Goal: Task Accomplishment & Management: Use online tool/utility

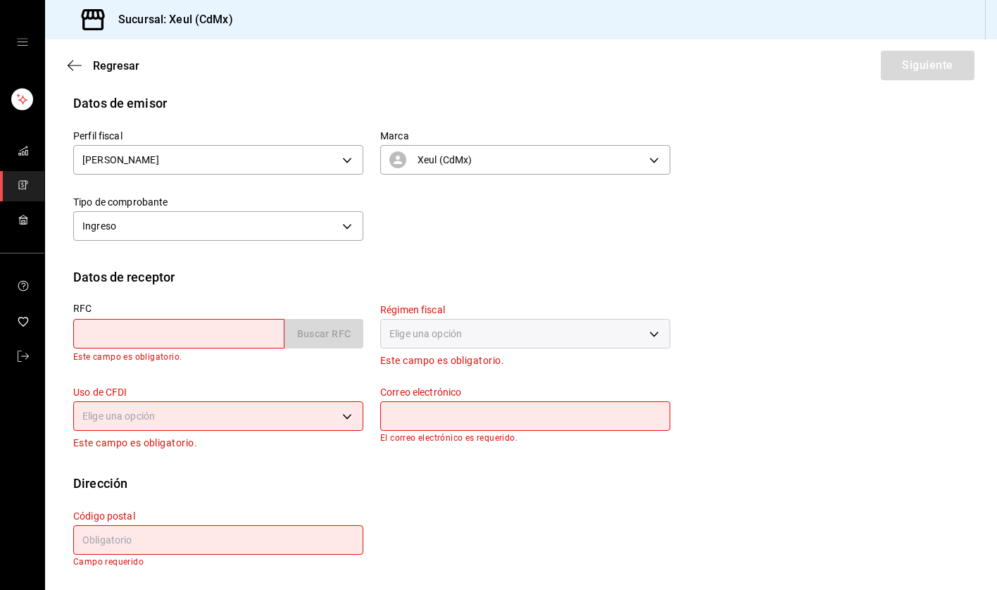
scroll to position [127, 0]
click at [181, 339] on input "text" at bounding box center [178, 334] width 211 height 30
paste input "EEU930201289"
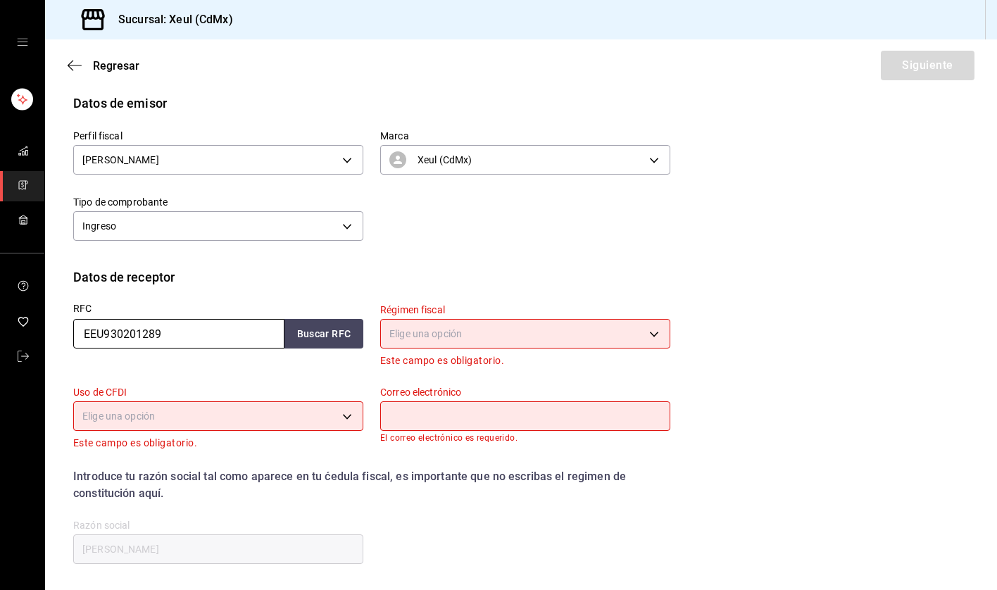
type input "EEU930201289"
click at [420, 337] on body "Sucursal: Xeul (CdMx) Regresar Siguiente Factura general Realiza tus facturas c…" at bounding box center [498, 295] width 997 height 590
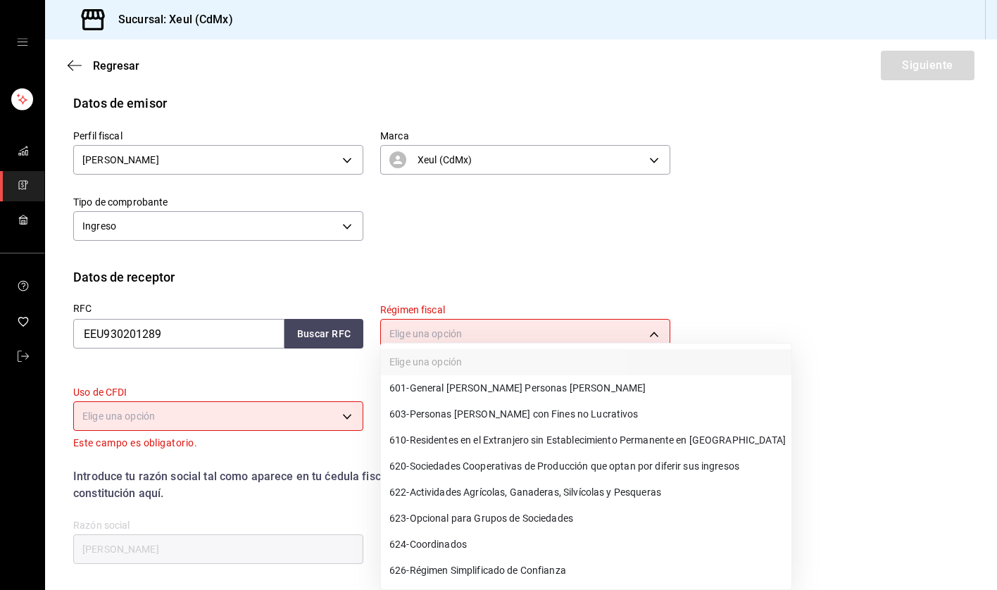
click at [513, 420] on span "603 - Personas [PERSON_NAME] con Fines no Lucrativos" at bounding box center [513, 414] width 249 height 15
type input "603"
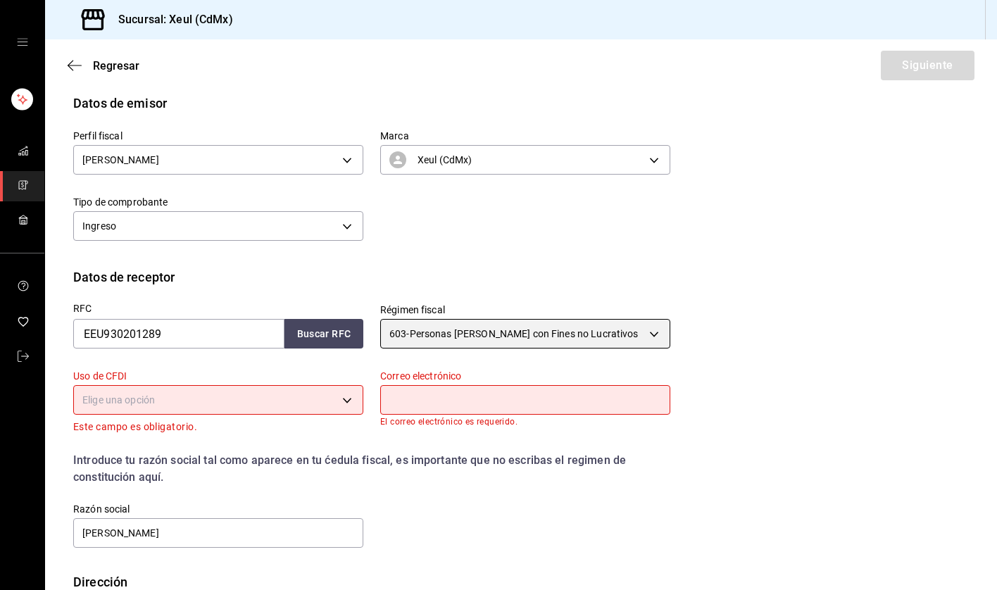
scroll to position [225, 0]
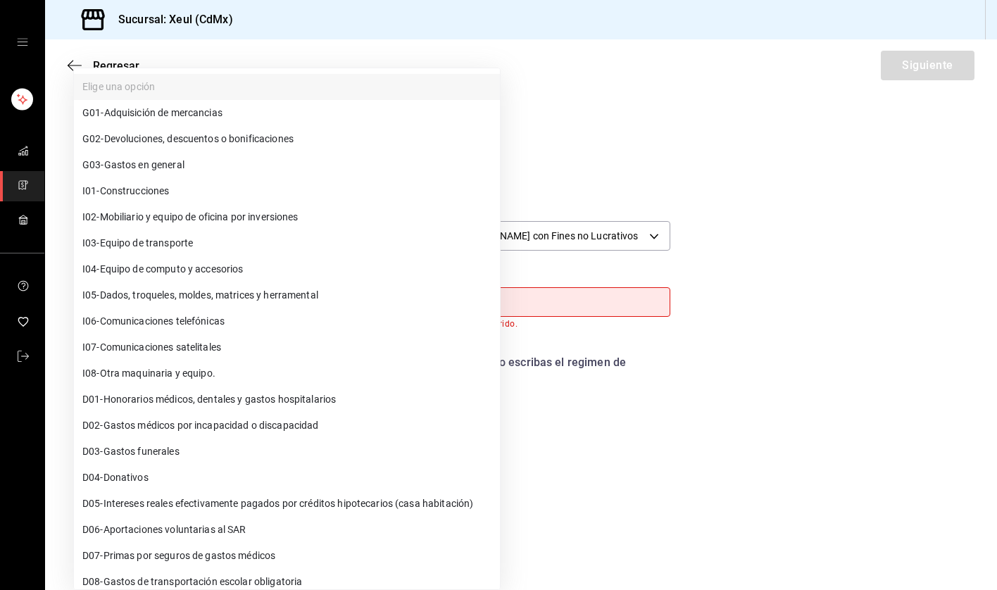
click at [346, 303] on body "Sucursal: Xeul (CdMx) Regresar Siguiente Factura general Realiza tus facturas c…" at bounding box center [498, 295] width 997 height 590
click at [136, 161] on span "G03 - Gastos en general" at bounding box center [133, 165] width 102 height 15
type input "G03"
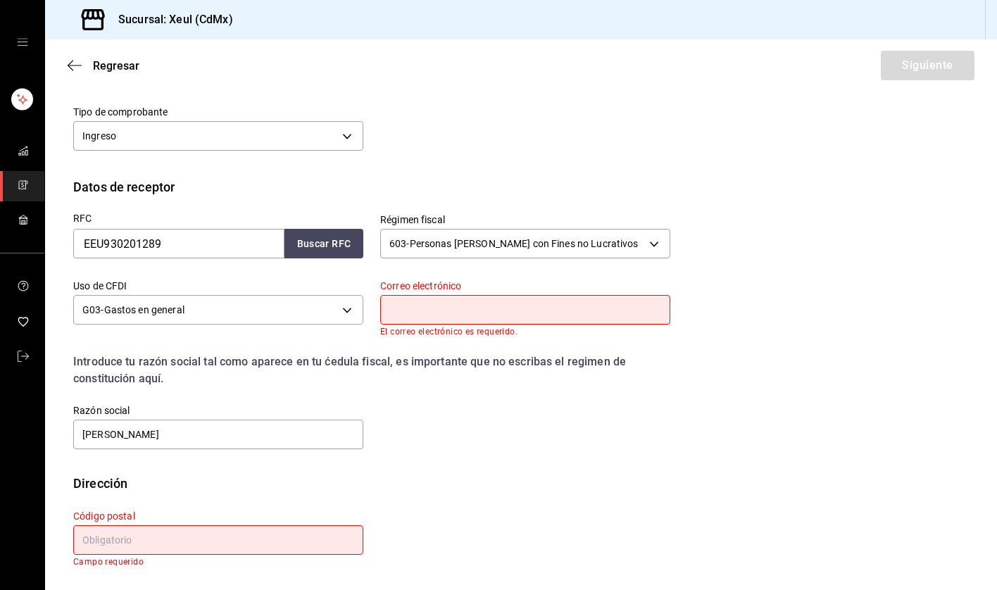
click at [462, 309] on input "text" at bounding box center [525, 310] width 290 height 30
paste input "[EMAIL_ADDRESS][DOMAIN_NAME]"
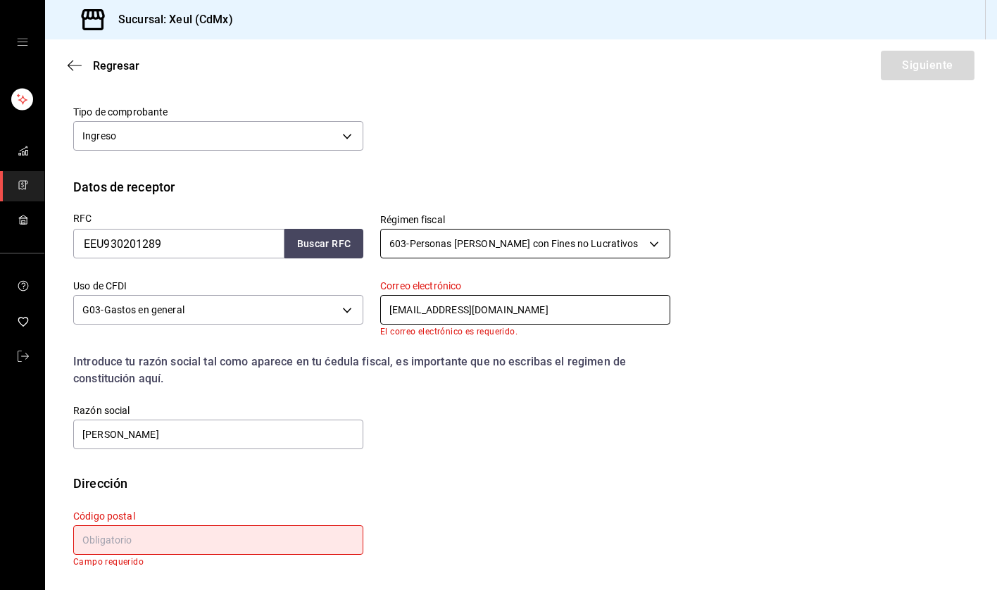
scroll to position [208, 0]
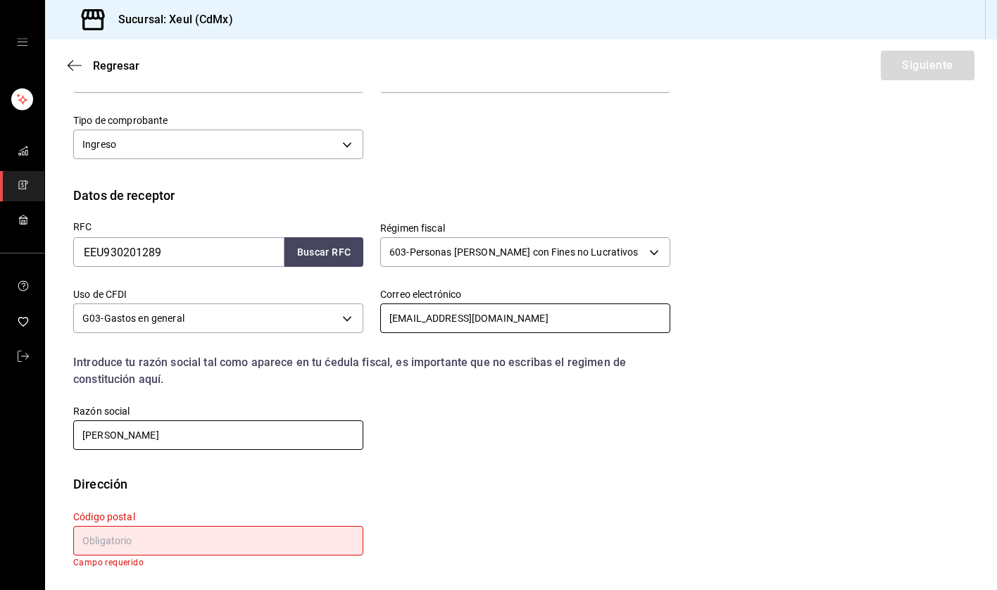
type input "[EMAIL_ADDRESS][DOMAIN_NAME]"
drag, startPoint x: 276, startPoint y: 440, endPoint x: -37, endPoint y: 444, distance: 313.3
click at [0, 444] on html "Sucursal: Xeul (CdMx) Regresar Siguiente Factura general Realiza tus facturas c…" at bounding box center [498, 295] width 997 height 590
drag, startPoint x: 283, startPoint y: 430, endPoint x: 27, endPoint y: 420, distance: 255.8
click at [27, 420] on div "Sucursal: Xeul (CdMx) Regresar Siguiente Factura general Realiza tus facturas c…" at bounding box center [498, 295] width 997 height 590
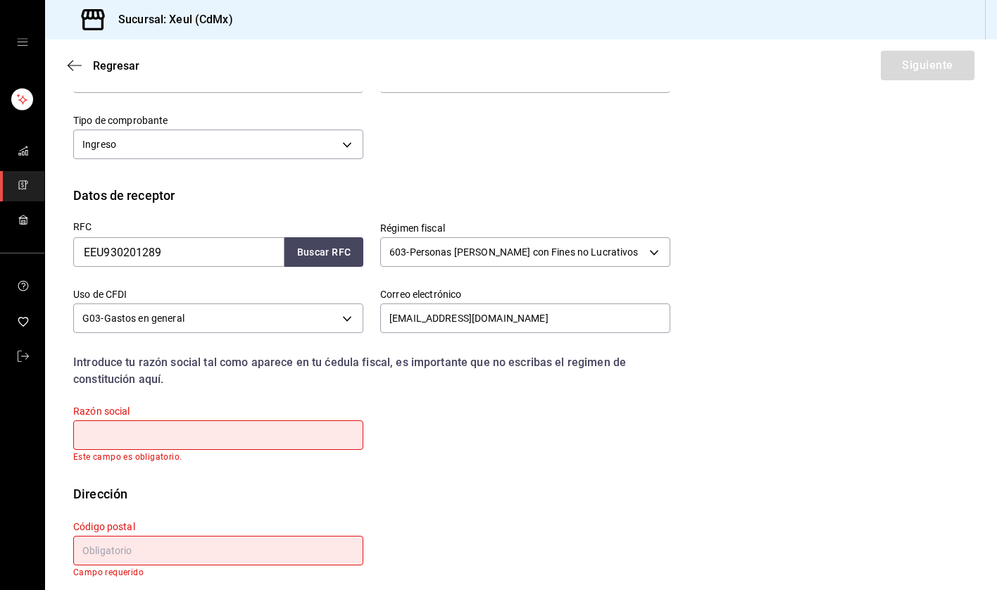
click at [225, 425] on input "text" at bounding box center [218, 435] width 290 height 30
paste input "EMBAJADA DE LOS [GEOGRAPHIC_DATA]"
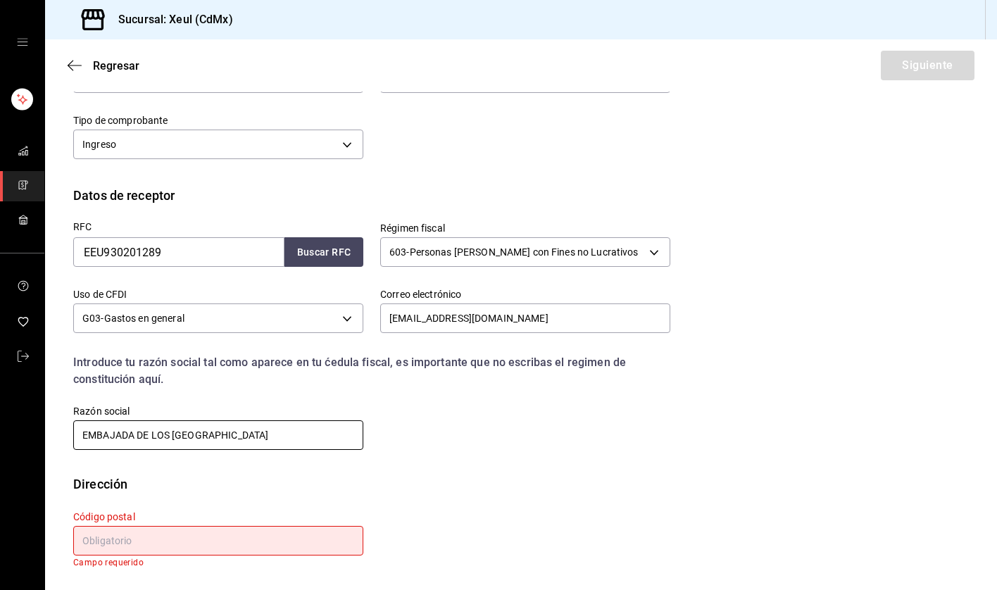
type input "EMBAJADA DE LOS [GEOGRAPHIC_DATA]"
click at [120, 534] on input "text" at bounding box center [218, 541] width 290 height 30
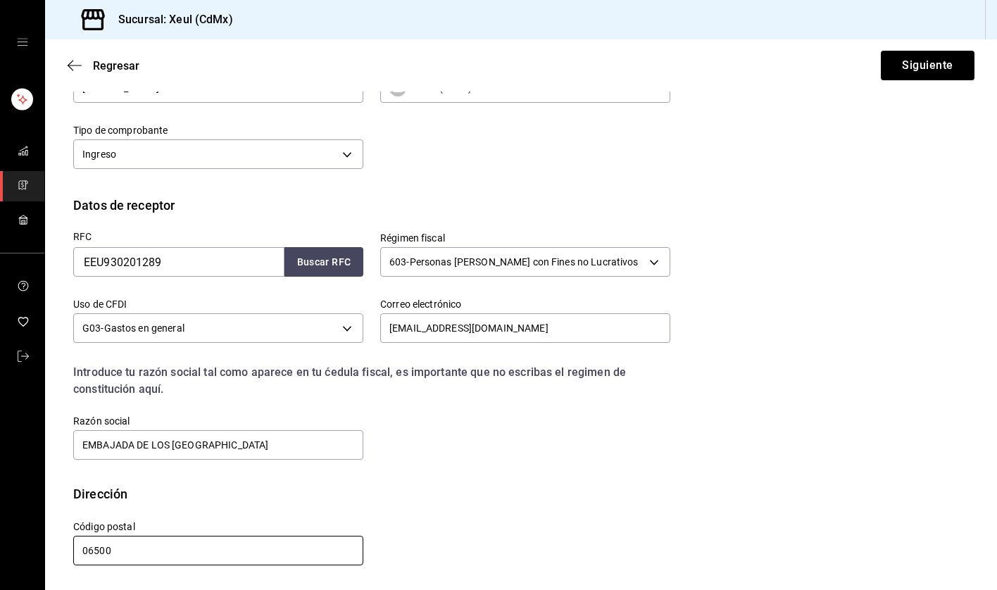
scroll to position [0, 0]
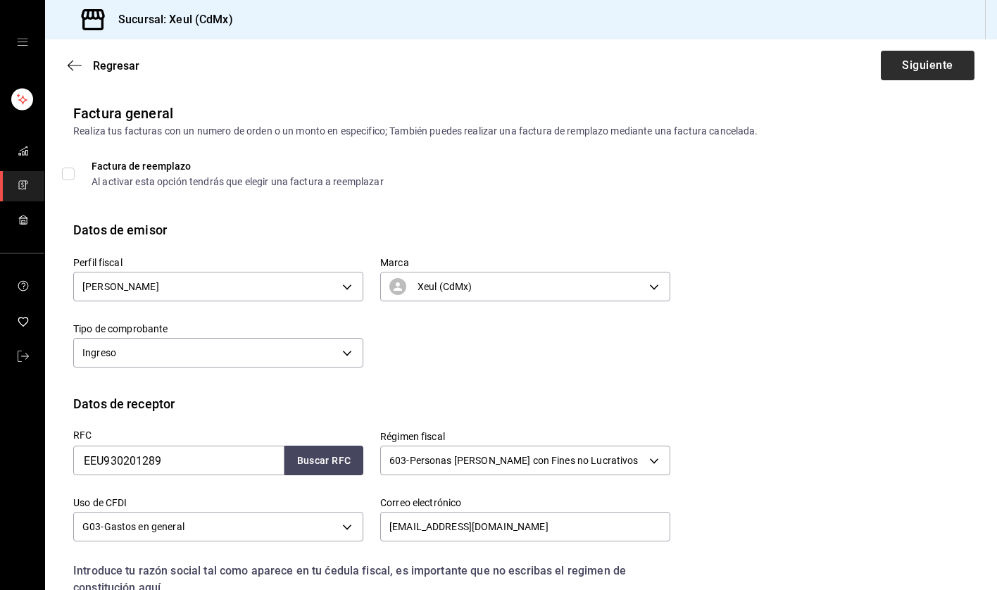
type input "06500"
click at [929, 70] on button "Siguiente" at bounding box center [928, 66] width 94 height 30
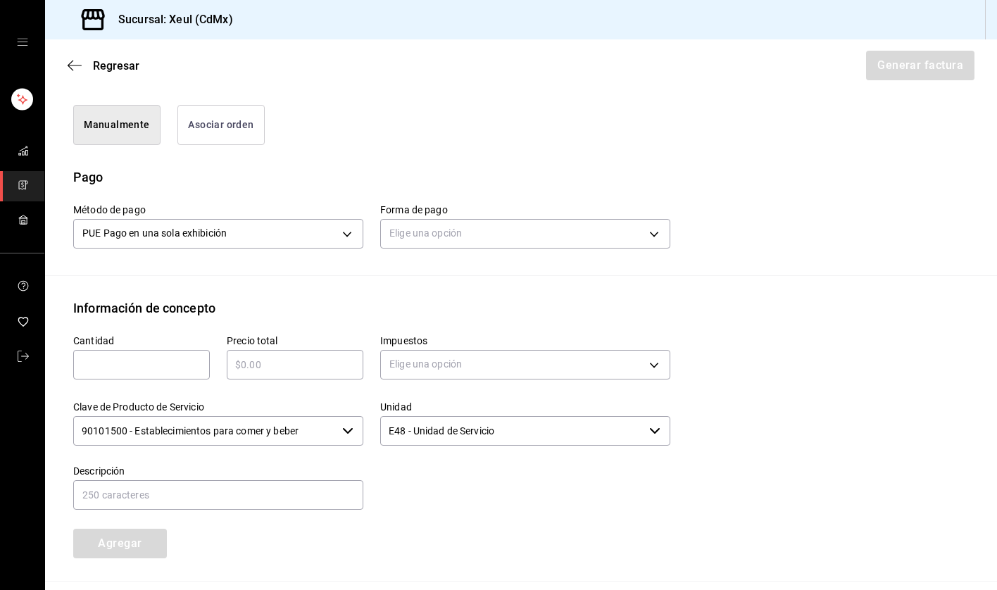
scroll to position [453, 0]
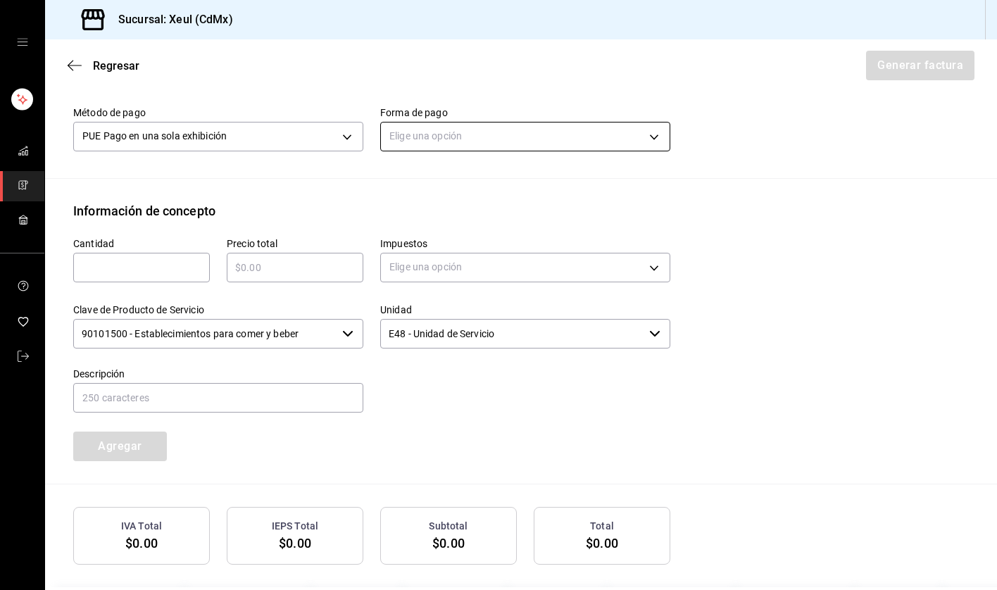
click at [495, 153] on body "Sucursal: Xeul (CdMx) Regresar Generar factura Emisor Perfil fiscal [PERSON_NAM…" at bounding box center [498, 295] width 997 height 590
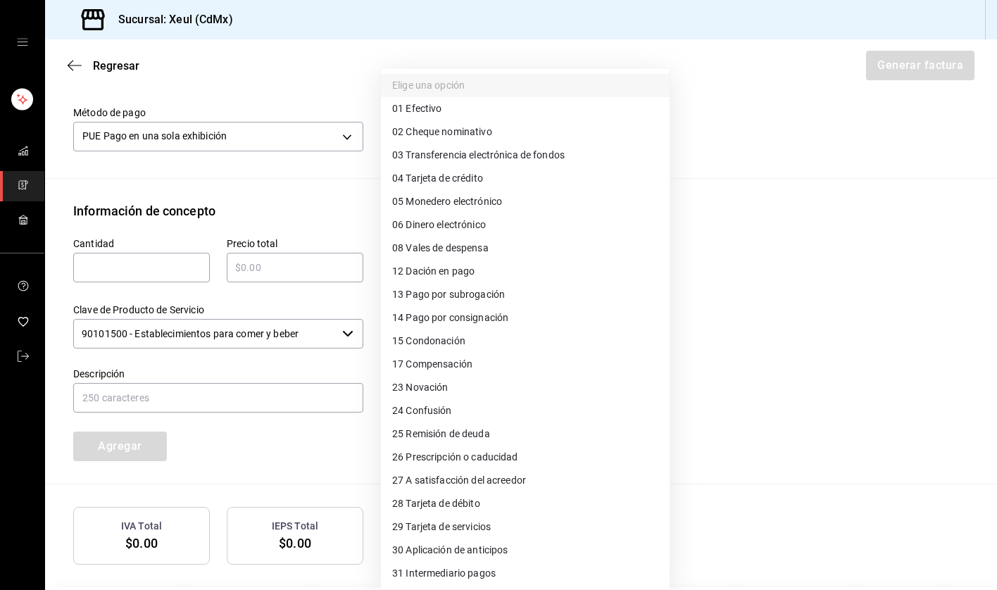
click at [408, 177] on span "04 Tarjeta de crédito" at bounding box center [437, 178] width 91 height 15
type input "04"
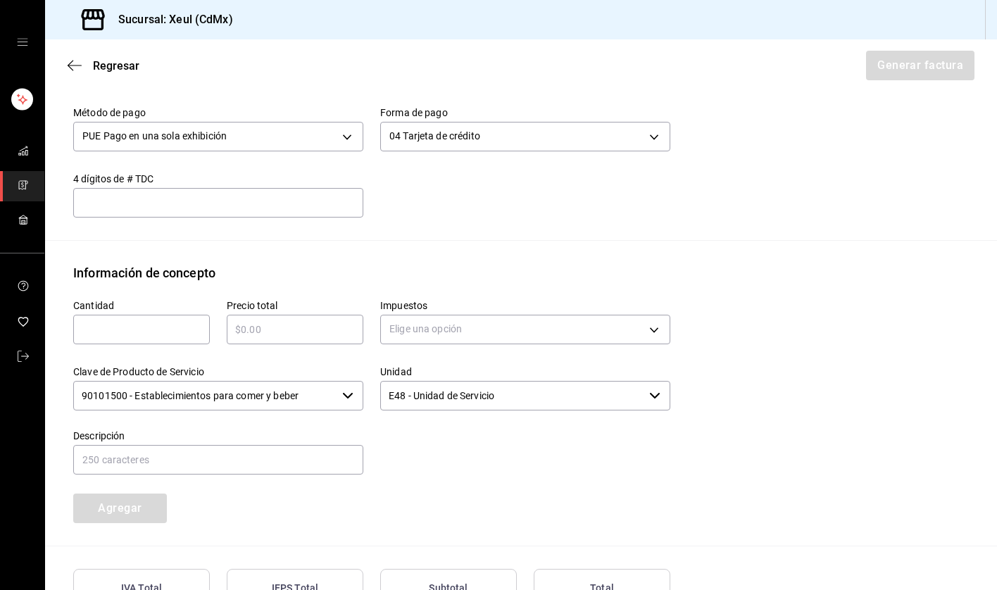
click at [132, 338] on input "text" at bounding box center [141, 329] width 137 height 17
type input "1"
click at [253, 338] on input "text" at bounding box center [295, 329] width 137 height 17
type input "$2425"
click at [567, 340] on body "Sucursal: Xeul (CdMx) Regresar Generar factura Emisor Perfil fiscal [PERSON_NAM…" at bounding box center [498, 295] width 997 height 590
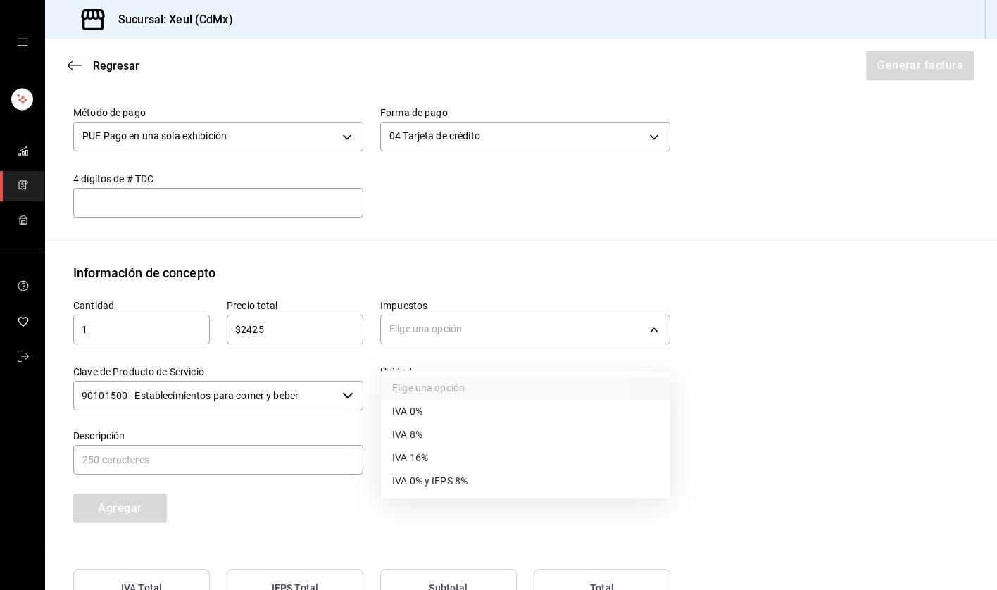
click at [413, 459] on span "IVA 16%" at bounding box center [410, 458] width 36 height 15
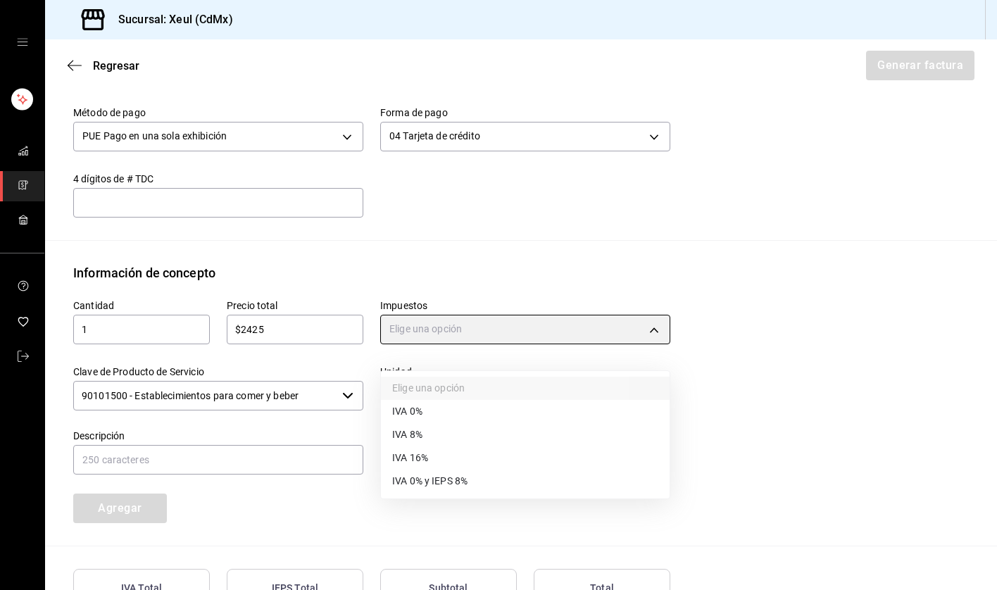
type input "IVA_16"
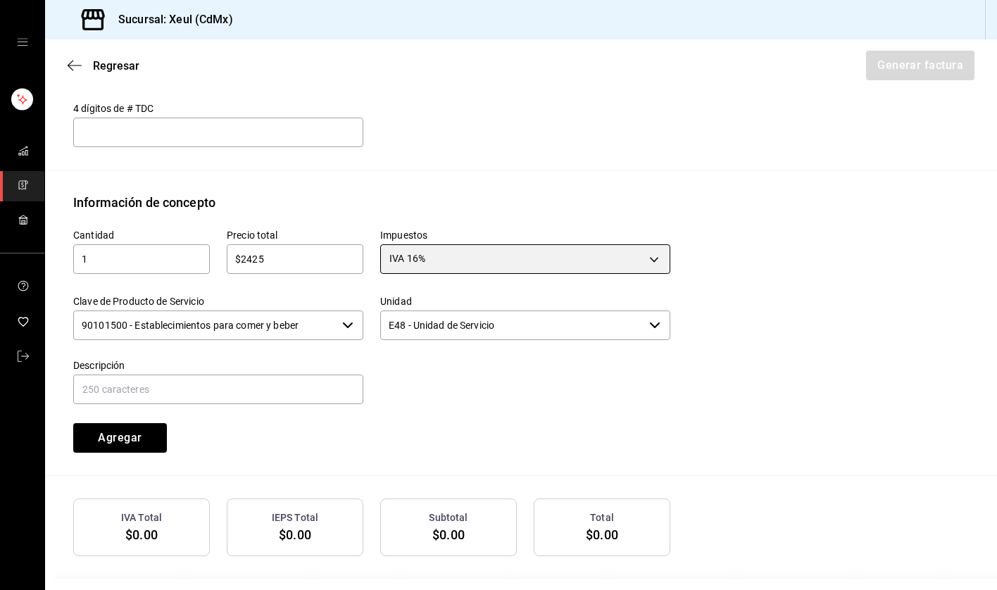
scroll to position [589, 0]
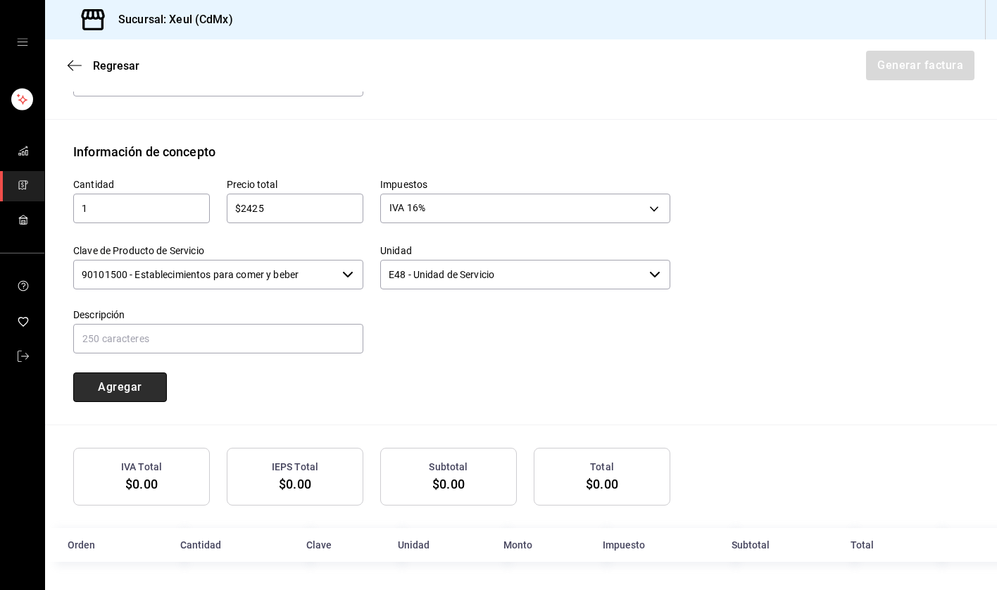
click at [130, 391] on button "Agregar" at bounding box center [120, 387] width 94 height 30
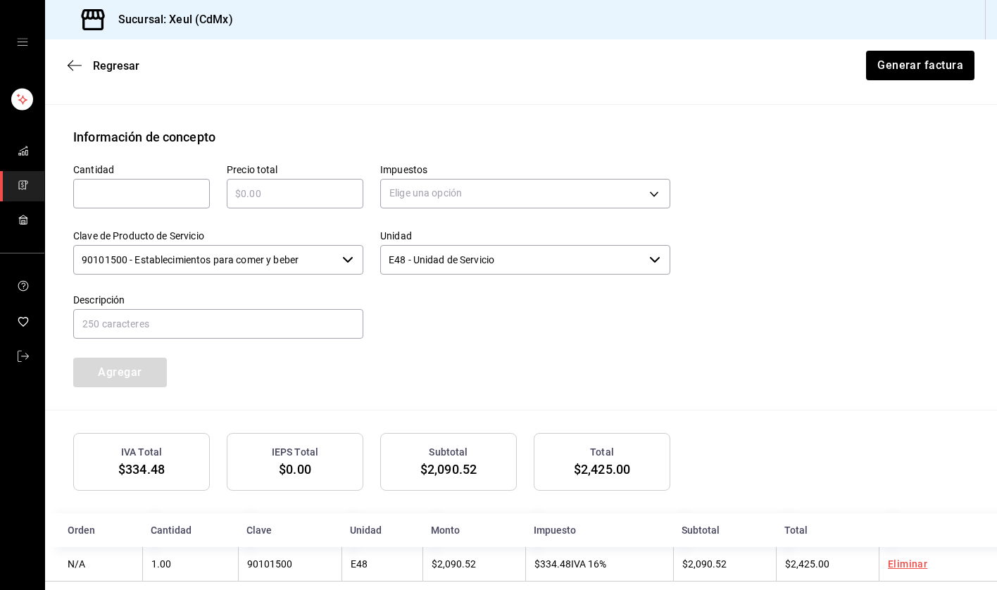
scroll to position [624, 0]
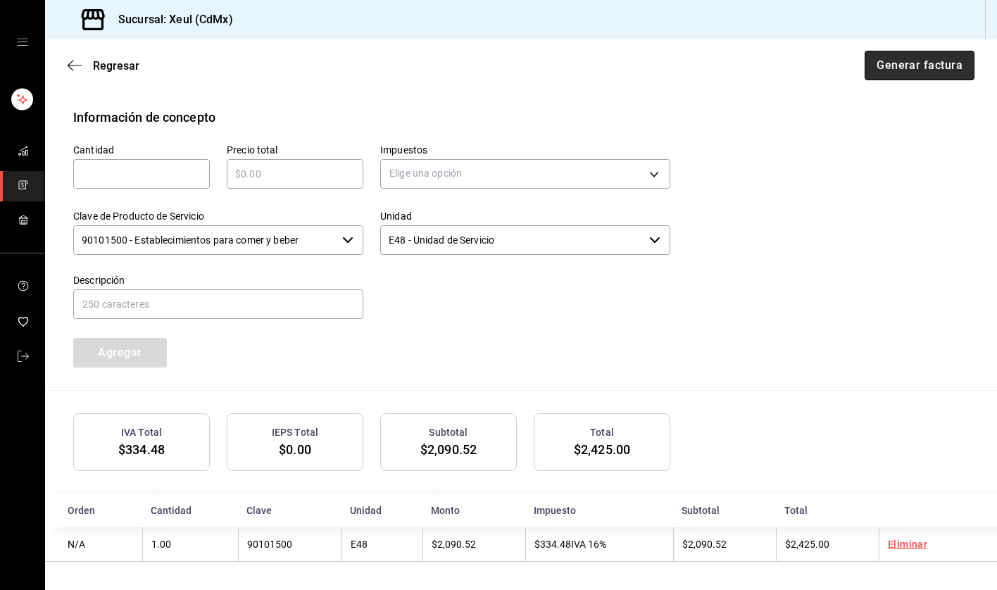
click at [927, 58] on button "Generar factura" at bounding box center [920, 66] width 110 height 30
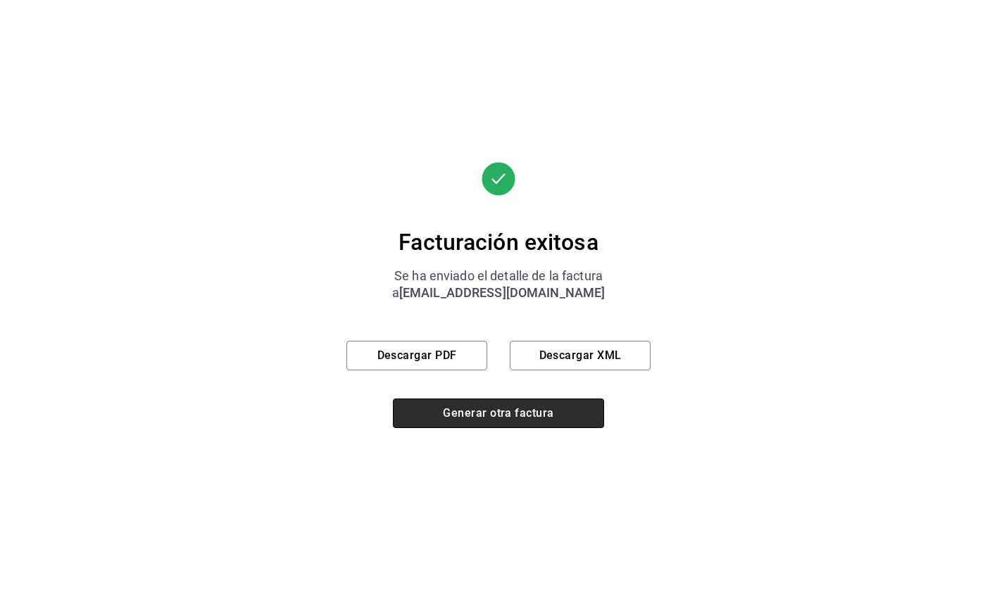
click at [496, 410] on button "Generar otra factura" at bounding box center [498, 414] width 211 height 30
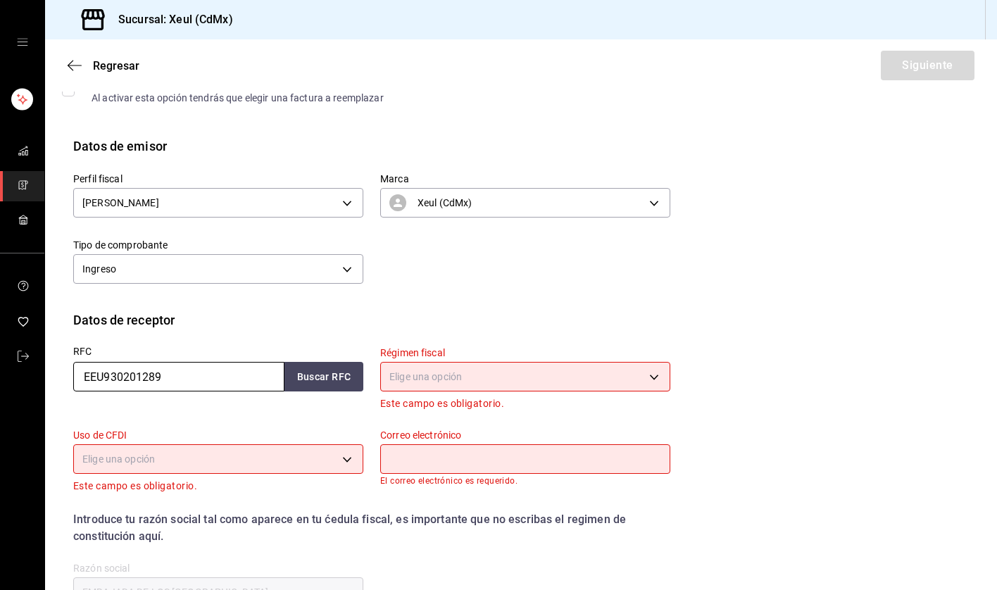
drag, startPoint x: 175, startPoint y: 380, endPoint x: 65, endPoint y: 376, distance: 109.9
click at [65, 376] on div "RFC EEU930201289 Buscar RFC" at bounding box center [209, 371] width 307 height 82
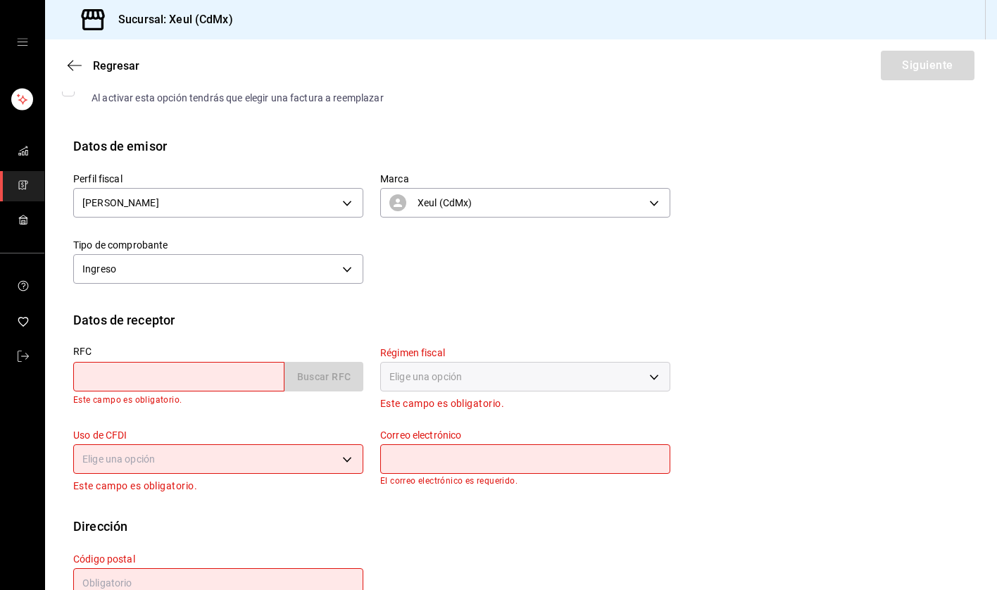
click at [182, 378] on input "text" at bounding box center [178, 377] width 211 height 30
paste input "NNM040713CM7"
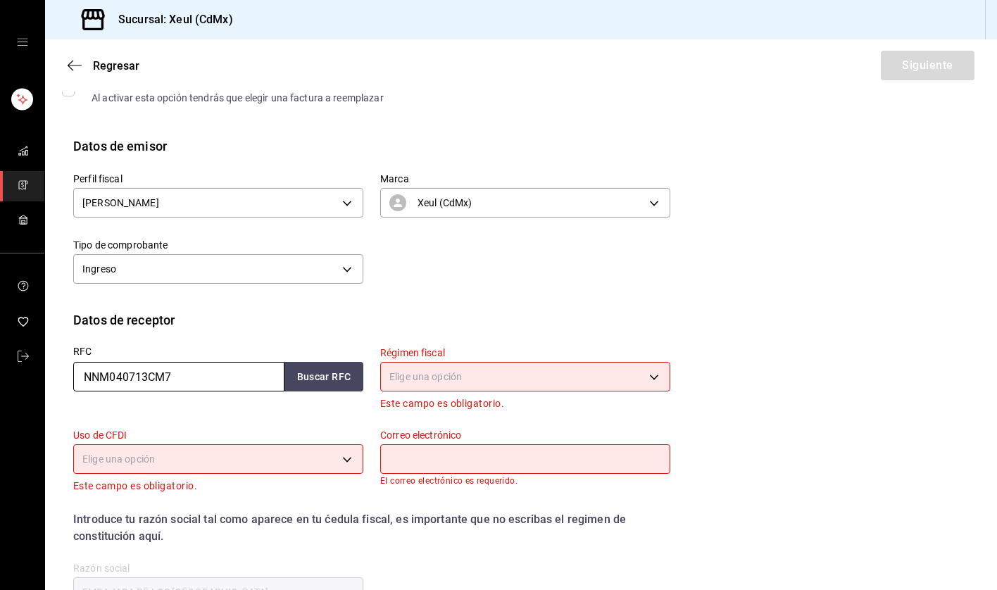
type input "NNM040713CM7"
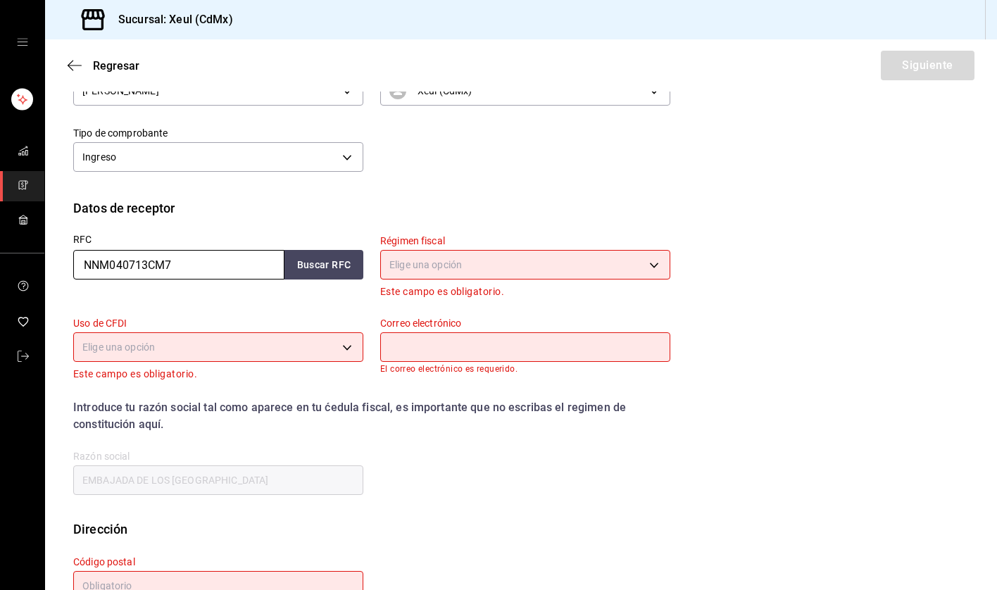
scroll to position [199, 0]
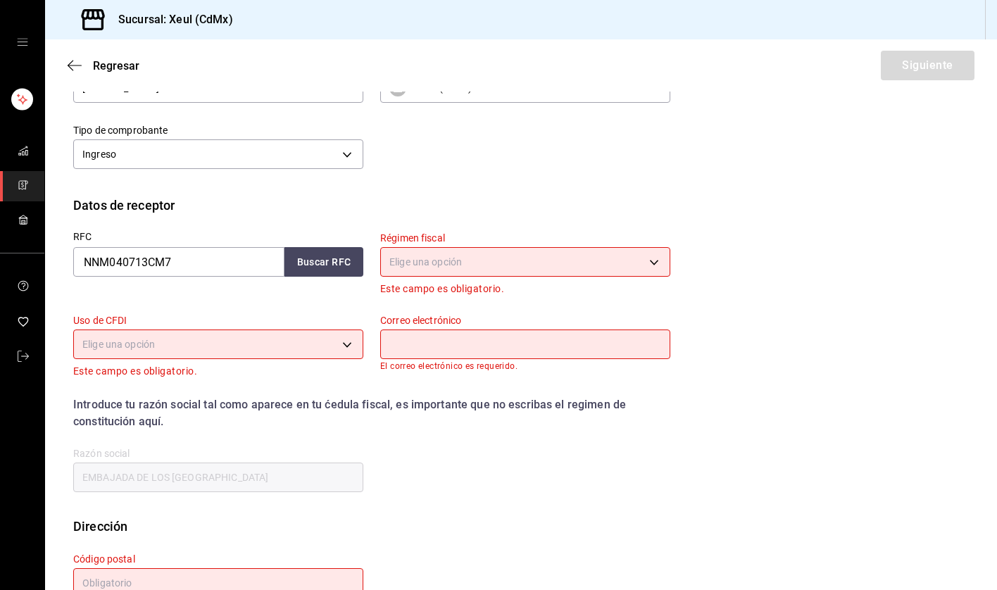
click at [183, 466] on input "EMBAJADA DE LOS [GEOGRAPHIC_DATA]" at bounding box center [218, 478] width 290 height 30
click at [203, 482] on input "EMBAJADA DE LOS [GEOGRAPHIC_DATA]" at bounding box center [218, 478] width 290 height 30
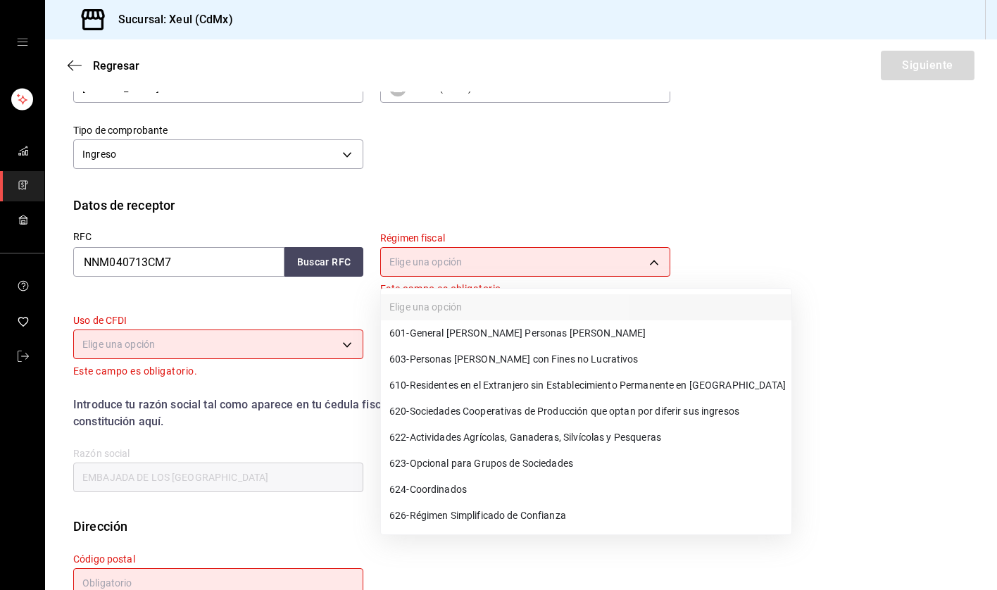
click at [491, 260] on body "Sucursal: Xeul (CdMx) Regresar Siguiente Factura general Realiza tus facturas c…" at bounding box center [498, 295] width 997 height 590
click at [449, 336] on span "601 - General [PERSON_NAME] Personas [PERSON_NAME]" at bounding box center [517, 333] width 256 height 15
type input "601"
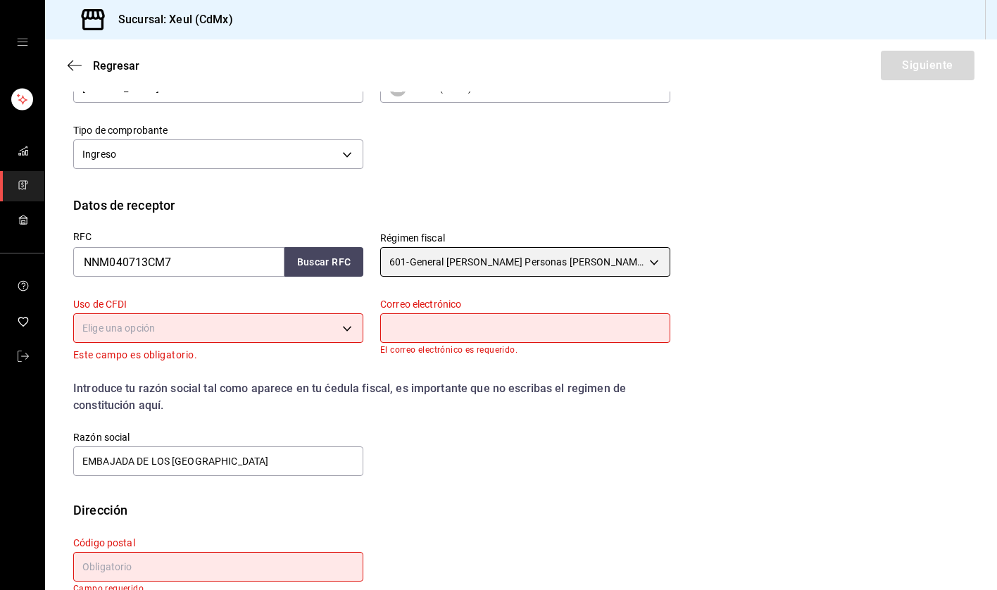
scroll to position [225, 0]
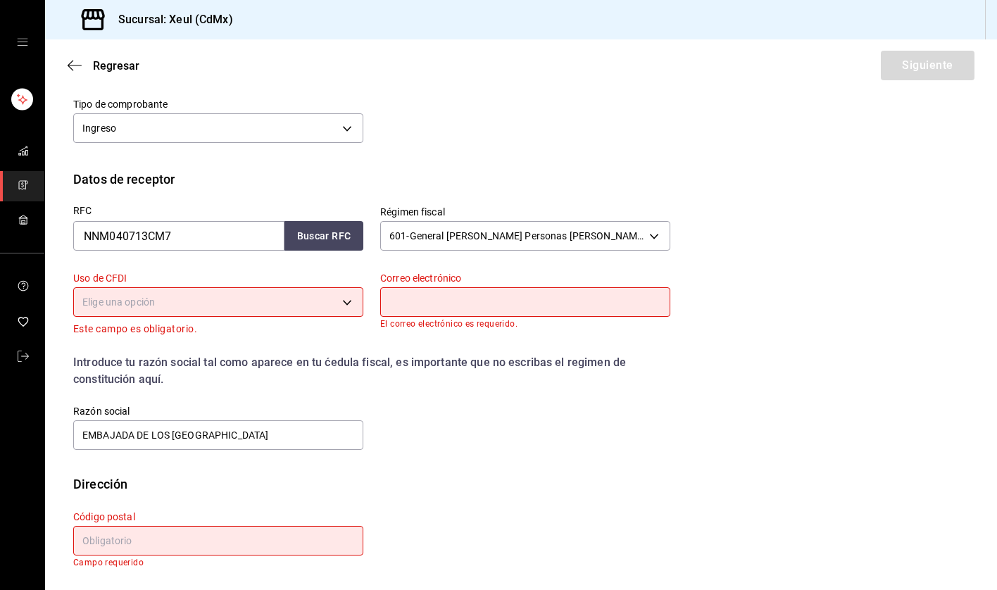
click at [277, 306] on body "Sucursal: Xeul (CdMx) Regresar Siguiente Factura general Realiza tus facturas c…" at bounding box center [498, 295] width 997 height 590
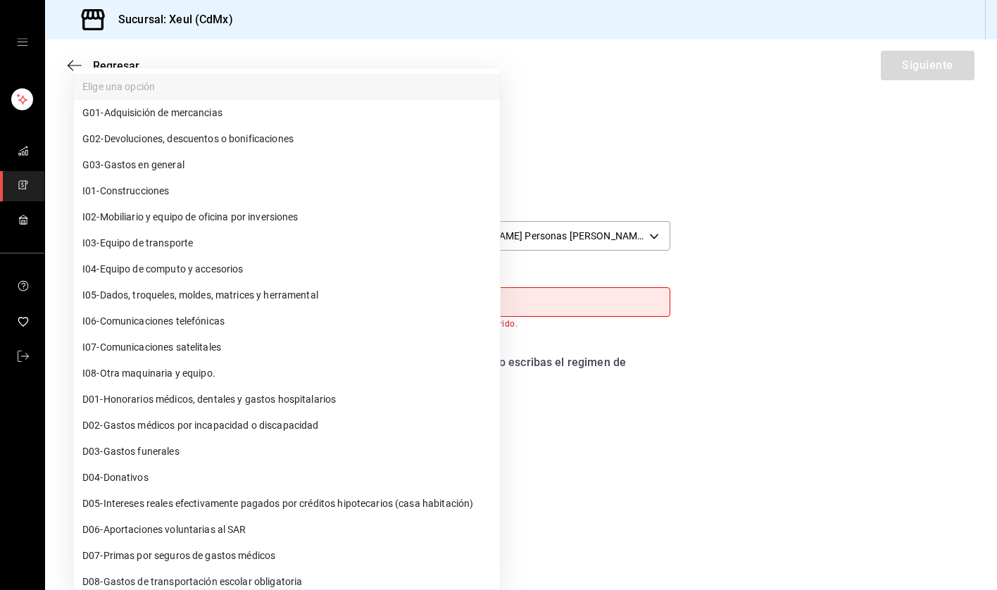
click at [154, 167] on span "G03 - Gastos en general" at bounding box center [133, 165] width 102 height 15
type input "G03"
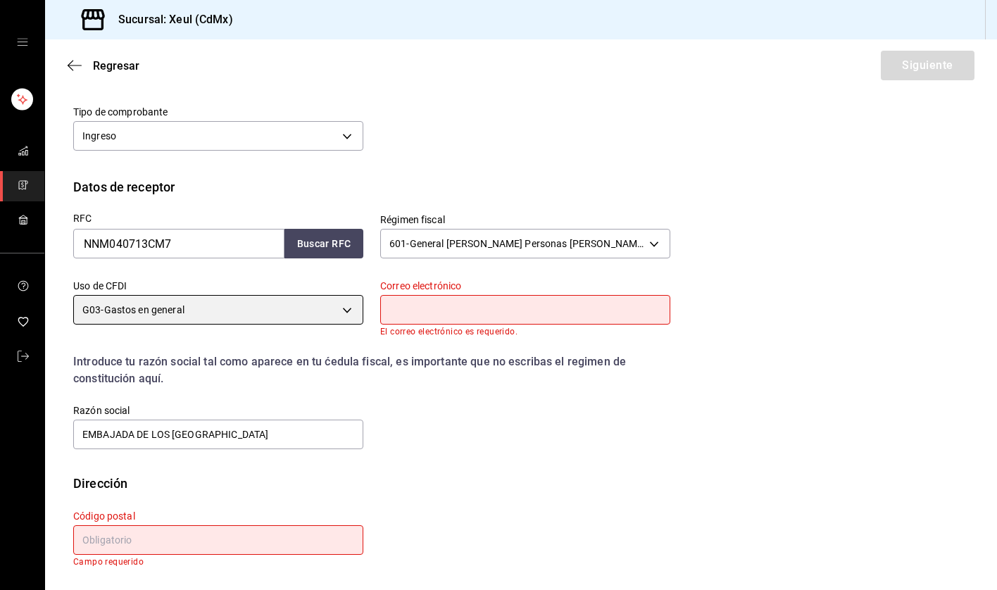
scroll to position [217, 0]
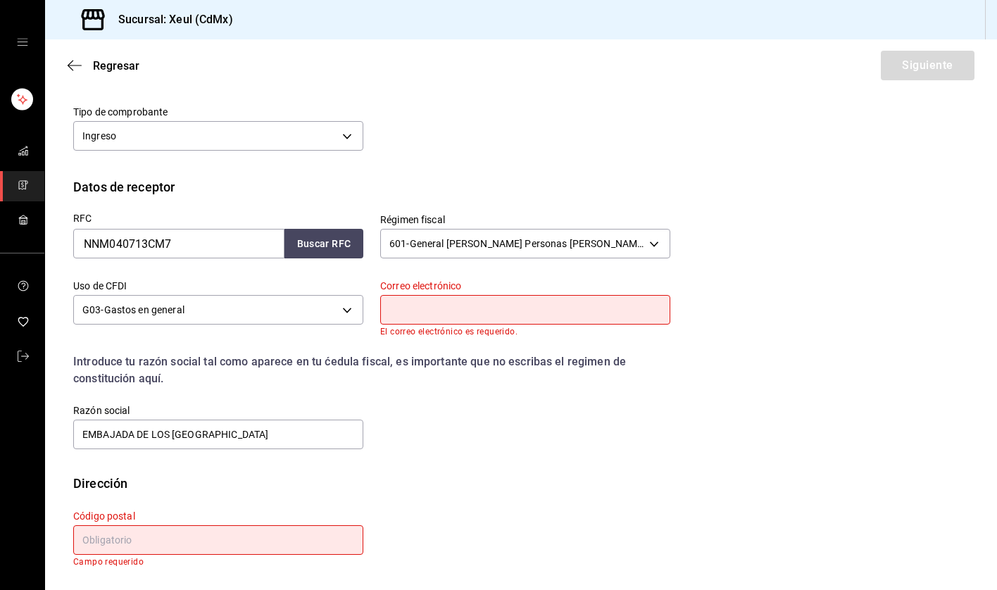
click at [414, 310] on input "text" at bounding box center [525, 310] width 290 height 30
paste input "[EMAIL_ADDRESS][DOMAIN_NAME]"
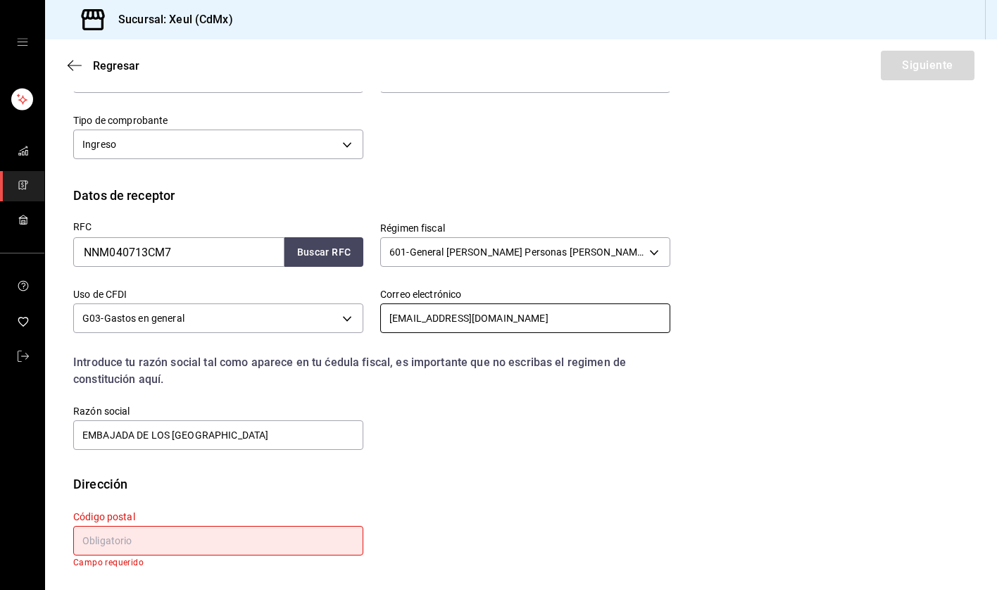
scroll to position [208, 0]
type input "[EMAIL_ADDRESS][DOMAIN_NAME]"
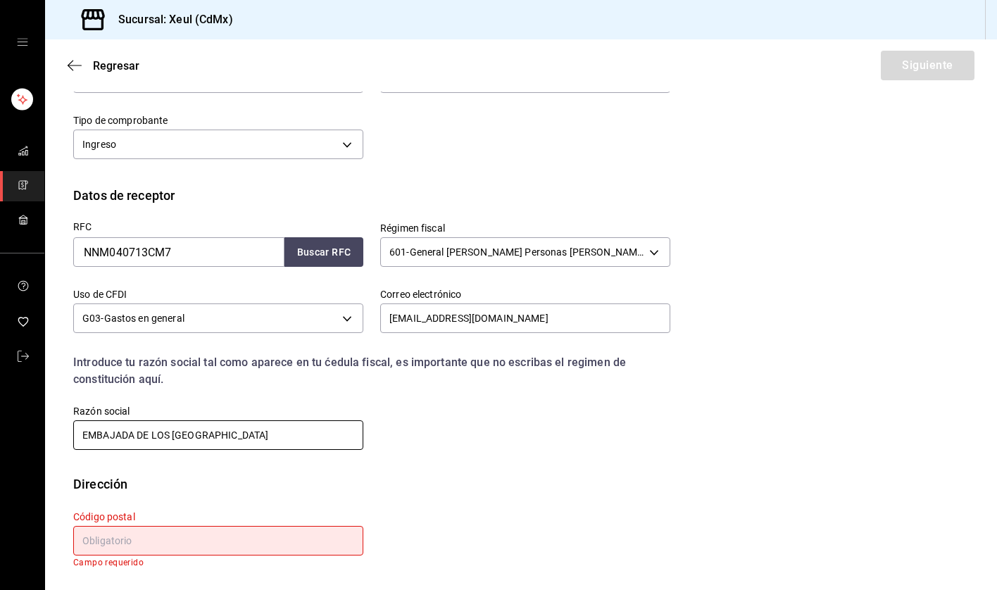
drag, startPoint x: 326, startPoint y: 442, endPoint x: 32, endPoint y: 465, distance: 294.5
click at [32, 465] on div "Sucursal: Xeul (CdMx) Regresar Siguiente Factura general Realiza tus facturas c…" at bounding box center [498, 295] width 997 height 590
drag, startPoint x: 316, startPoint y: 434, endPoint x: 66, endPoint y: 427, distance: 250.0
click at [66, 427] on div "Razón social EMBAJADA DE LOS [GEOGRAPHIC_DATA]" at bounding box center [209, 420] width 307 height 64
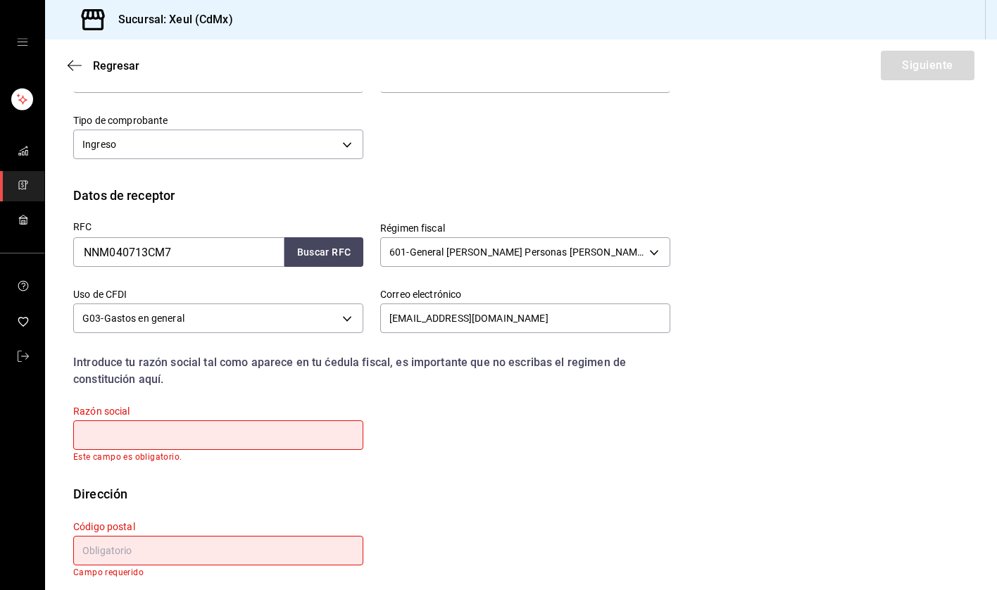
paste input "NOVO NORDISK MEXICO"
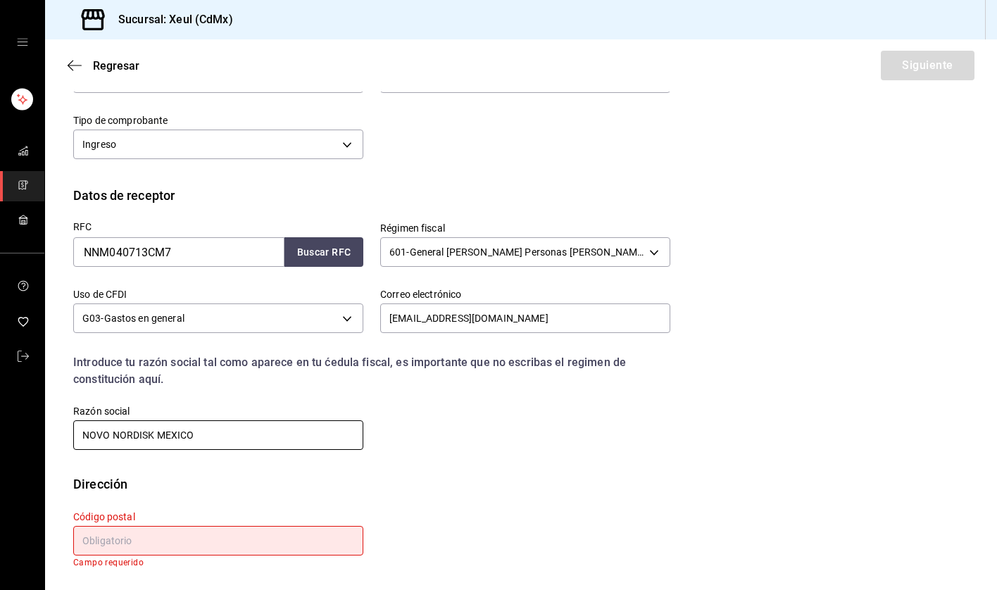
type input "NOVO NORDISK MEXICO"
click at [170, 534] on input "text" at bounding box center [218, 541] width 290 height 30
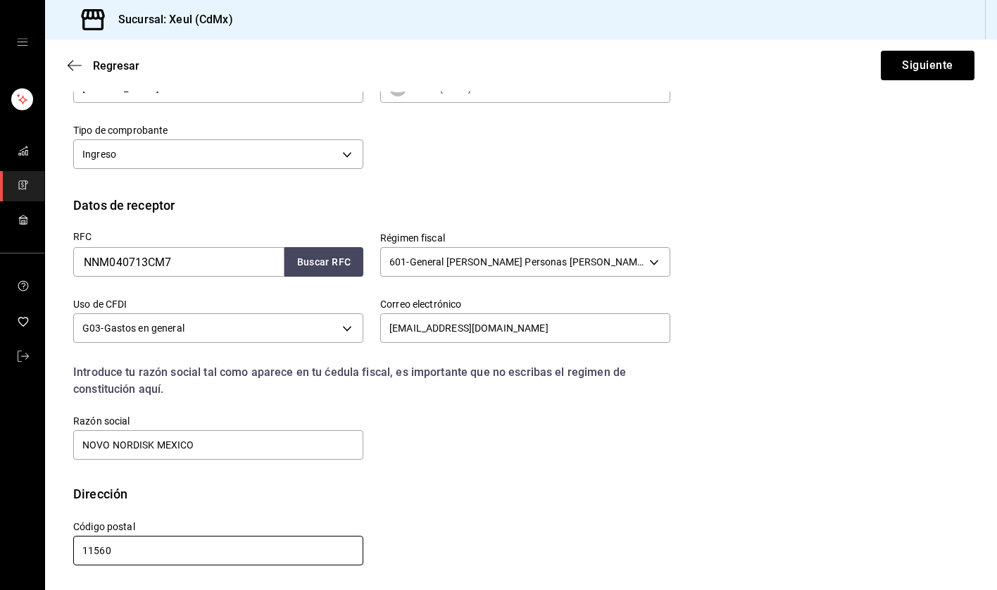
scroll to position [199, 0]
type input "11560"
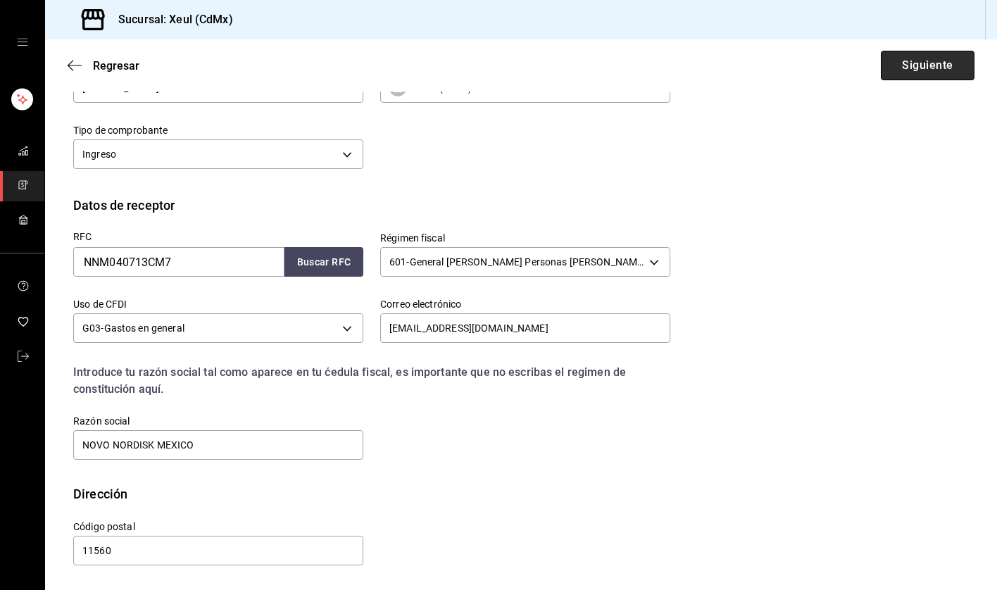
click at [906, 63] on button "Siguiente" at bounding box center [928, 66] width 94 height 30
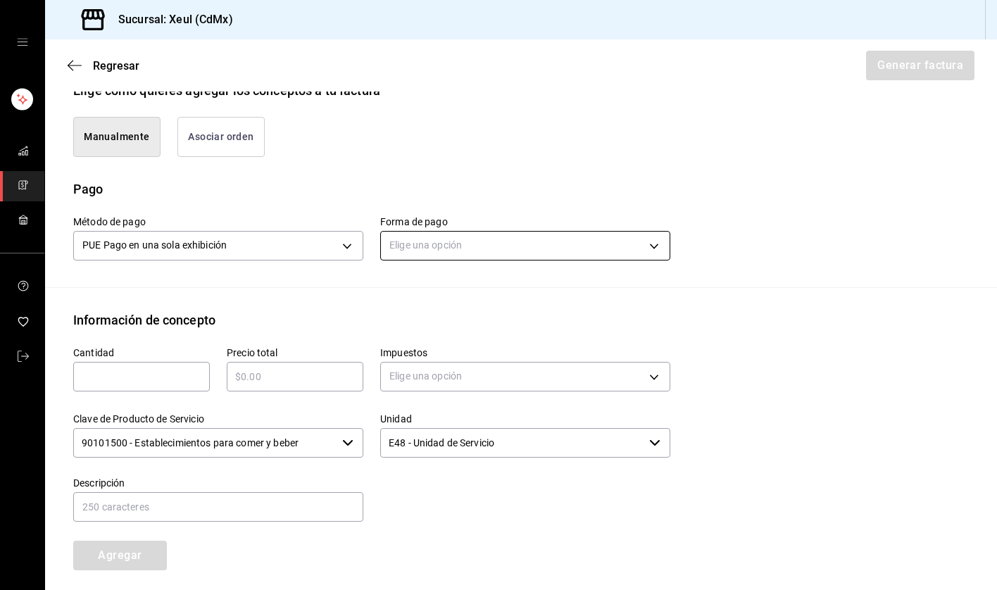
scroll to position [350, 0]
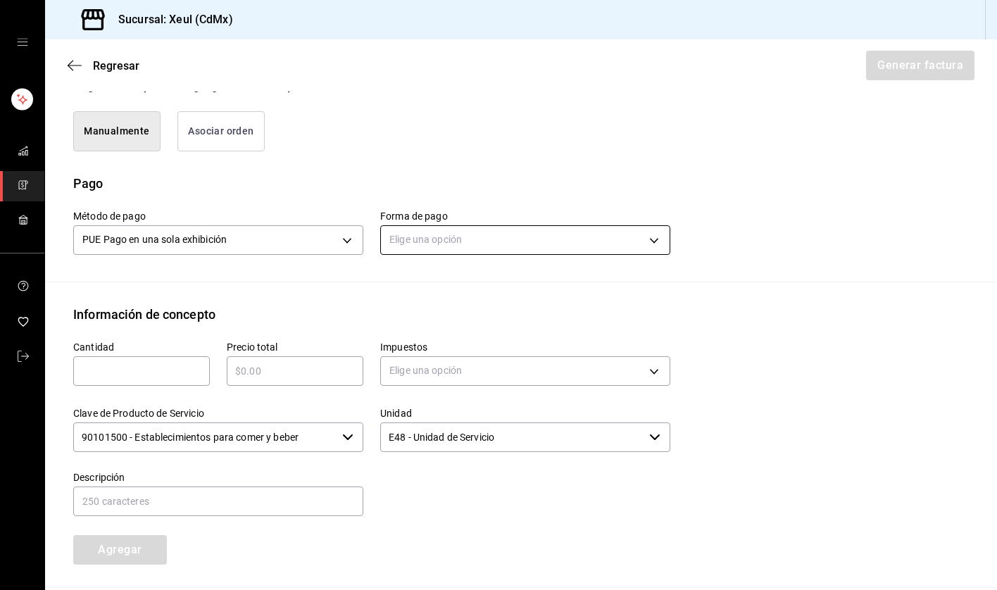
click at [534, 239] on body "Sucursal: Xeul (CdMx) Regresar Generar factura Emisor Perfil fiscal [PERSON_NAM…" at bounding box center [498, 295] width 997 height 590
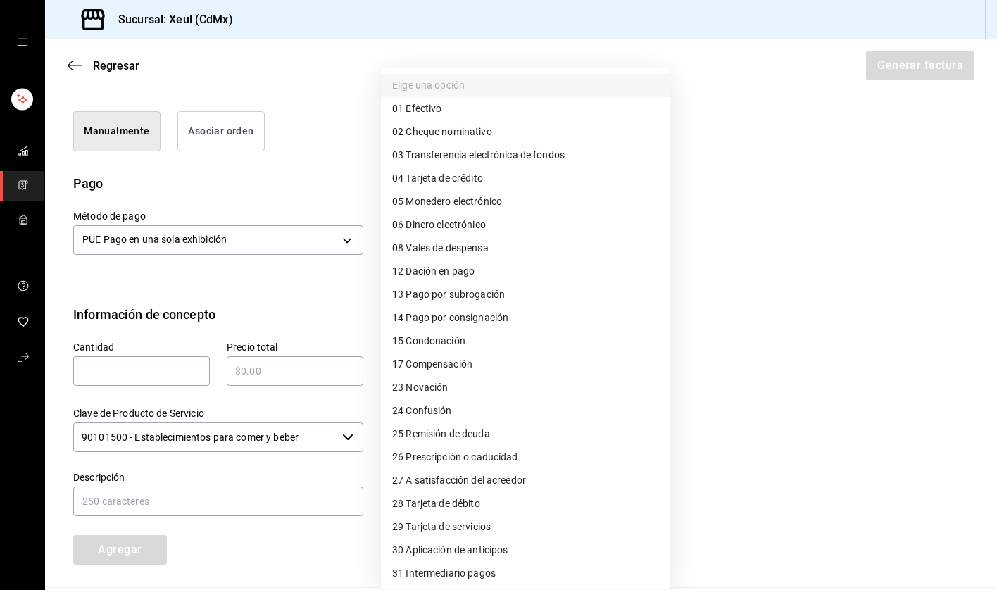
click at [429, 175] on span "04 Tarjeta de crédito" at bounding box center [437, 178] width 91 height 15
type input "04"
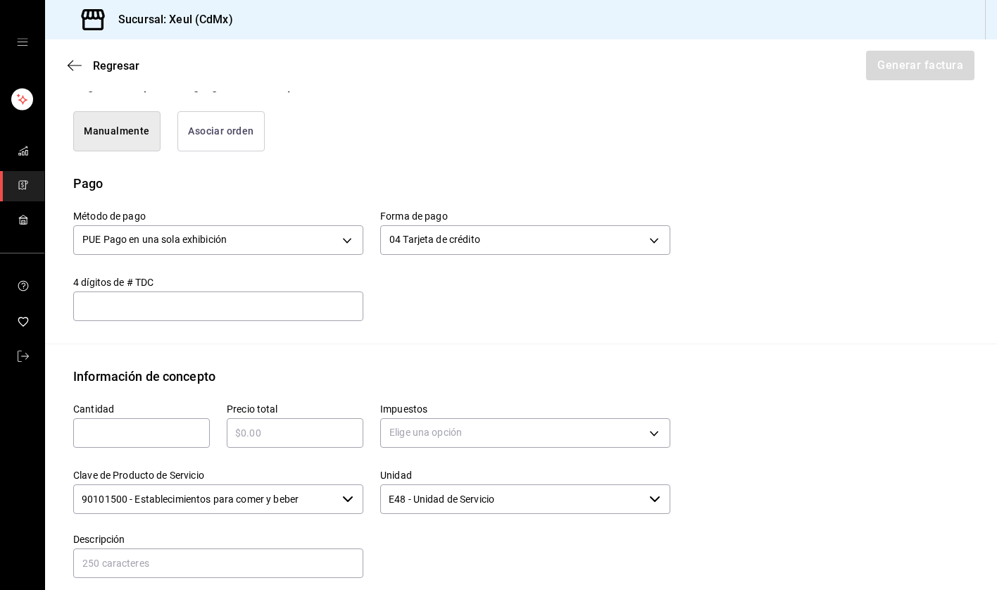
click at [118, 429] on input "text" at bounding box center [141, 433] width 137 height 17
type input "1"
click at [277, 434] on input "text" at bounding box center [295, 433] width 137 height 17
type input "$2527"
click at [498, 425] on body "Sucursal: Xeul (CdMx) Regresar Generar factura Emisor Perfil fiscal [PERSON_NAM…" at bounding box center [498, 295] width 997 height 590
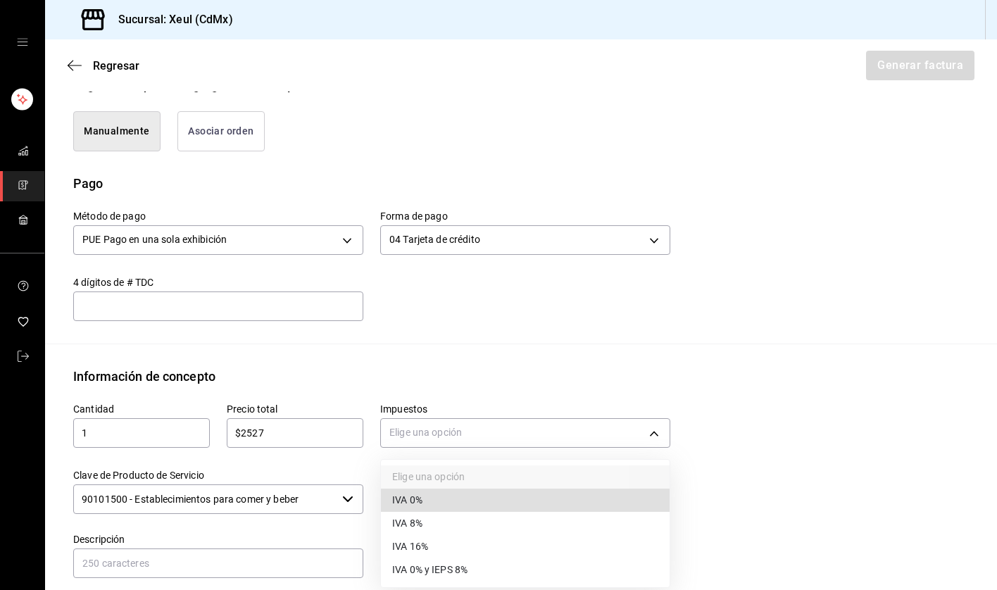
click at [432, 534] on li "IVA 16%" at bounding box center [525, 546] width 289 height 23
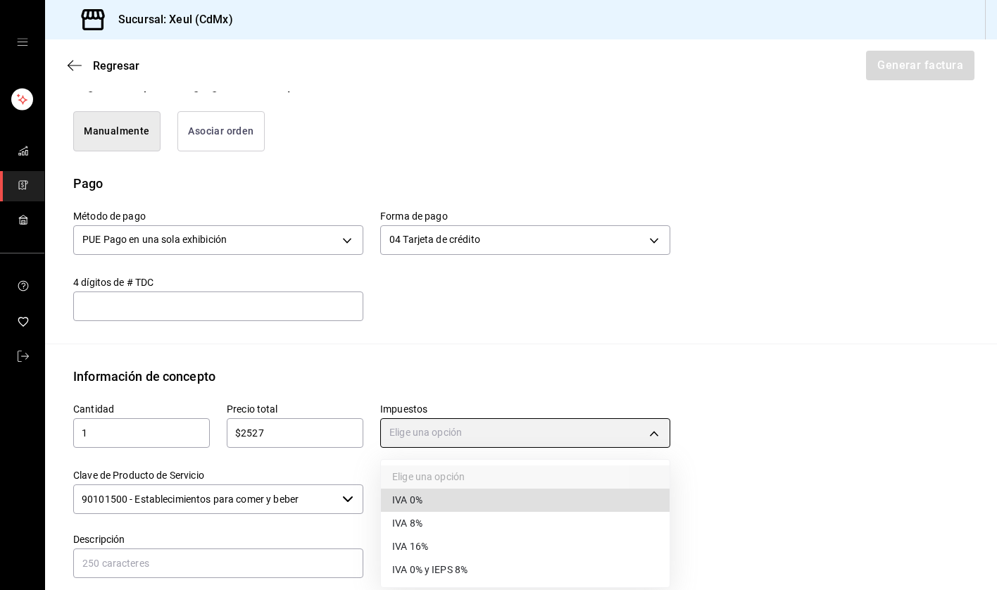
type input "IVA_16"
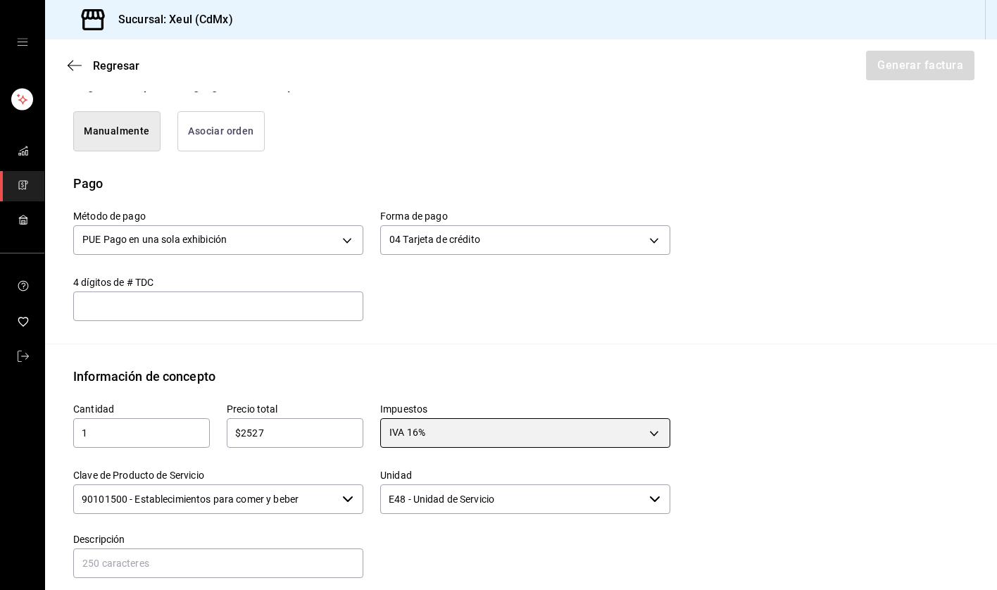
scroll to position [575, 0]
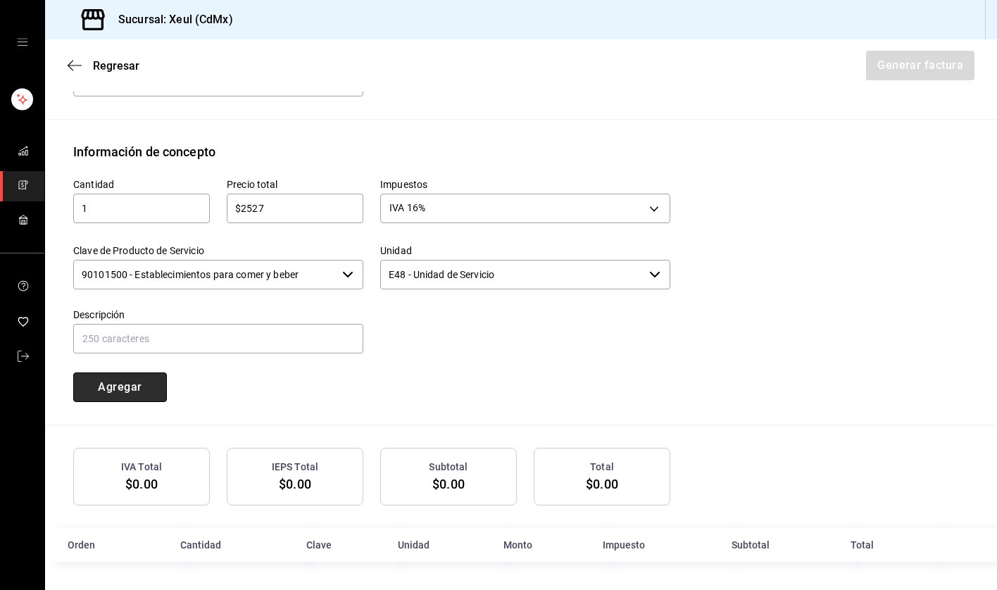
click at [127, 388] on button "Agregar" at bounding box center [120, 387] width 94 height 30
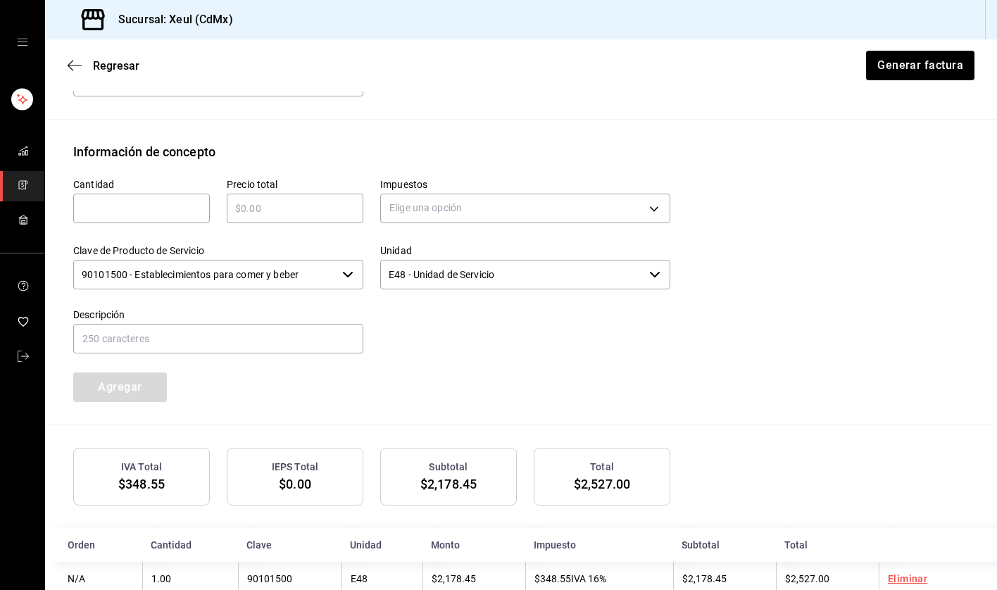
scroll to position [609, 0]
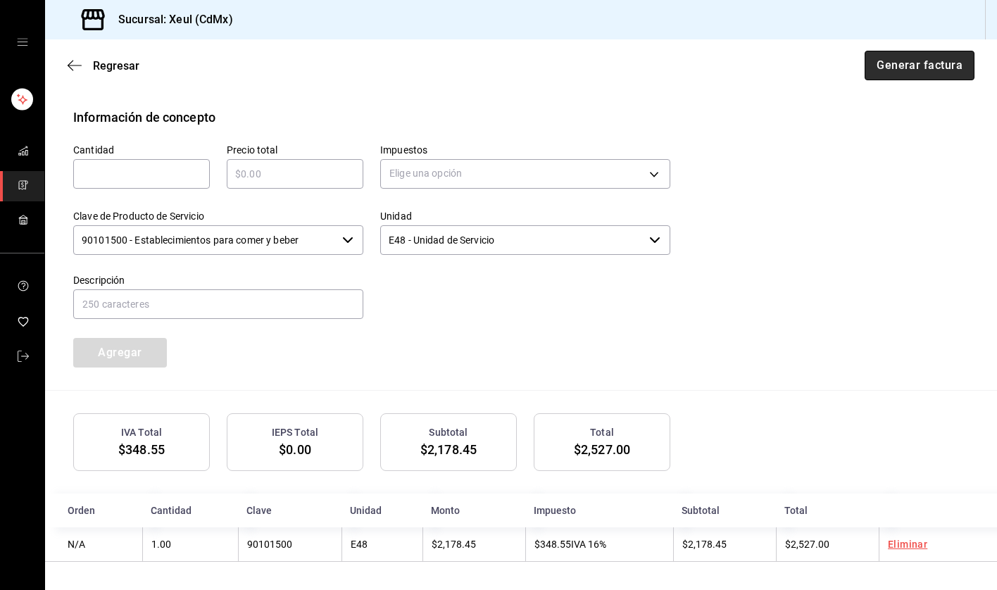
click at [925, 68] on button "Generar factura" at bounding box center [920, 66] width 110 height 30
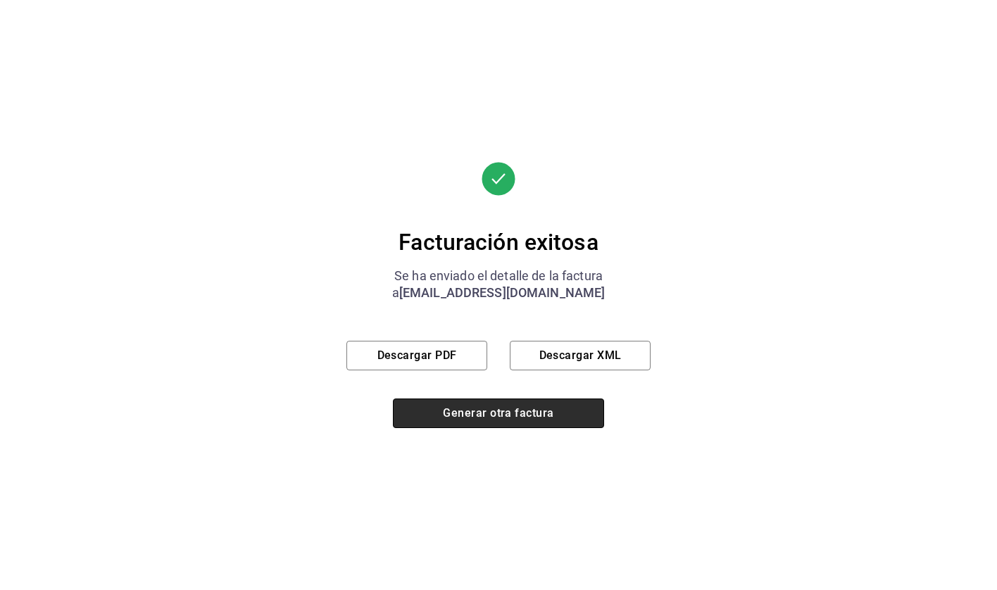
click at [411, 415] on button "Generar otra factura" at bounding box center [498, 414] width 211 height 30
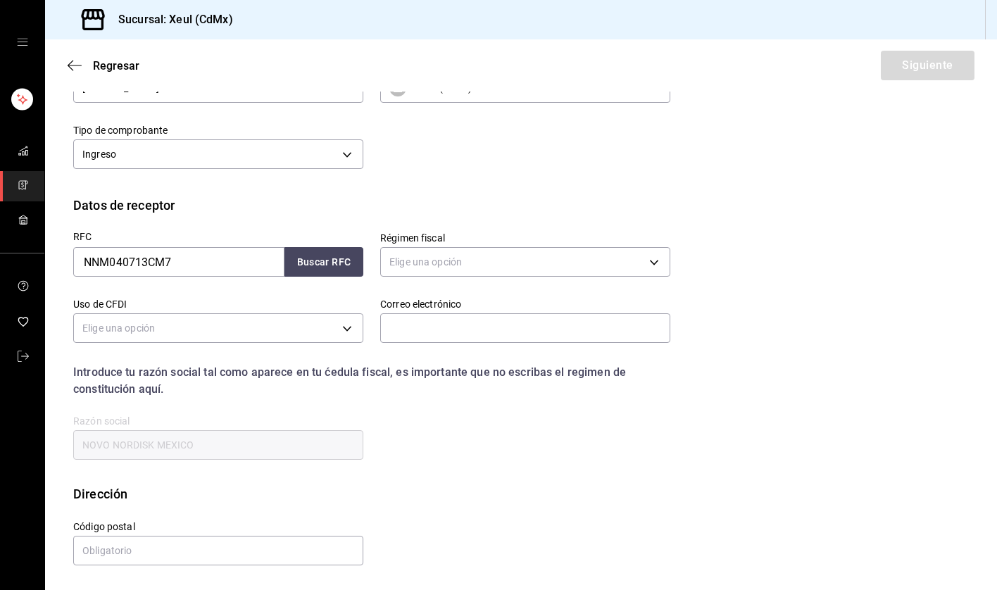
scroll to position [84, 0]
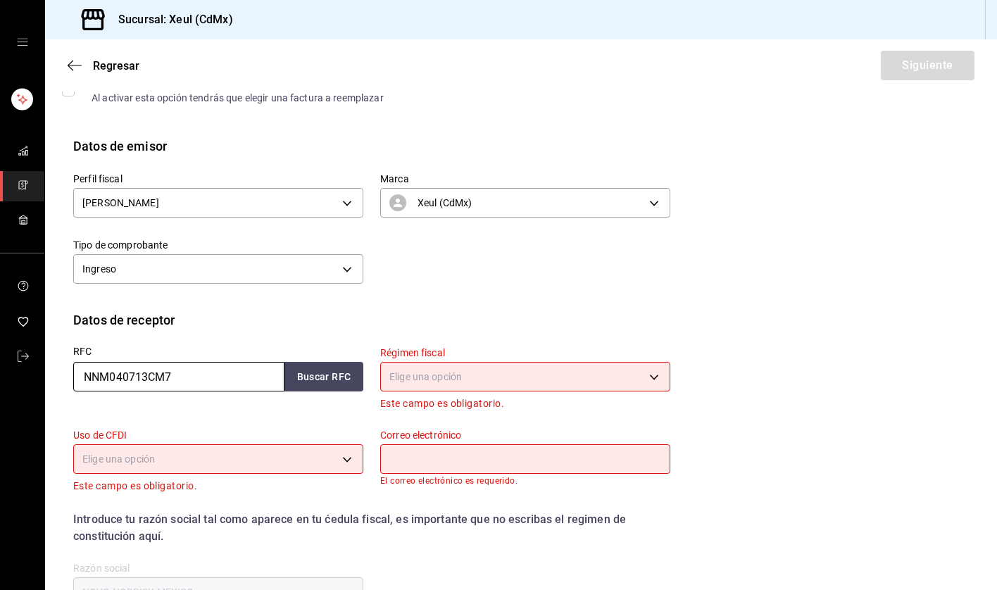
drag, startPoint x: 168, startPoint y: 374, endPoint x: 1, endPoint y: 371, distance: 166.2
click at [1, 371] on div "Sucursal: Xeul (CdMx) Regresar Siguiente Factura general Realiza tus facturas c…" at bounding box center [498, 295] width 997 height 590
type input "FEEI880120CF9"
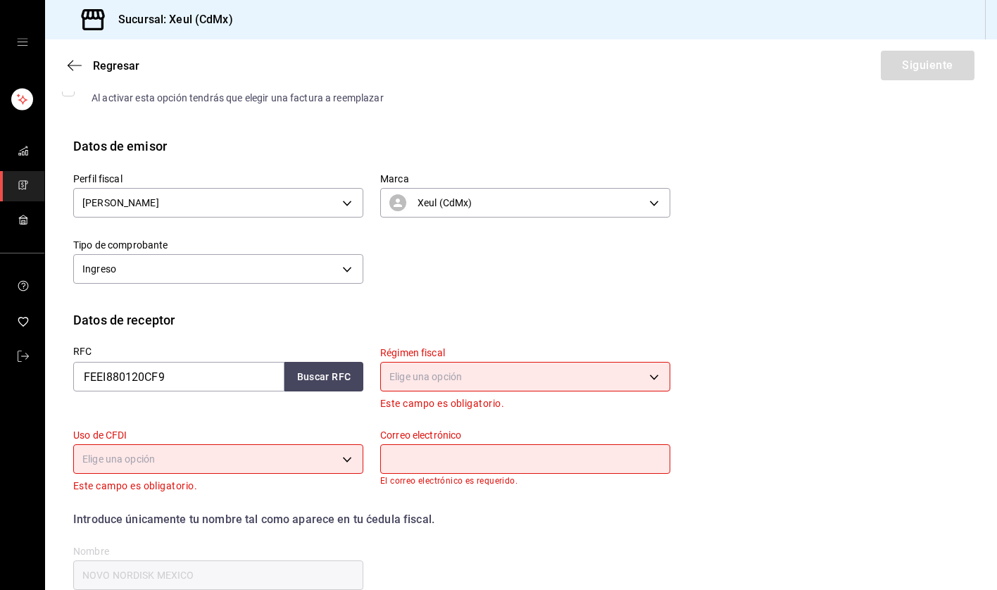
click at [462, 374] on body "Sucursal: Xeul (CdMx) Regresar Siguiente Factura general Realiza tus facturas c…" at bounding box center [498, 295] width 997 height 590
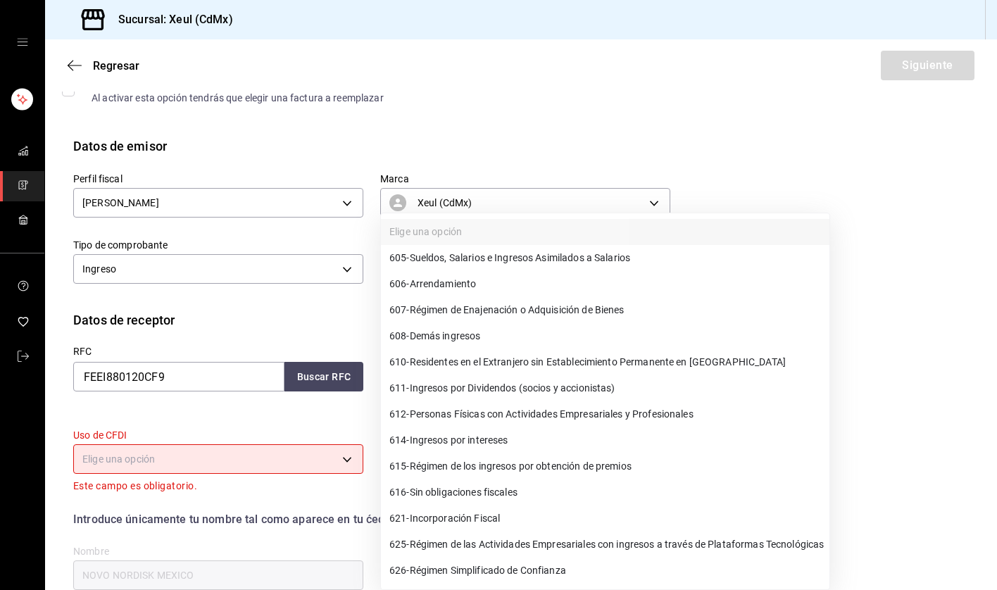
click at [478, 534] on span "626 - Régimen Simplificado de Confianza" at bounding box center [477, 570] width 177 height 15
type input "626"
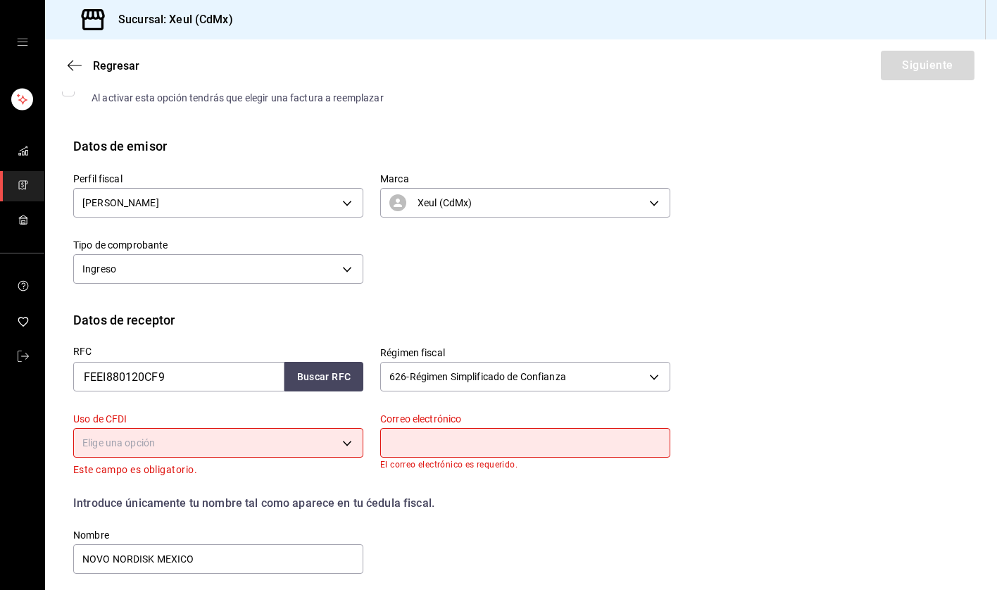
click at [345, 431] on body "Sucursal: Xeul (CdMx) Regresar Siguiente Factura general Realiza tus facturas c…" at bounding box center [498, 295] width 997 height 590
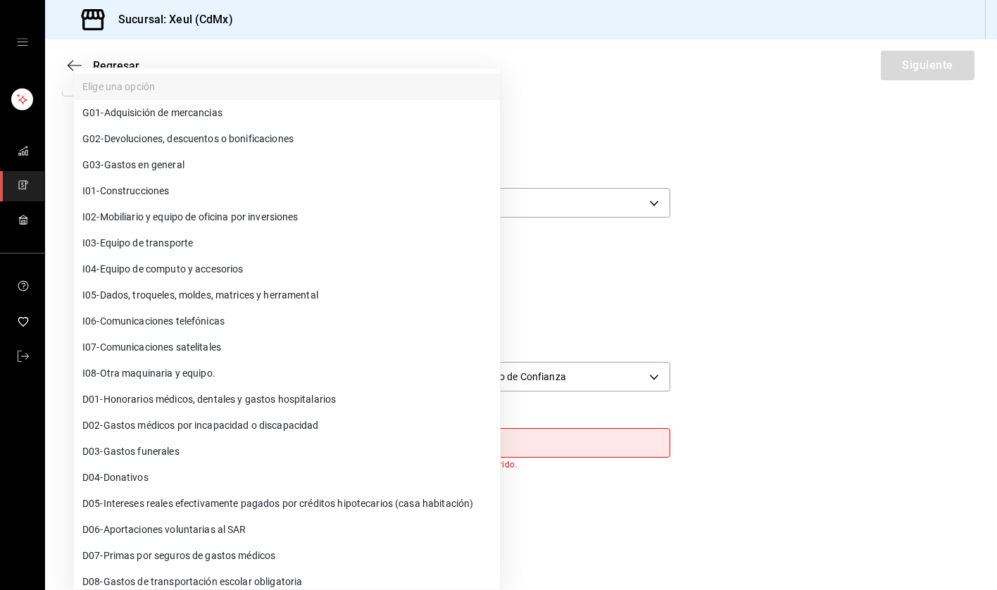
click at [144, 169] on span "G03 - Gastos en general" at bounding box center [133, 165] width 102 height 15
type input "G03"
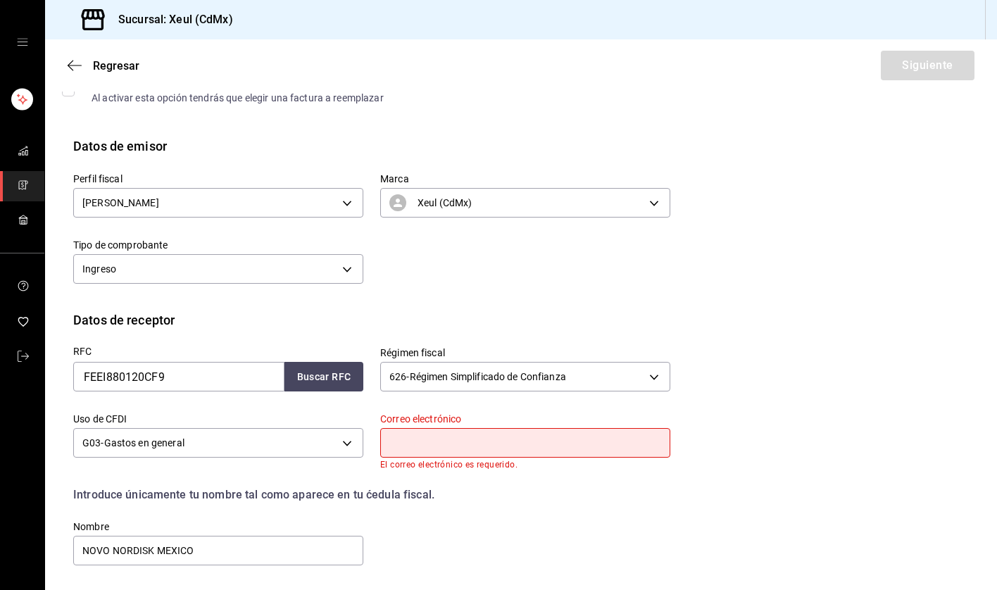
click at [413, 447] on input "text" at bounding box center [525, 443] width 290 height 30
paste input "[PERSON_NAME][EMAIL_ADDRESS][DOMAIN_NAME]"
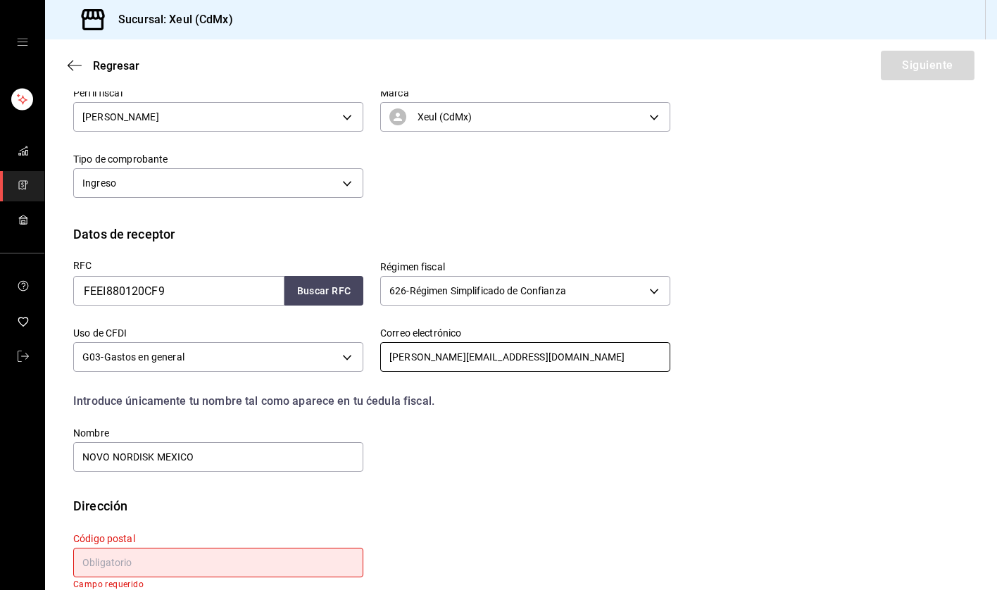
scroll to position [192, 0]
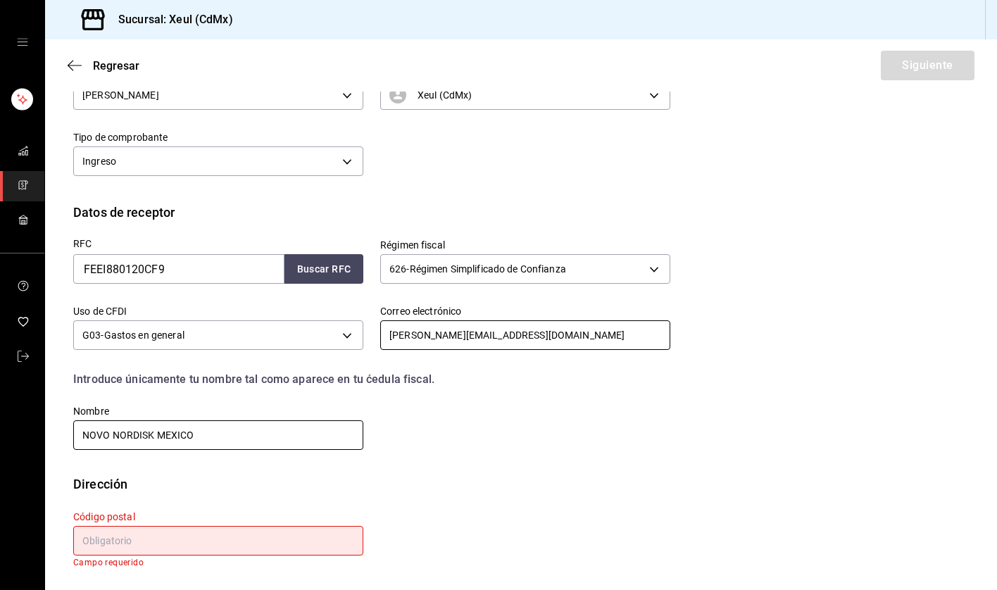
type input "[PERSON_NAME][EMAIL_ADDRESS][DOMAIN_NAME]"
drag, startPoint x: 230, startPoint y: 442, endPoint x: 24, endPoint y: 437, distance: 206.4
click at [24, 437] on div "Sucursal: Xeul (CdMx) Regresar Siguiente Factura general Realiza tus facturas c…" at bounding box center [498, 295] width 997 height 590
type input "[PERSON_NAME]"
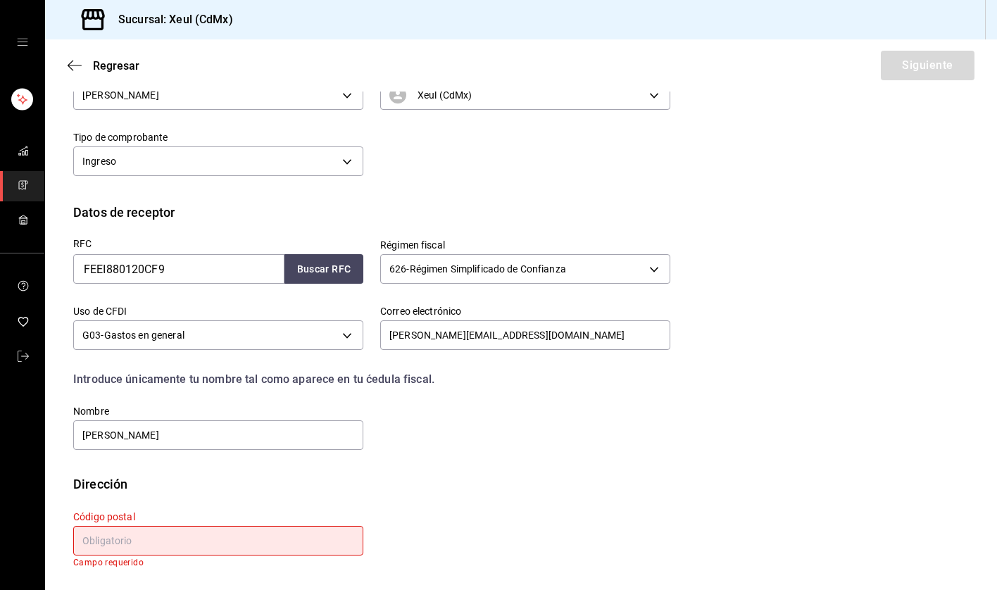
click at [144, 534] on input "text" at bounding box center [218, 541] width 290 height 30
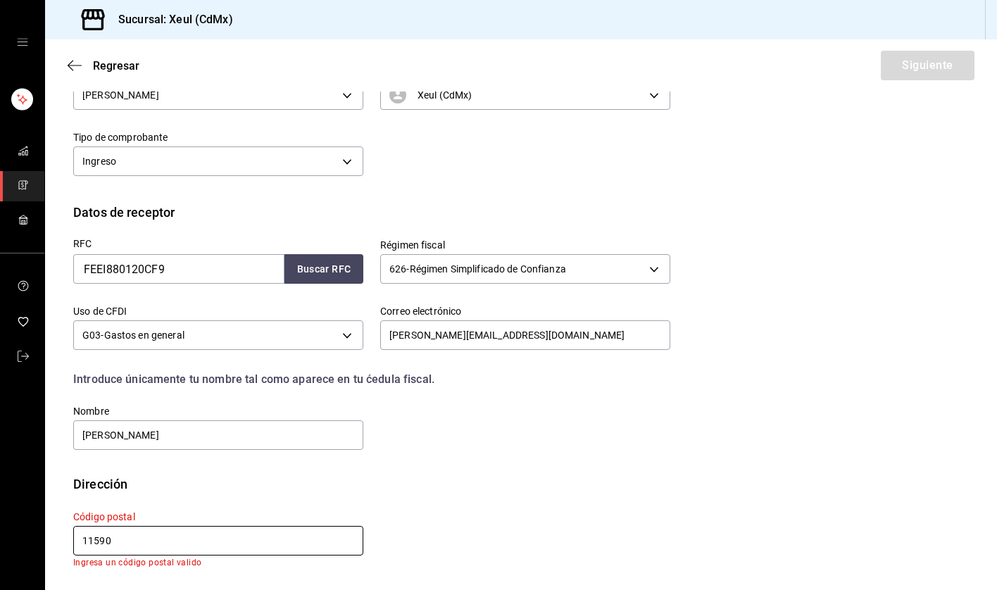
scroll to position [182, 0]
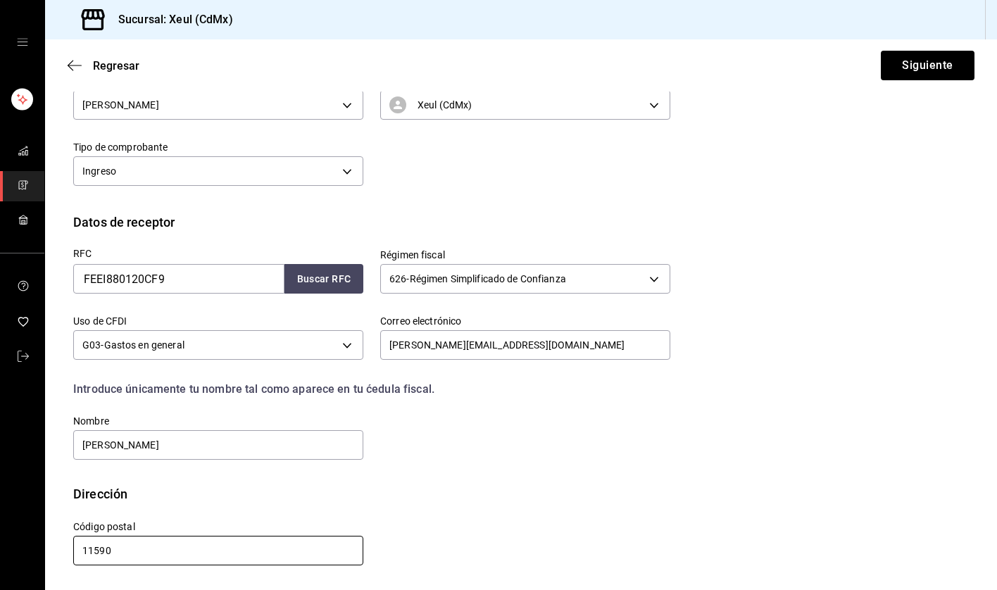
type input "11590"
click at [921, 46] on div "Regresar Siguiente" at bounding box center [521, 65] width 952 height 52
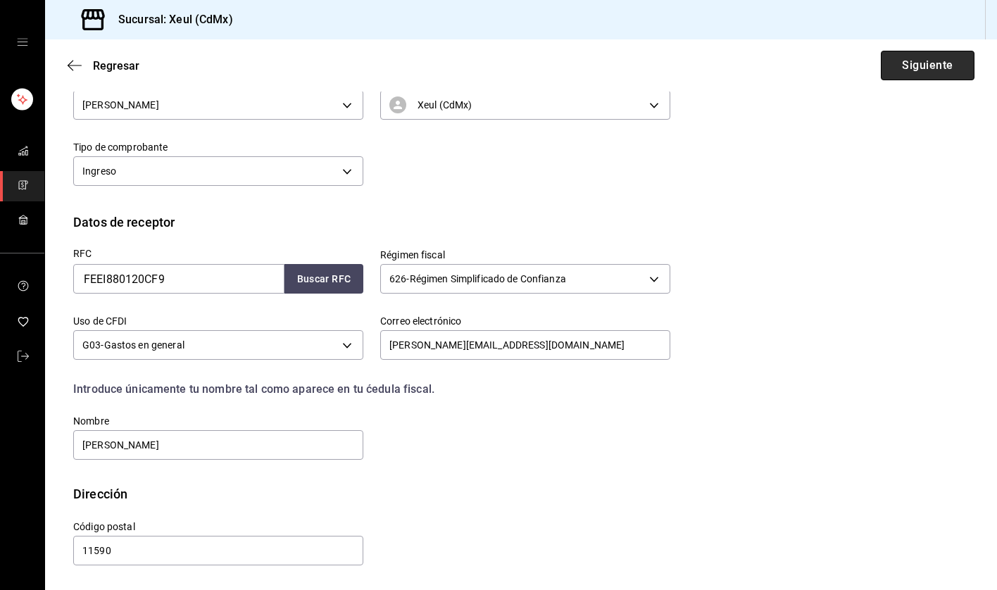
click at [924, 67] on button "Siguiente" at bounding box center [928, 66] width 94 height 30
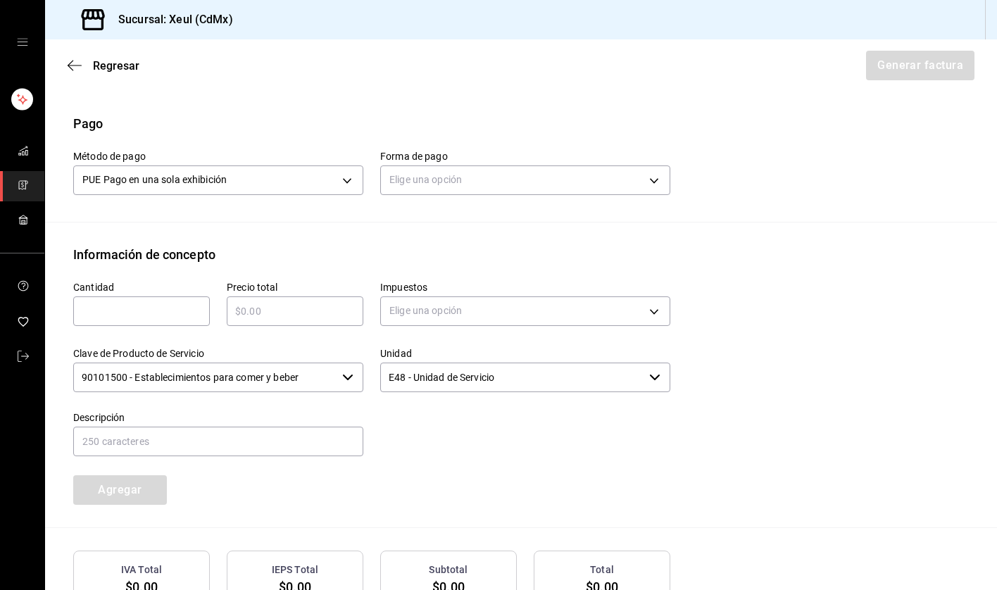
scroll to position [467, 0]
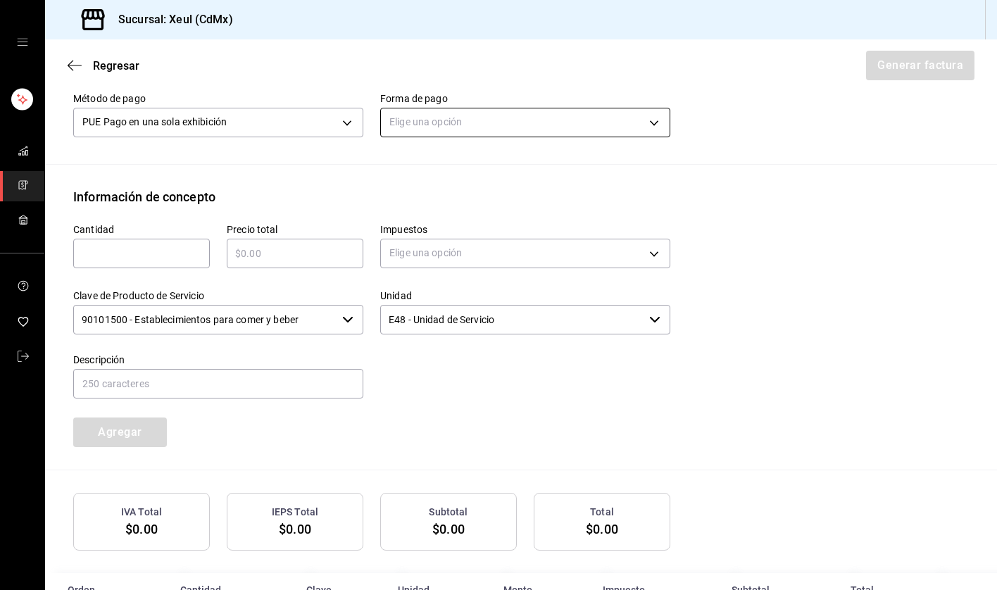
click at [536, 129] on body "Sucursal: Xeul (CdMx) Regresar Generar factura Emisor Perfil fiscal [PERSON_NAM…" at bounding box center [498, 295] width 997 height 590
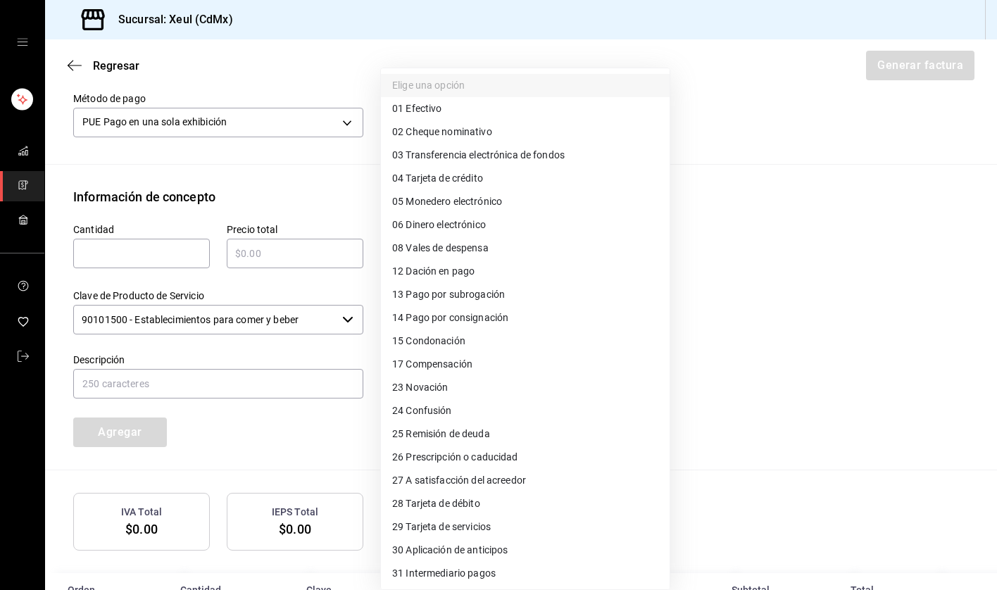
click at [444, 180] on span "04 Tarjeta de crédito" at bounding box center [437, 178] width 91 height 15
type input "04"
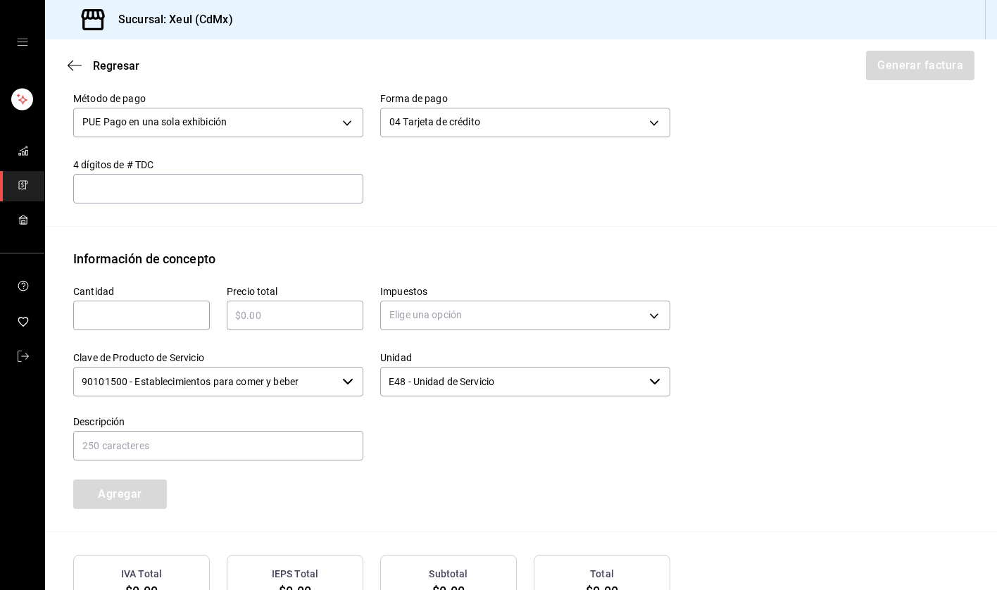
click at [87, 314] on input "text" at bounding box center [141, 315] width 137 height 17
type input "1"
click at [296, 322] on input "text" at bounding box center [295, 315] width 137 height 17
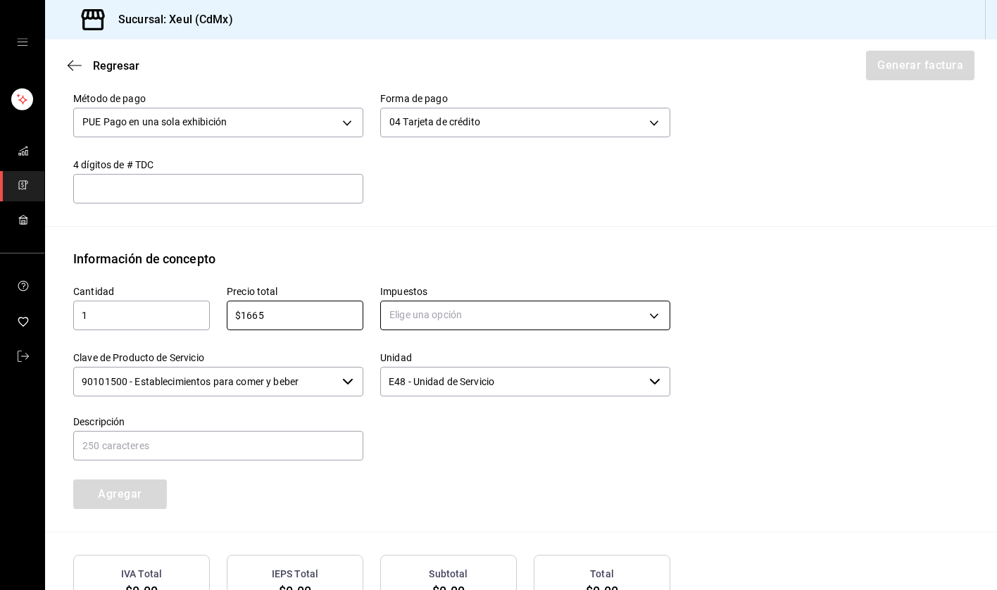
type input "$1665"
click at [494, 321] on body "Sucursal: Xeul (CdMx) Regresar Generar factura Emisor Perfil fiscal [PERSON_NAM…" at bounding box center [498, 295] width 997 height 590
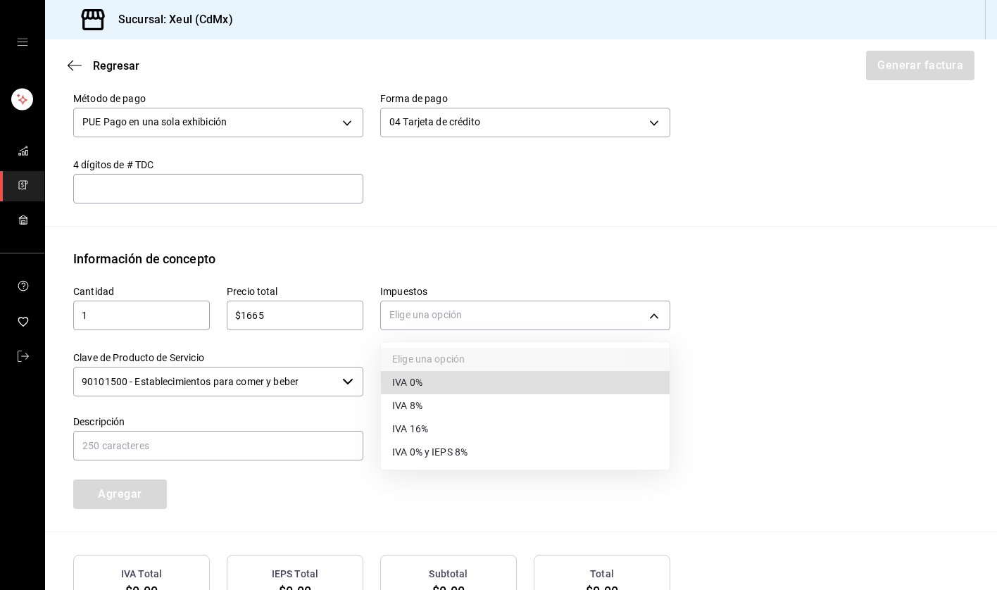
click at [432, 425] on li "IVA 16%" at bounding box center [525, 429] width 289 height 23
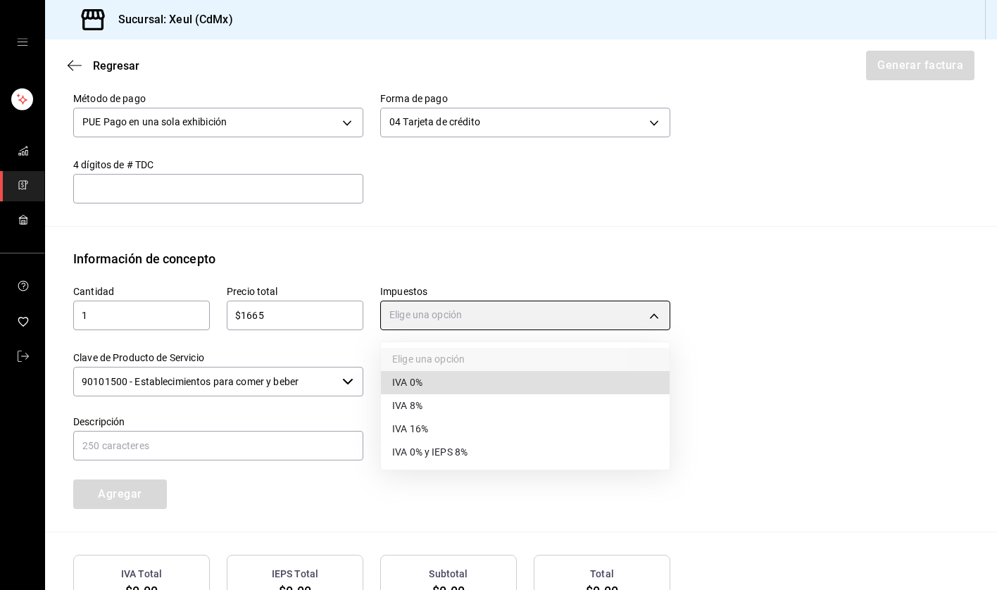
type input "IVA_16"
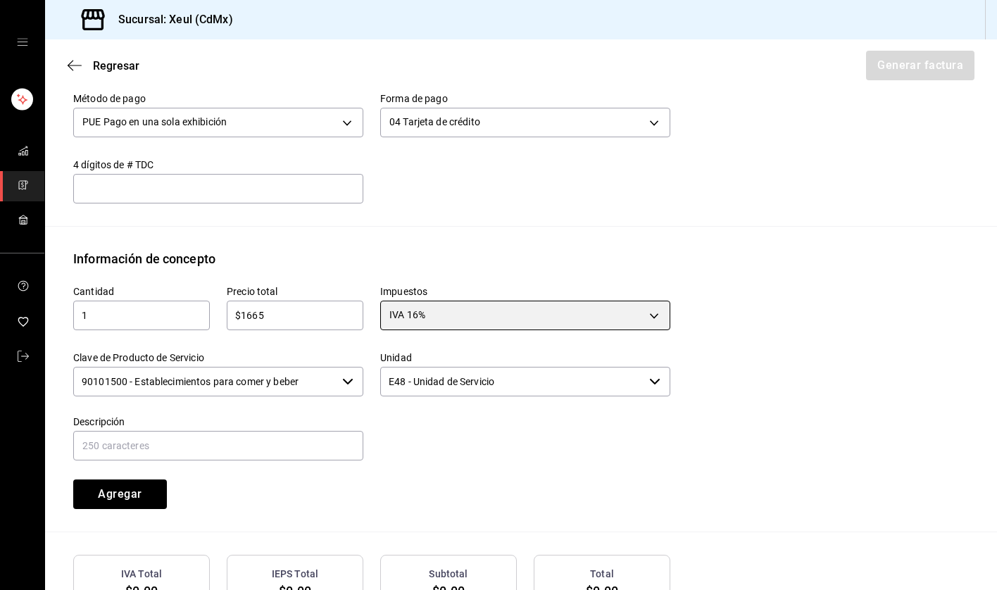
scroll to position [575, 0]
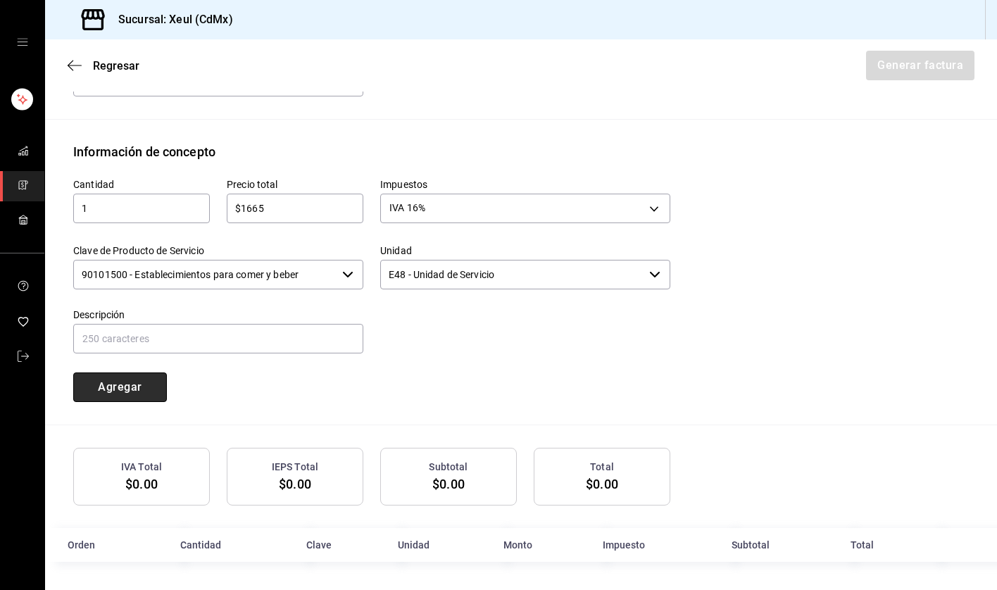
click at [93, 382] on button "Agregar" at bounding box center [120, 387] width 94 height 30
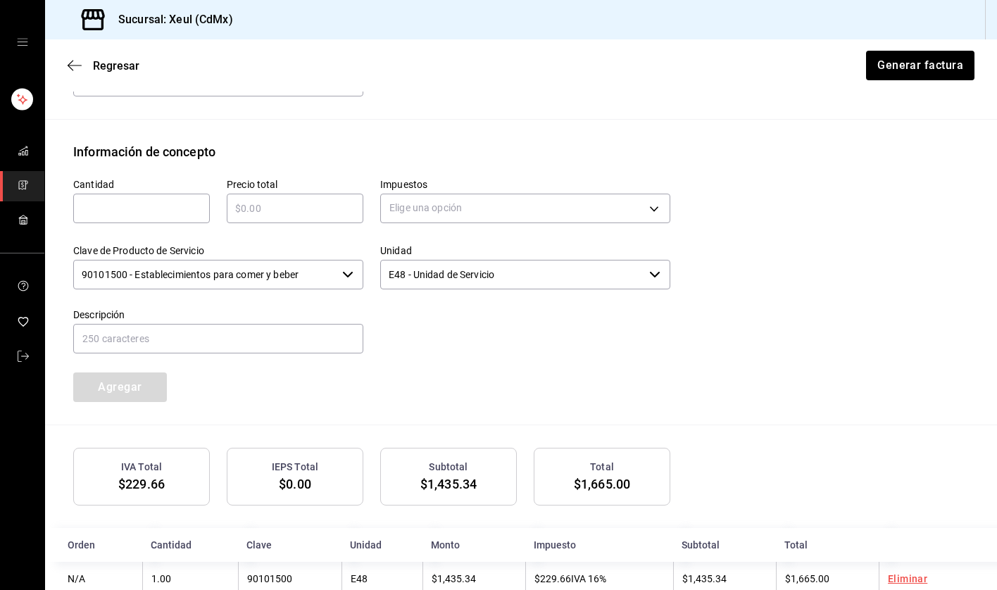
scroll to position [609, 0]
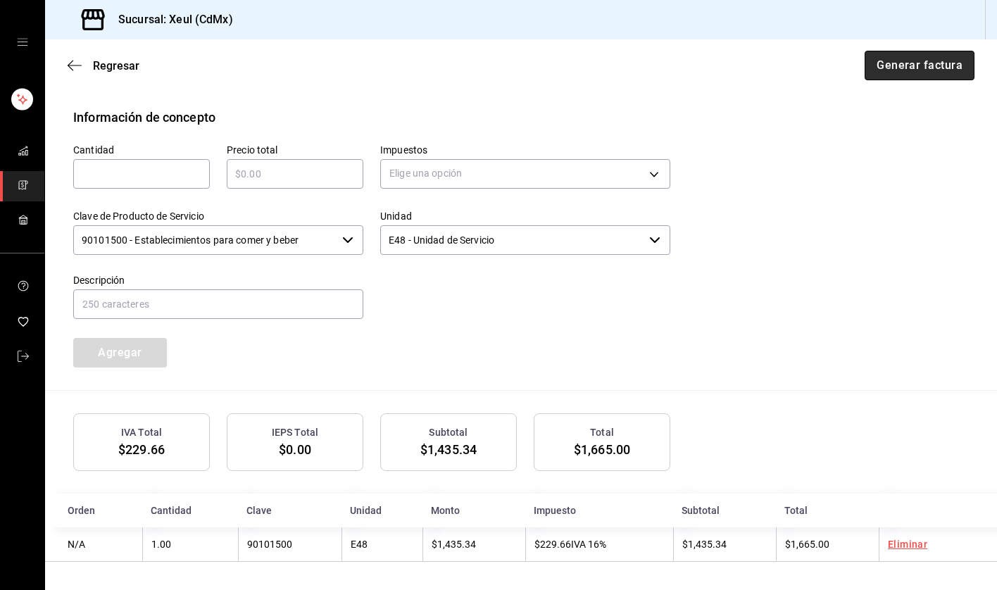
click at [912, 58] on button "Generar factura" at bounding box center [920, 66] width 110 height 30
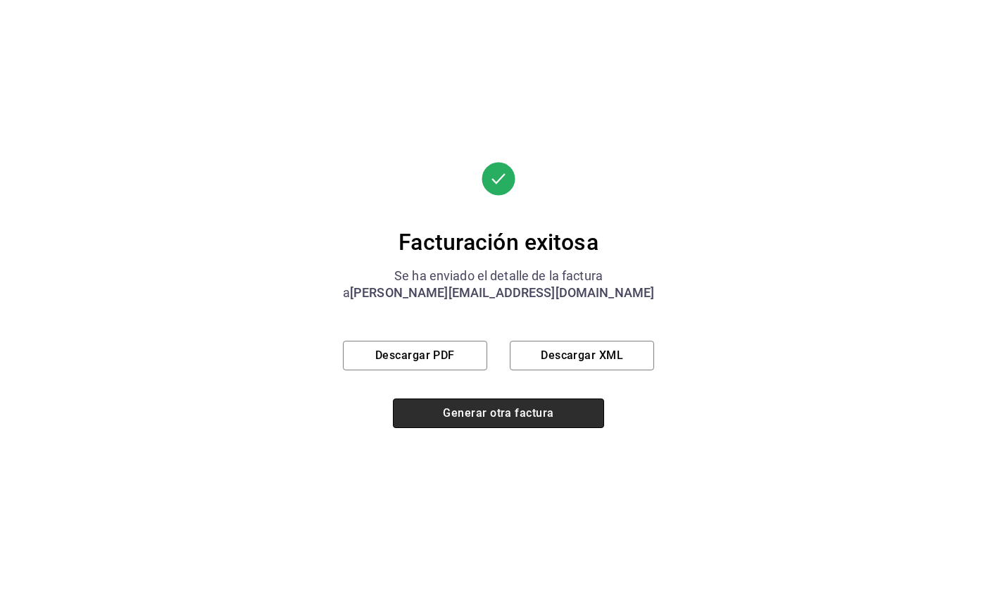
click at [494, 409] on button "Generar otra factura" at bounding box center [498, 414] width 211 height 30
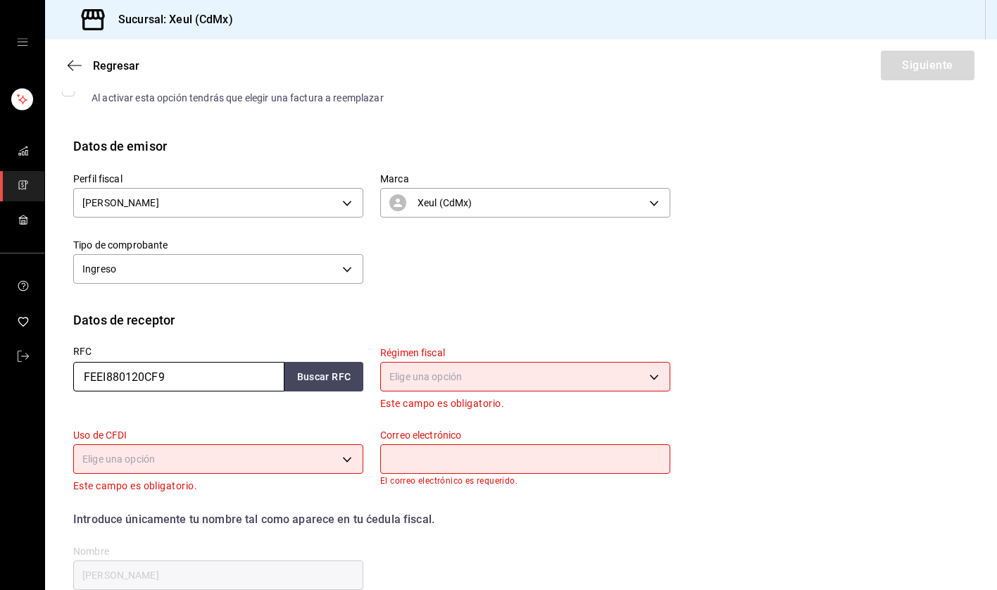
drag, startPoint x: 177, startPoint y: 370, endPoint x: 116, endPoint y: 379, distance: 61.9
click at [109, 379] on input "FEEI880120CF9" at bounding box center [178, 377] width 211 height 30
drag, startPoint x: 179, startPoint y: 374, endPoint x: 48, endPoint y: 368, distance: 131.1
click at [48, 368] on div "Datos de receptor RFC FEEI880120CF9 Buscar RFC Régimen fiscal Elige una opción …" at bounding box center [521, 462] width 952 height 304
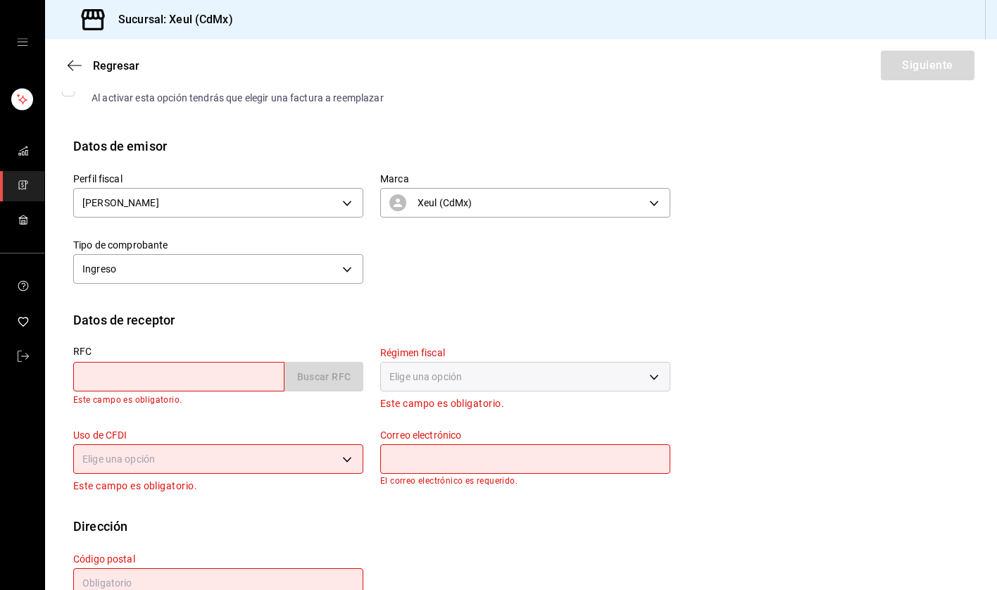
click at [163, 372] on input "text" at bounding box center [178, 377] width 211 height 30
paste input "AOVM950826SY2"
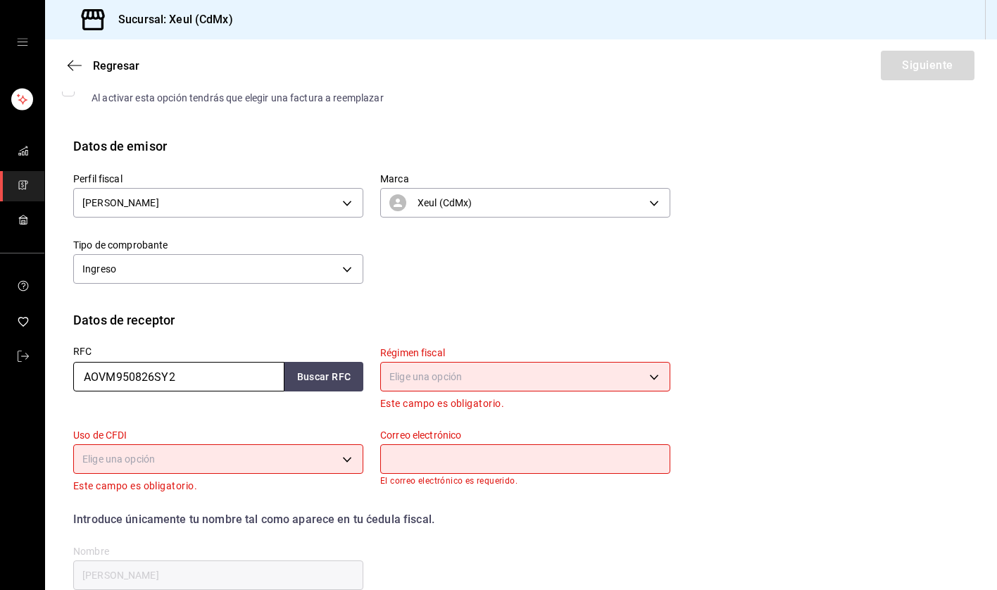
type input "AOVM950826SY2"
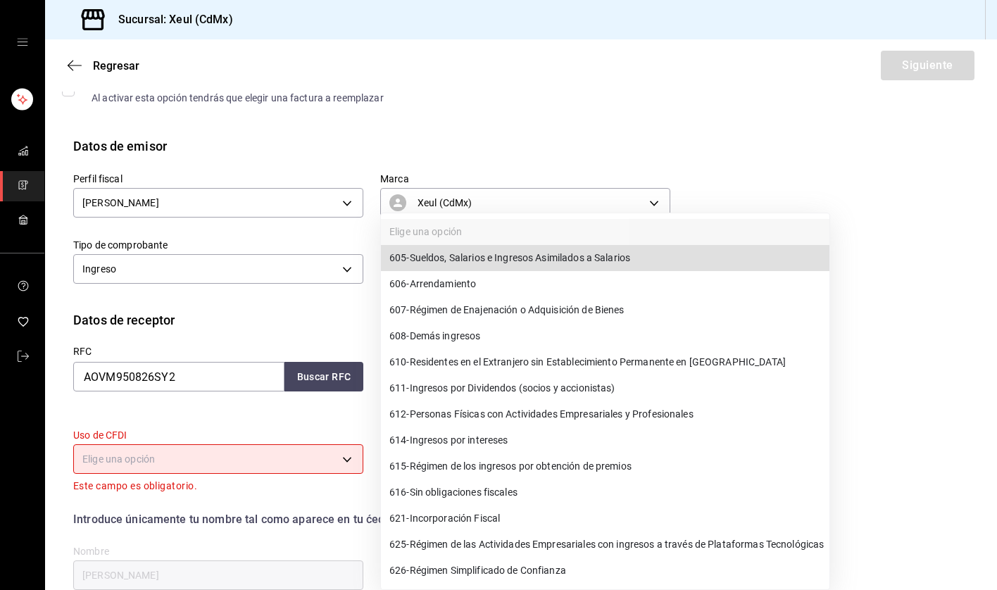
click at [472, 373] on body "Sucursal: Xeul (CdMx) Regresar Siguiente Factura general Realiza tus facturas c…" at bounding box center [498, 295] width 997 height 590
click at [413, 420] on span "612 - Personas Físicas con Actividades Empresariales y Profesionales" at bounding box center [541, 414] width 304 height 15
type input "612"
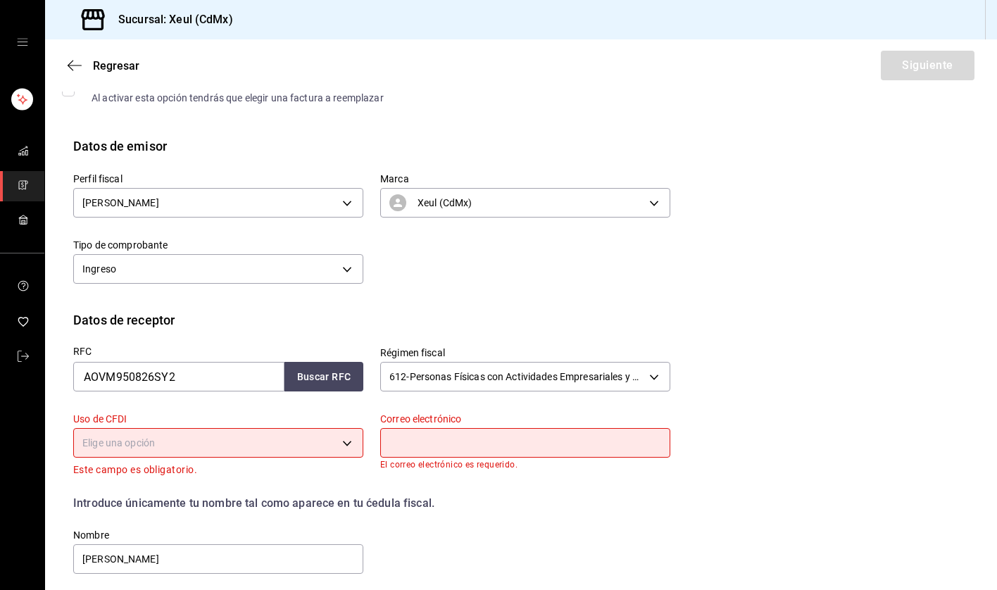
click at [343, 449] on body "Sucursal: Xeul (CdMx) Regresar Siguiente Factura general Realiza tus facturas c…" at bounding box center [498, 295] width 997 height 590
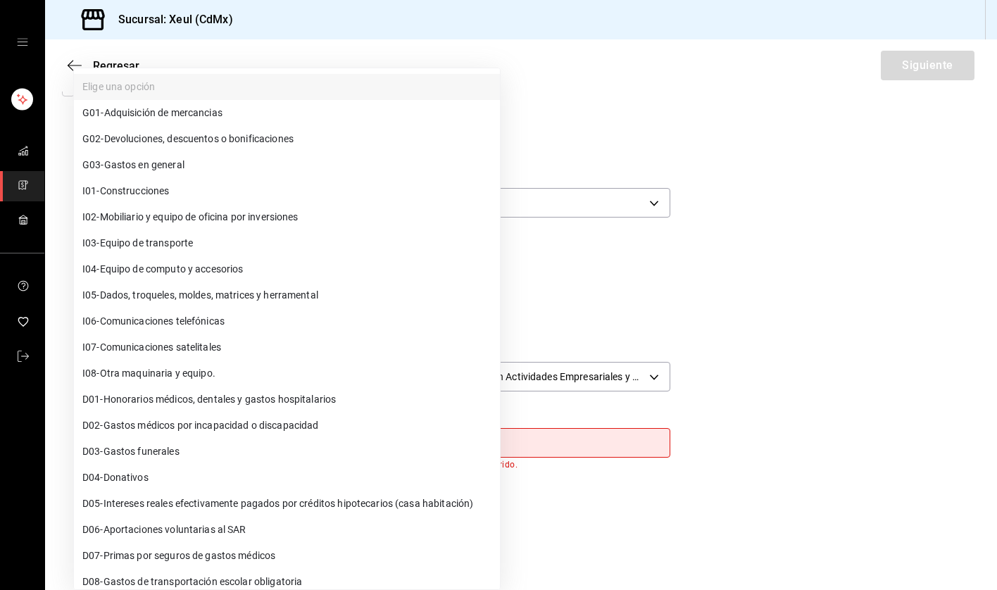
click at [133, 164] on span "G03 - Gastos en general" at bounding box center [133, 165] width 102 height 15
type input "G03"
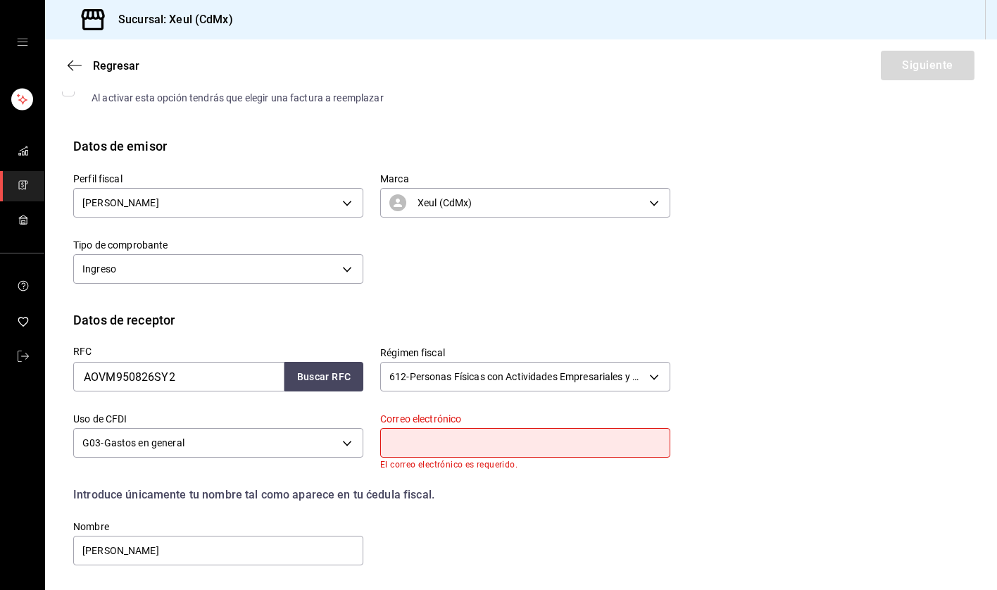
click at [475, 441] on input "text" at bounding box center [525, 443] width 290 height 30
paste input "[PERSON_NAME][EMAIL_ADDRESS][PERSON_NAME][DOMAIN_NAME]"
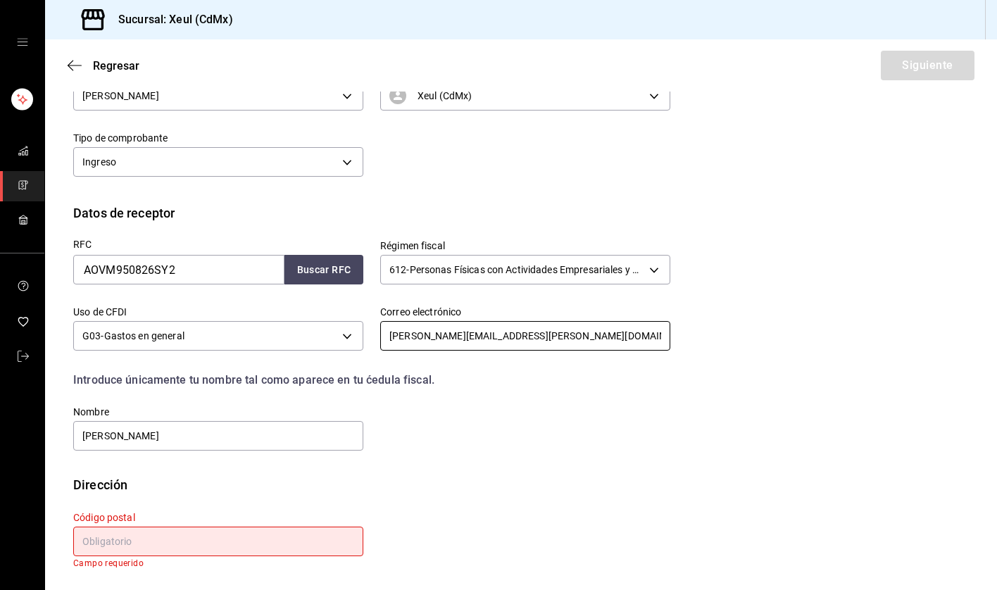
scroll to position [192, 0]
type input "[PERSON_NAME][EMAIL_ADDRESS][PERSON_NAME][DOMAIN_NAME]"
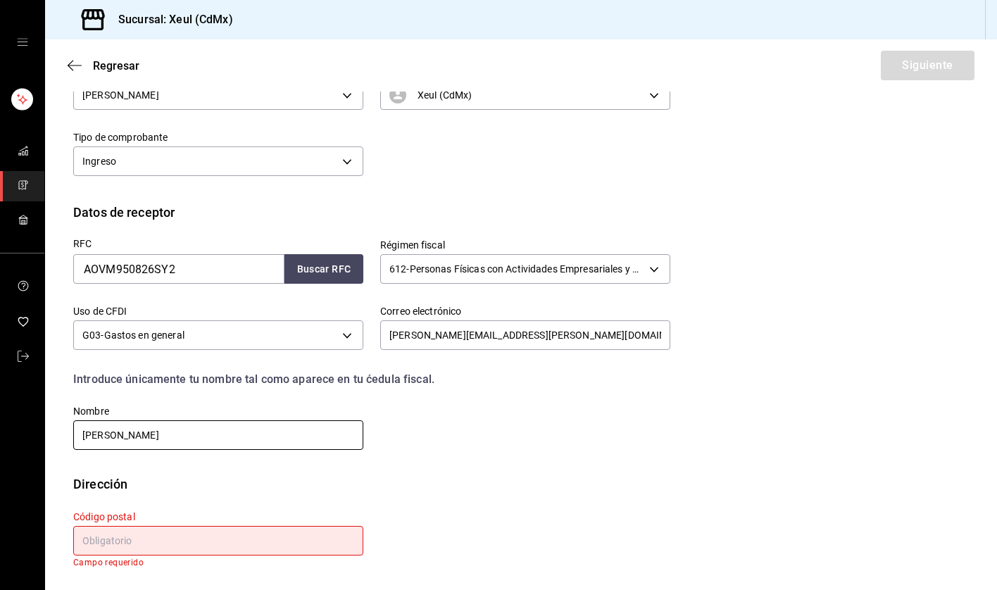
drag, startPoint x: 234, startPoint y: 436, endPoint x: 52, endPoint y: 438, distance: 182.4
click at [52, 438] on div "Datos de receptor RFC AOVM950826SY2 Buscar RFC Régimen fiscal 612 - Personas Fí…" at bounding box center [521, 339] width 952 height 272
type input "[PERSON_NAME]"
click at [130, 533] on input "text" at bounding box center [218, 541] width 290 height 30
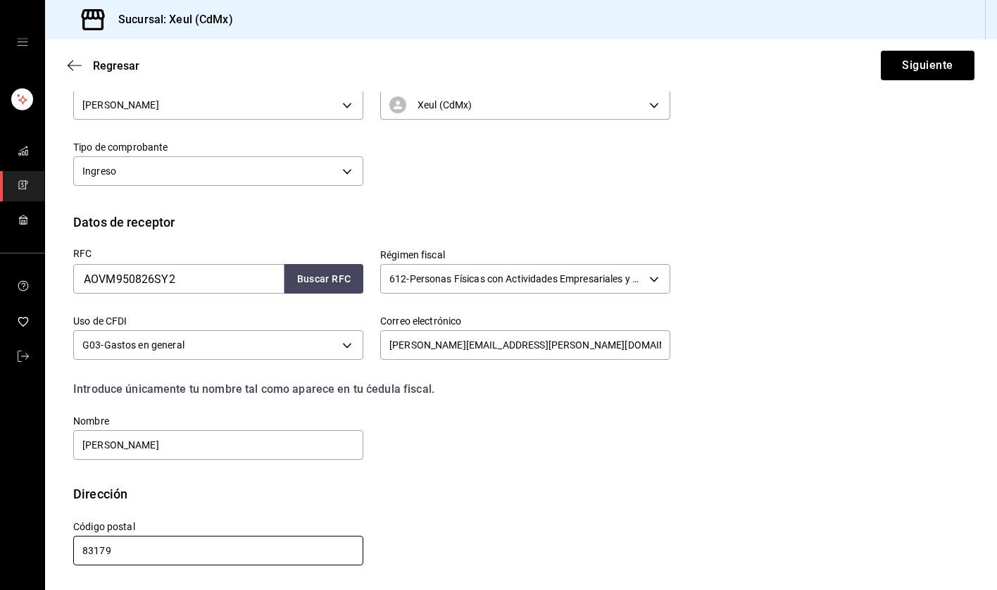
scroll to position [182, 0]
type input "83179"
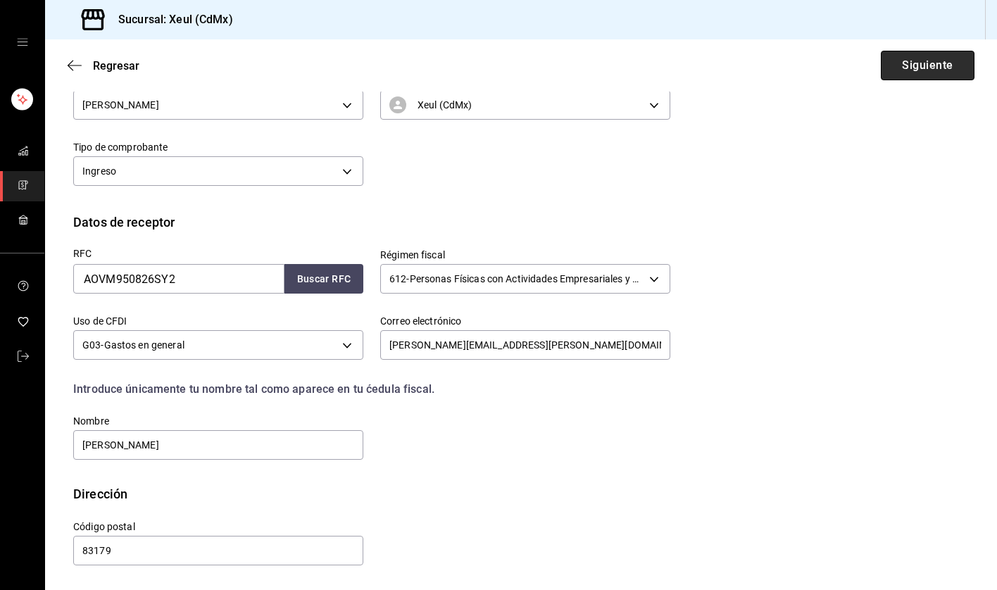
click at [915, 61] on button "Siguiente" at bounding box center [928, 66] width 94 height 30
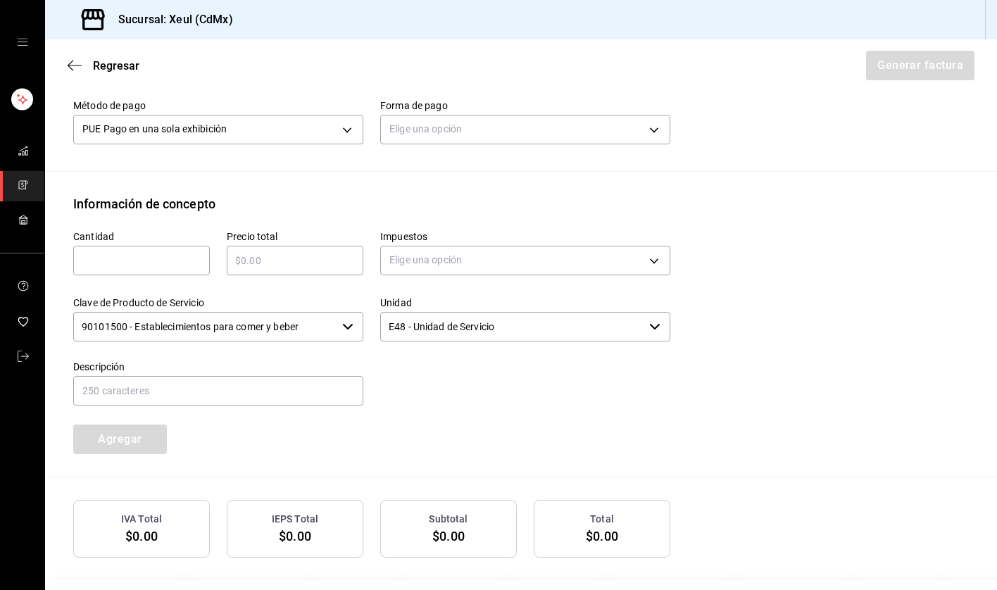
scroll to position [453, 0]
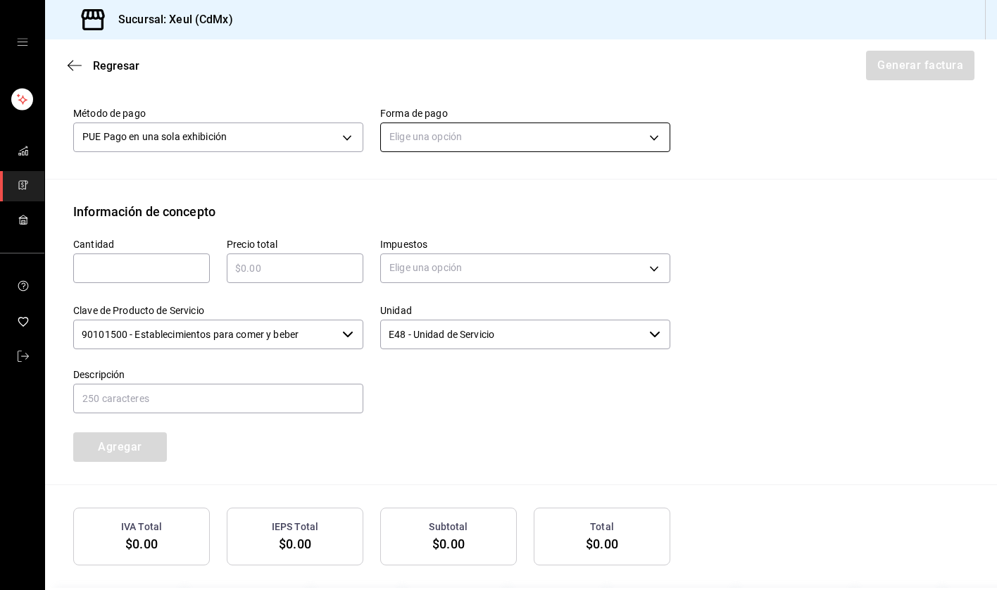
click at [535, 135] on body "Sucursal: Xeul (CdMx) Regresar Generar factura Emisor Perfil fiscal [PERSON_NAM…" at bounding box center [498, 295] width 997 height 590
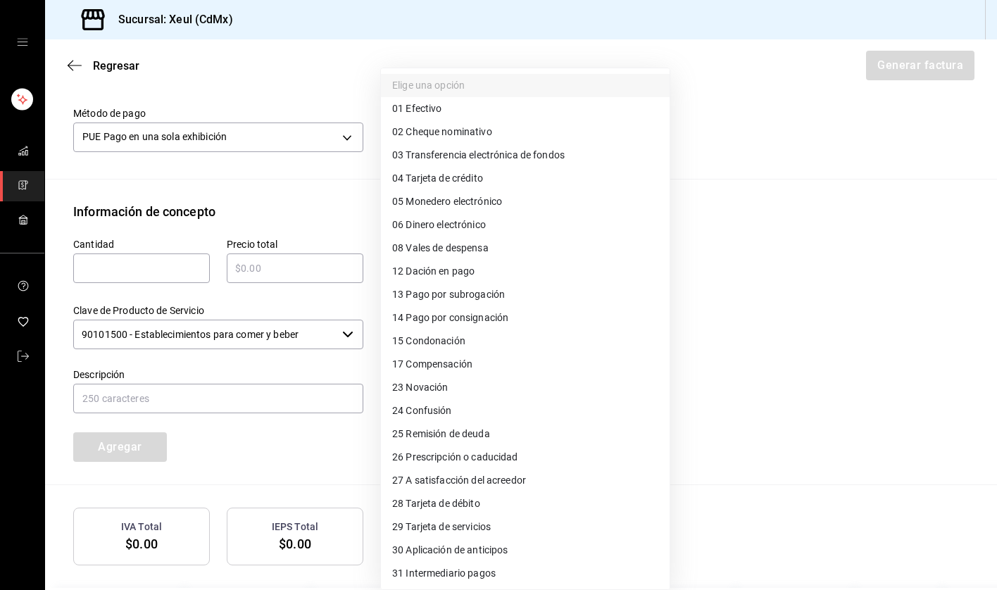
click at [455, 177] on span "04 Tarjeta de crédito" at bounding box center [437, 178] width 91 height 15
type input "04"
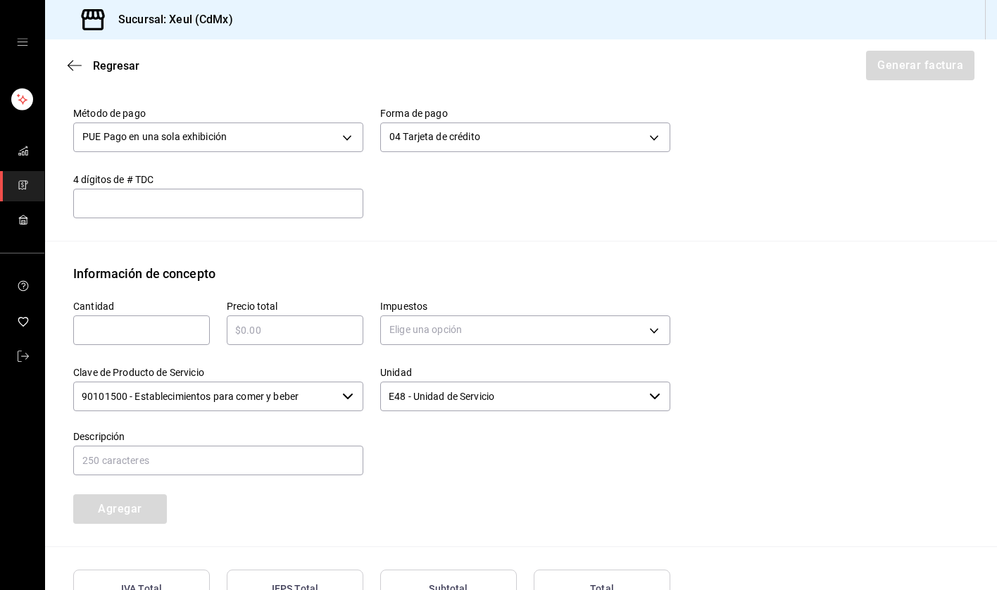
click at [139, 334] on input "text" at bounding box center [141, 330] width 137 height 17
type input "1"
click at [275, 320] on div "​" at bounding box center [295, 330] width 137 height 30
type input "$2160"
click at [487, 327] on body "Sucursal: Xeul (CdMx) Regresar Generar factura Emisor Perfil fiscal [PERSON_NAM…" at bounding box center [498, 295] width 997 height 590
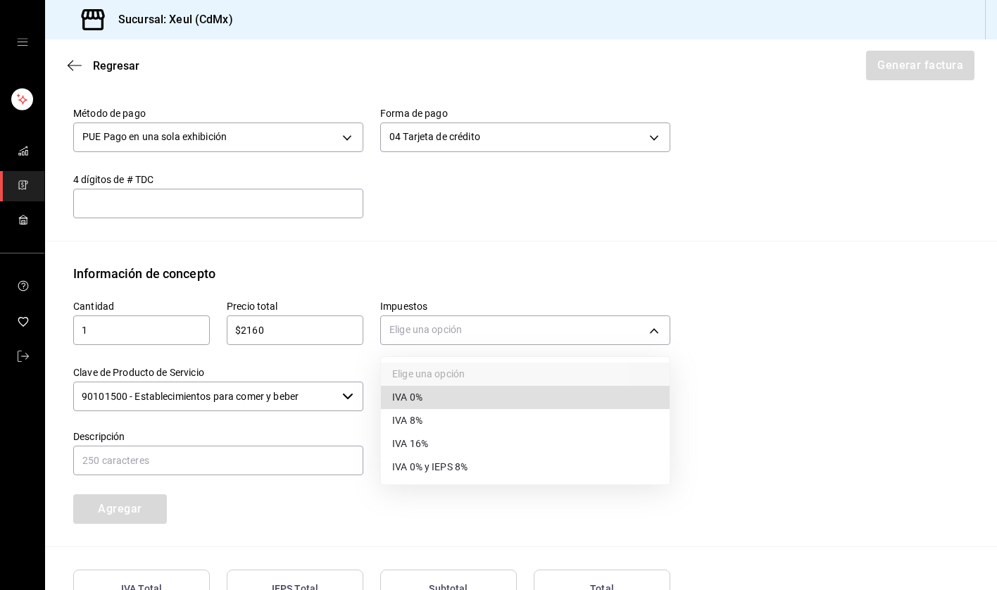
click at [413, 443] on span "IVA 16%" at bounding box center [410, 444] width 36 height 15
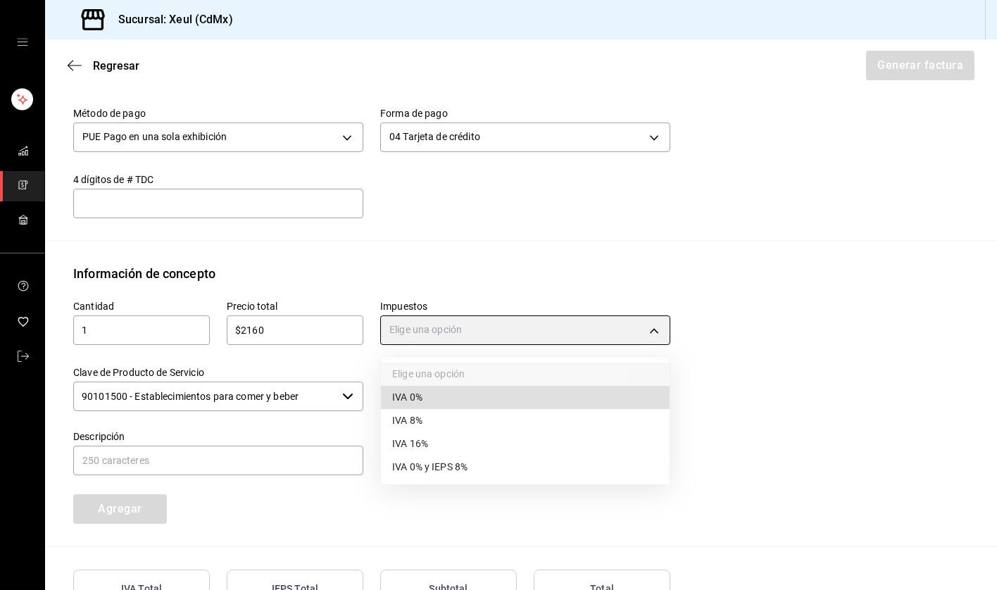
type input "IVA_16"
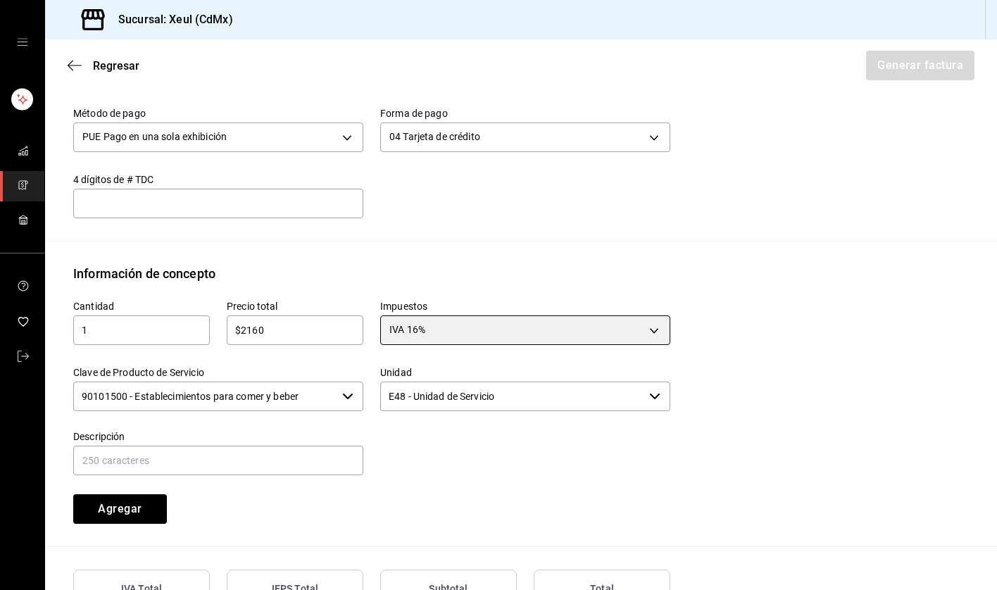
scroll to position [575, 0]
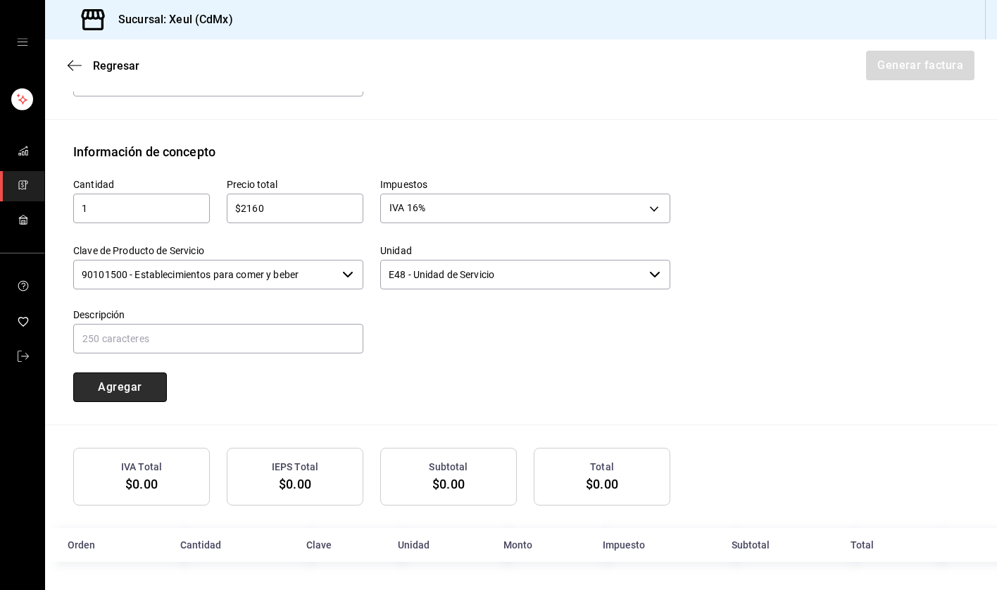
click at [118, 380] on button "Agregar" at bounding box center [120, 387] width 94 height 30
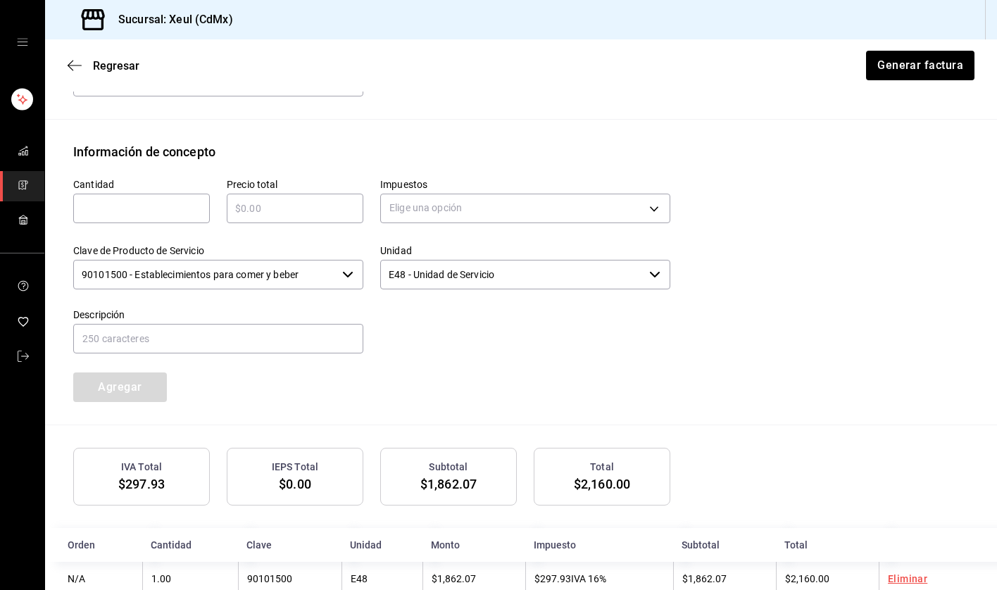
scroll to position [609, 0]
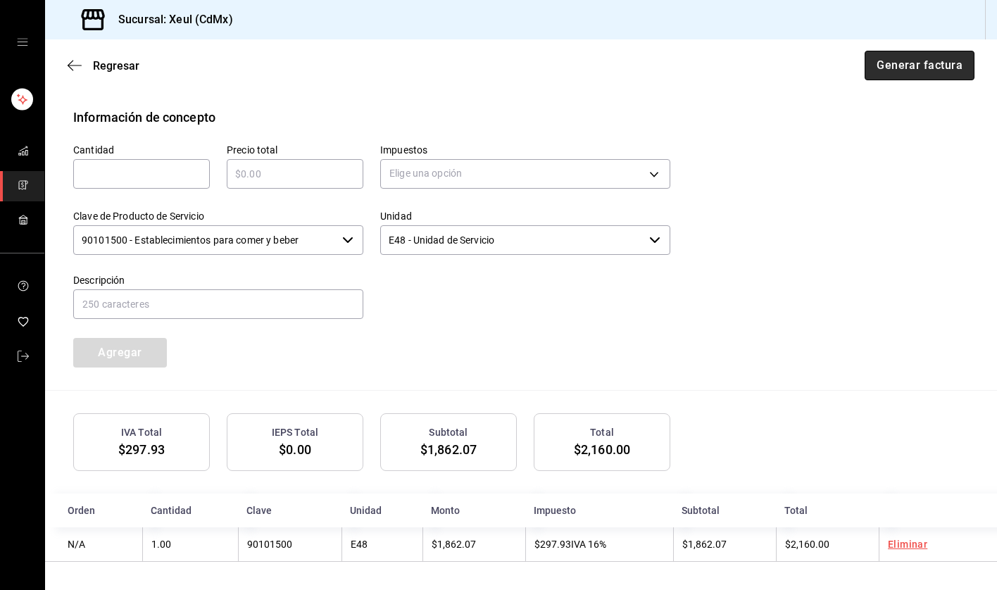
click at [921, 65] on button "Generar factura" at bounding box center [920, 66] width 110 height 30
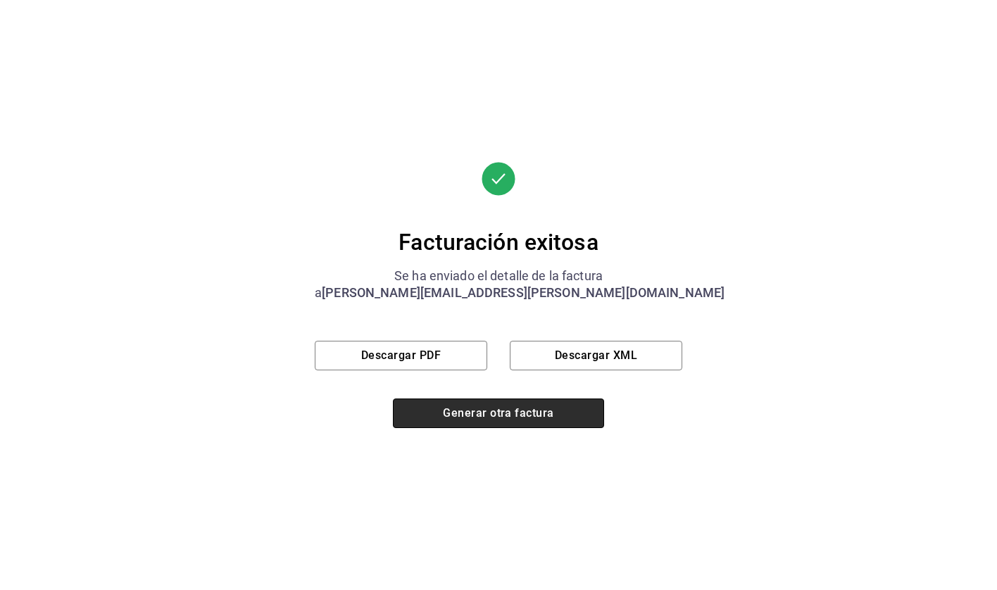
click at [467, 408] on button "Generar otra factura" at bounding box center [498, 414] width 211 height 30
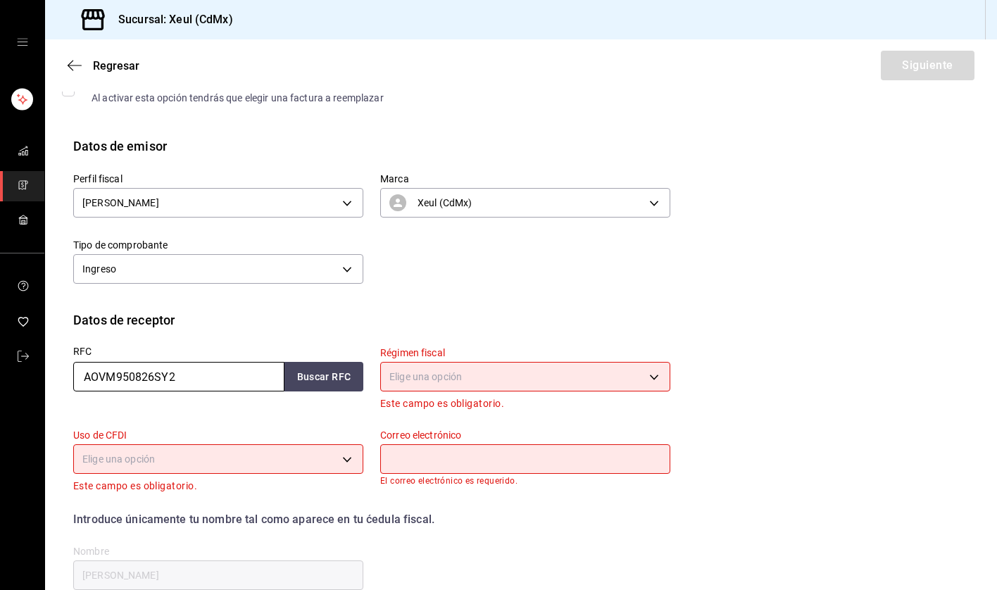
drag, startPoint x: 201, startPoint y: 380, endPoint x: -37, endPoint y: 373, distance: 238.1
click at [0, 373] on html "Sucursal: Xeul (CdMx) Regresar Siguiente Factura general Realiza tus facturas c…" at bounding box center [498, 295] width 997 height 590
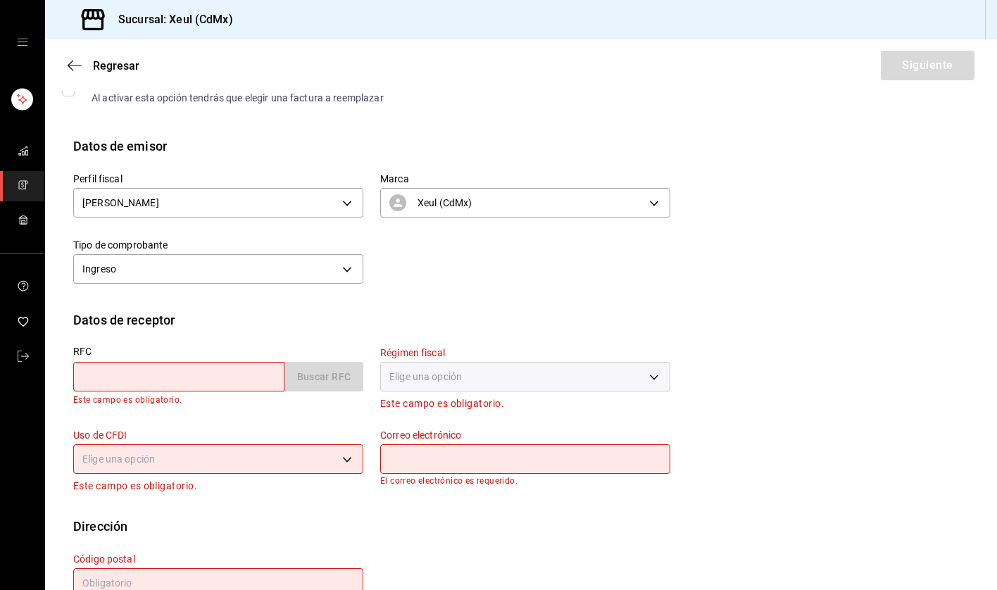
paste input "GAAR940617TS8"
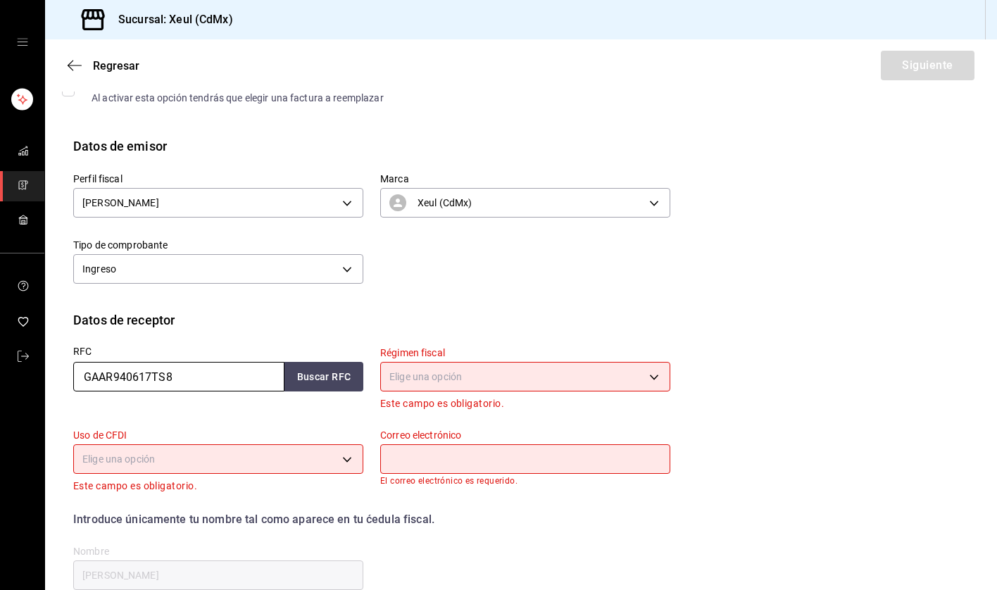
type input "GAAR940617TS8"
click at [573, 379] on body "Sucursal: Xeul (CdMx) Regresar Siguiente Factura general Realiza tus facturas c…" at bounding box center [498, 295] width 997 height 590
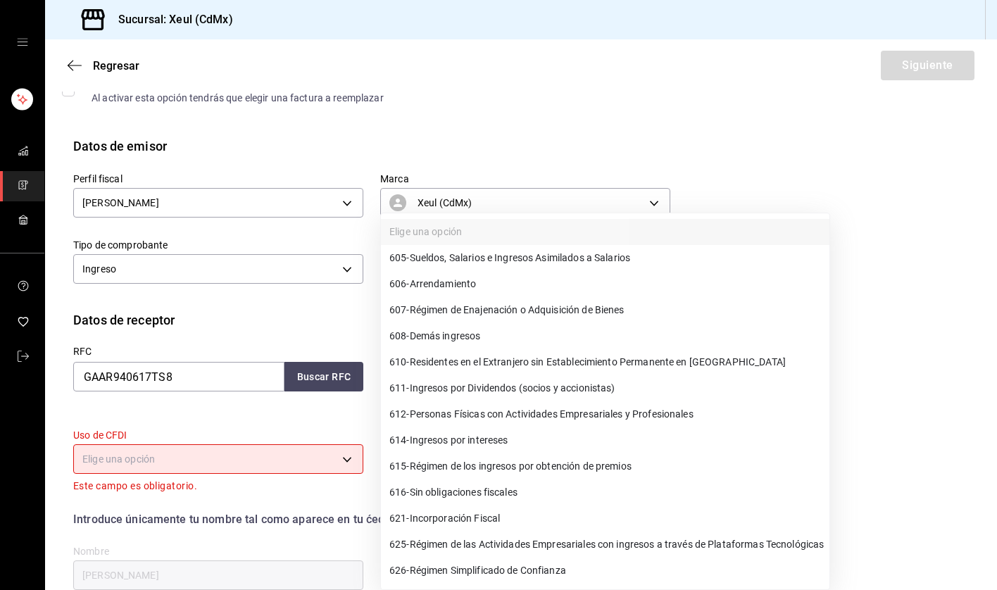
click at [514, 534] on span "626 - Régimen Simplificado de Confianza" at bounding box center [477, 570] width 177 height 15
type input "626"
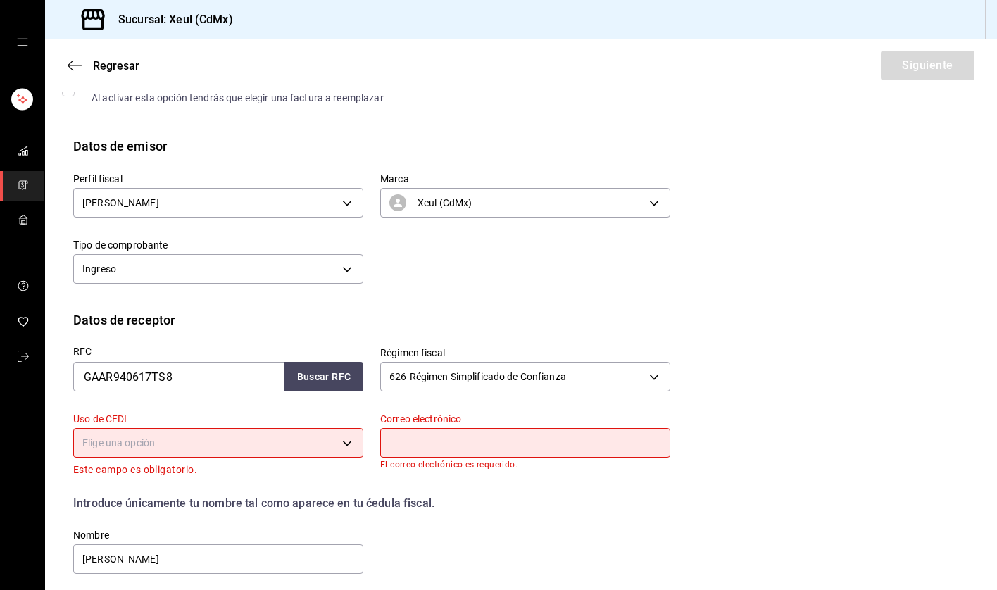
click at [320, 437] on body "Sucursal: Xeul (CdMx) Regresar Siguiente Factura general Realiza tus facturas c…" at bounding box center [498, 295] width 997 height 590
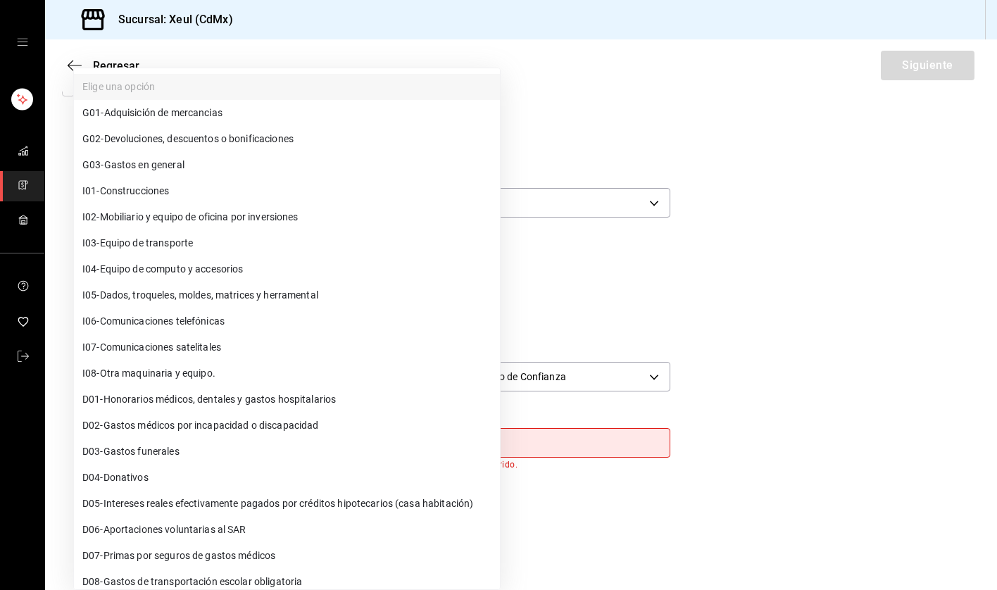
click at [146, 165] on span "G03 - Gastos en general" at bounding box center [133, 165] width 102 height 15
type input "G03"
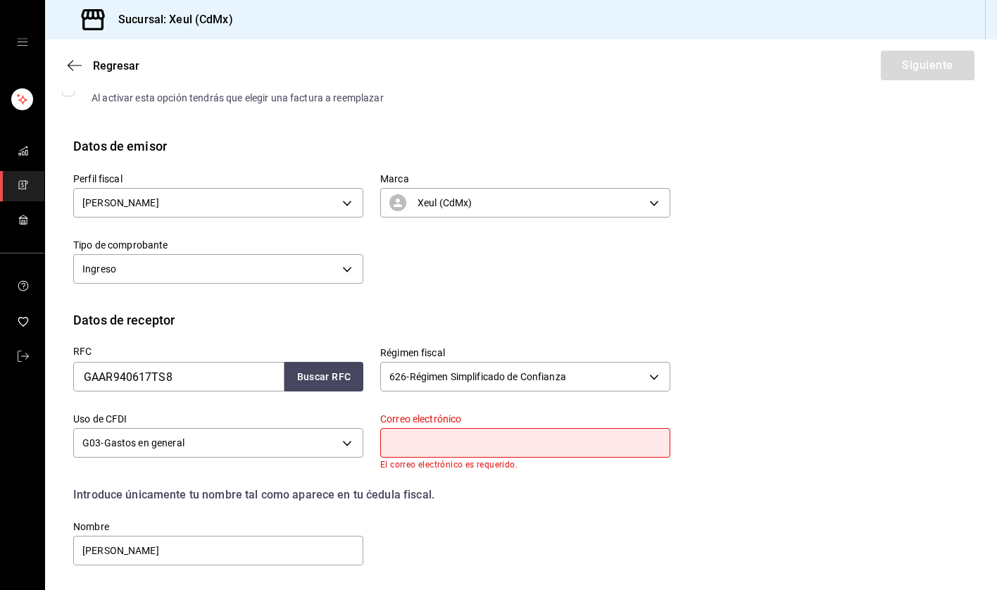
click at [452, 448] on input "text" at bounding box center [525, 443] width 290 height 30
paste input "[EMAIL_ADDRESS][DOMAIN_NAME]"
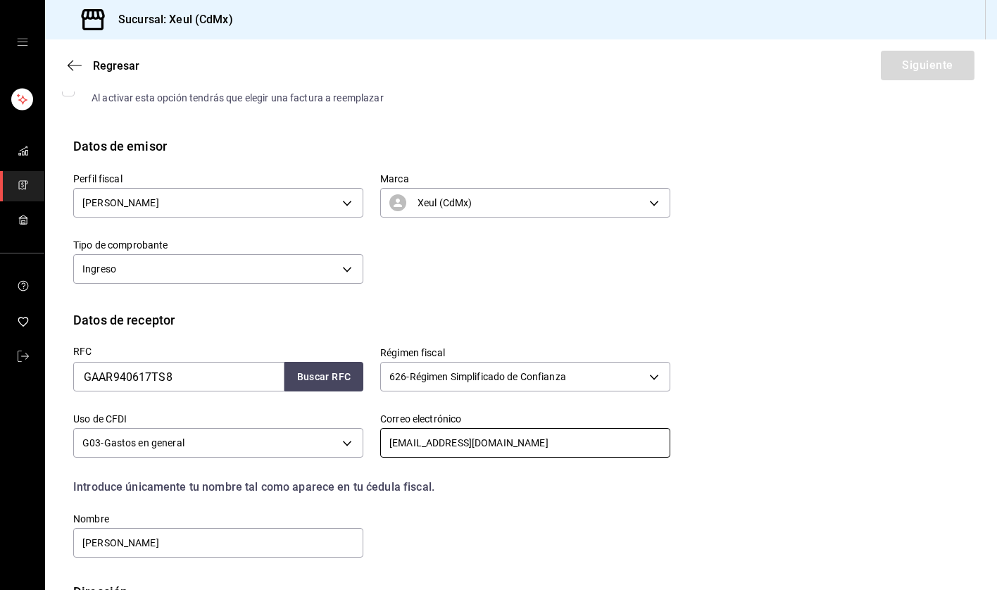
scroll to position [192, 0]
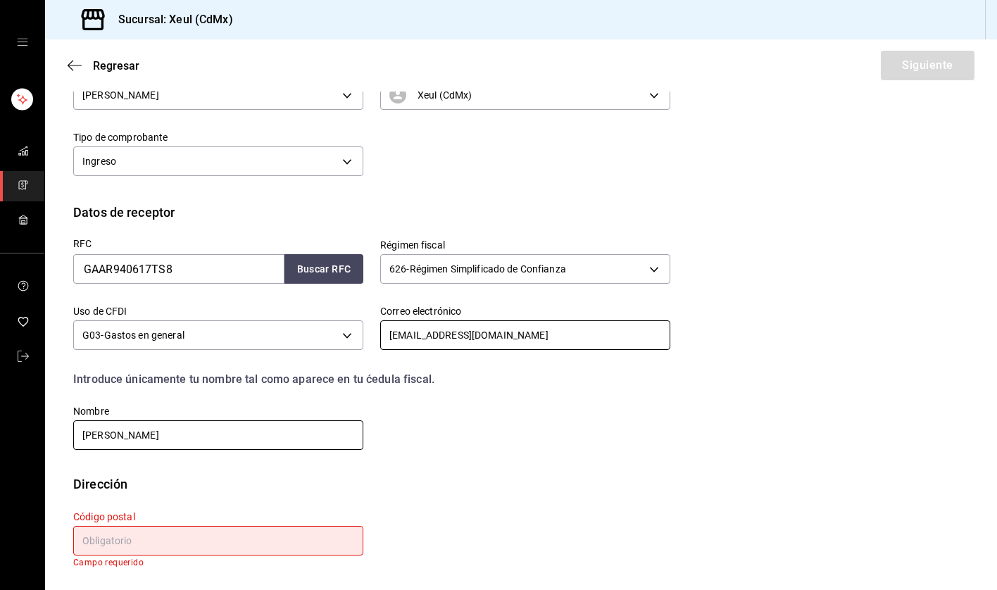
type input "[EMAIL_ADDRESS][DOMAIN_NAME]"
drag, startPoint x: 277, startPoint y: 434, endPoint x: 65, endPoint y: 436, distance: 211.9
click at [65, 436] on div "Nombre [PERSON_NAME]" at bounding box center [209, 420] width 307 height 64
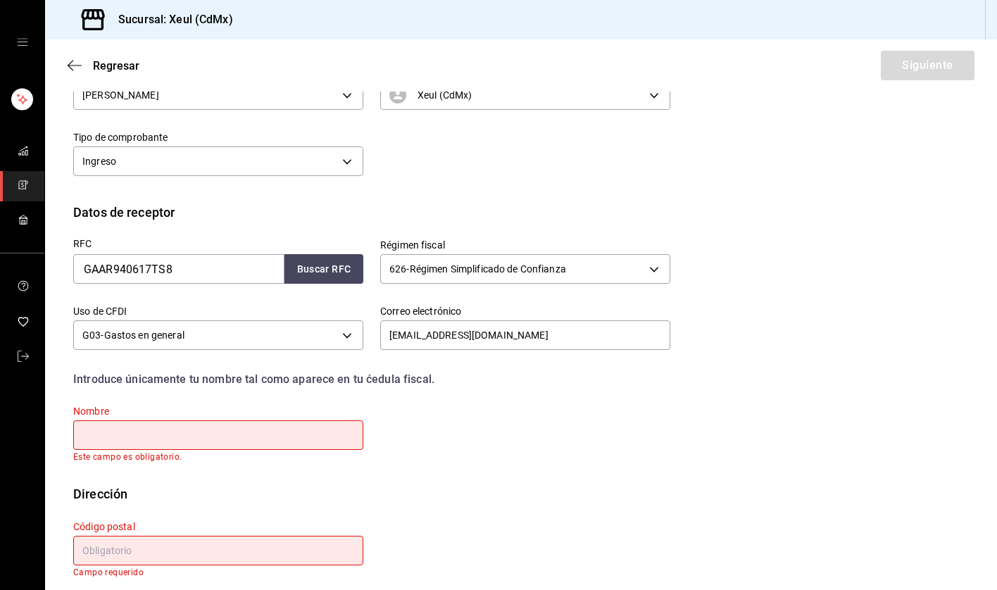
click at [186, 441] on input "text" at bounding box center [218, 435] width 290 height 30
paste input "[PERSON_NAME]"
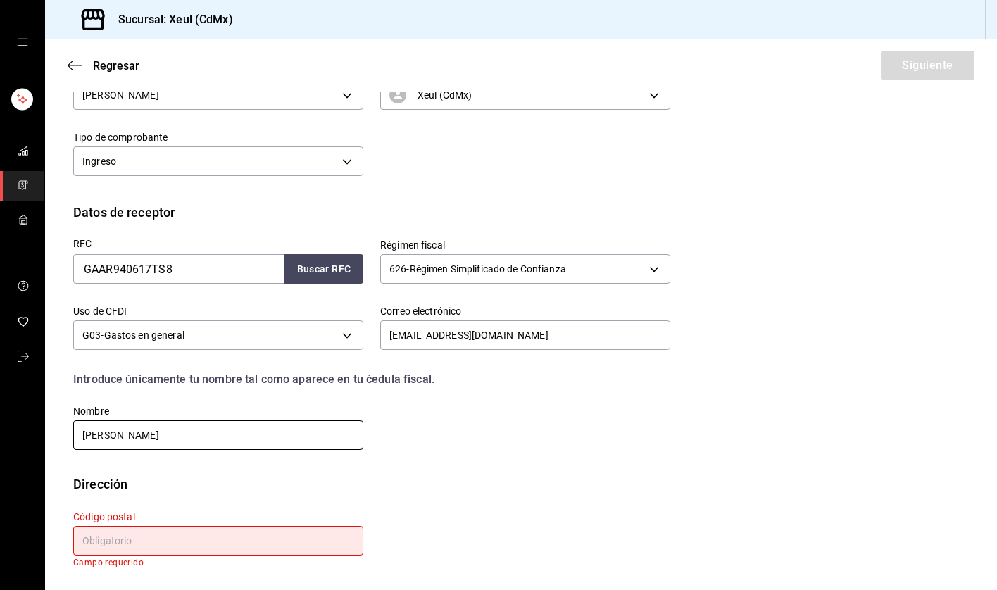
type input "[PERSON_NAME]"
click at [153, 528] on input "text" at bounding box center [218, 541] width 290 height 30
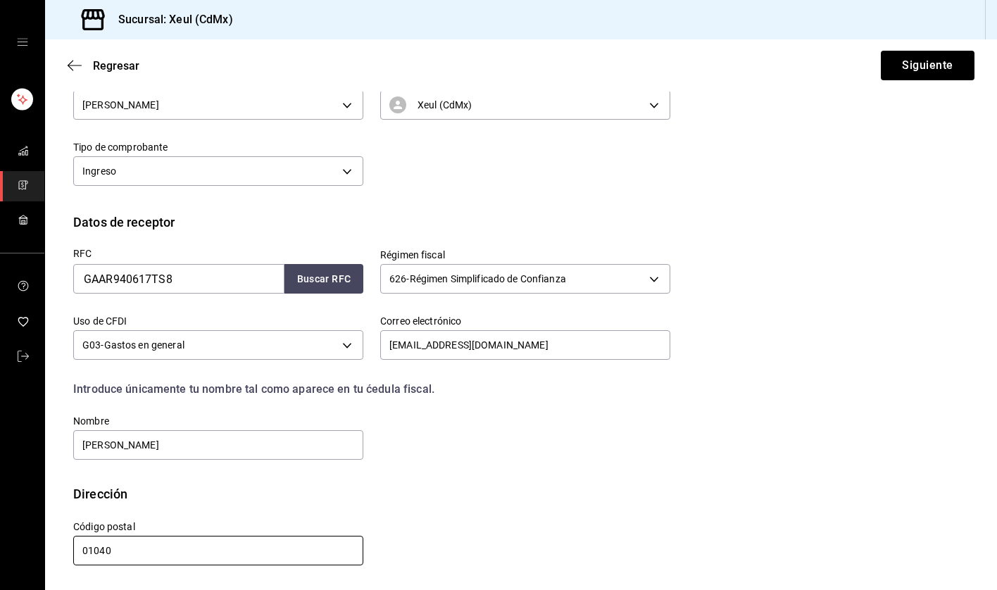
scroll to position [182, 0]
type input "01040"
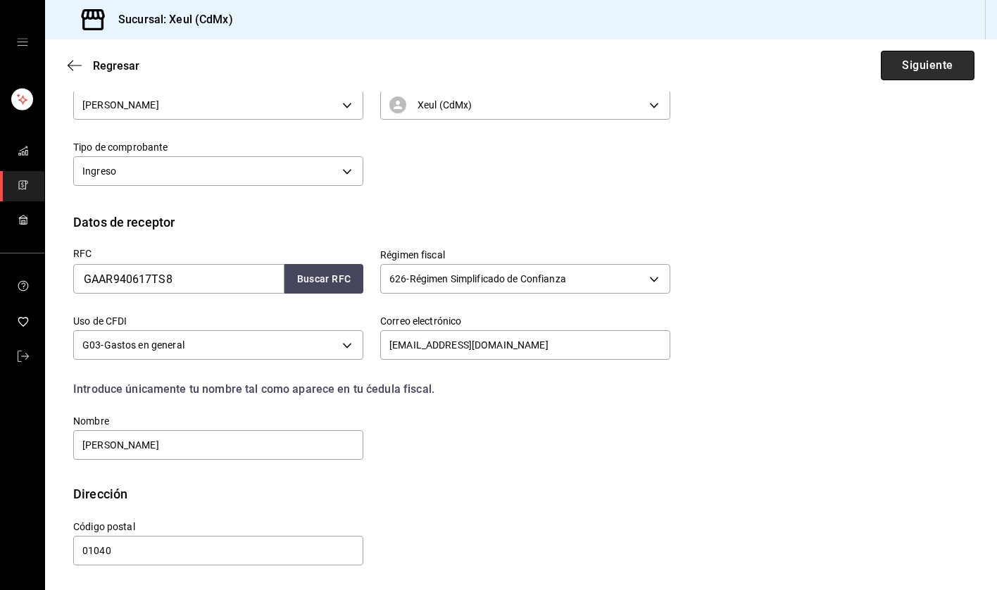
click at [922, 62] on button "Siguiente" at bounding box center [928, 66] width 94 height 30
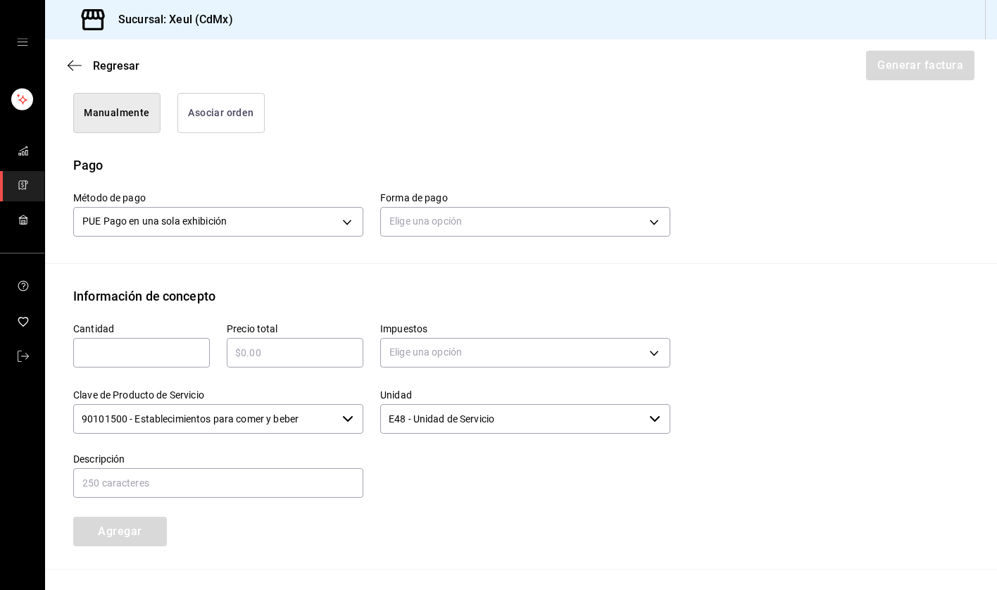
scroll to position [379, 0]
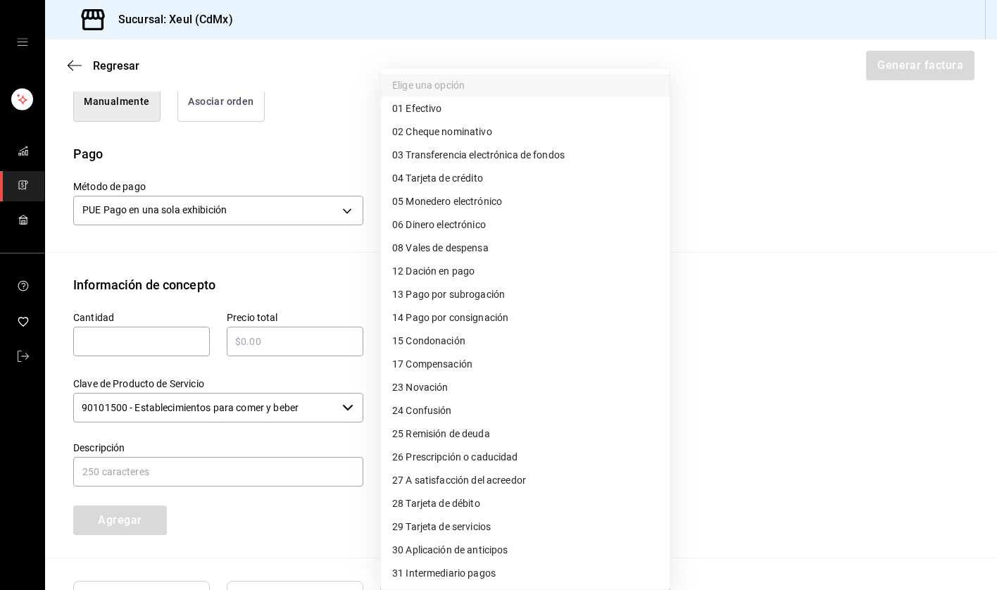
click at [429, 218] on body "Sucursal: Xeul (CdMx) Regresar Generar factura Emisor Perfil fiscal [PERSON_NAM…" at bounding box center [498, 295] width 997 height 590
click at [411, 176] on span "04 Tarjeta de crédito" at bounding box center [437, 178] width 91 height 15
type input "04"
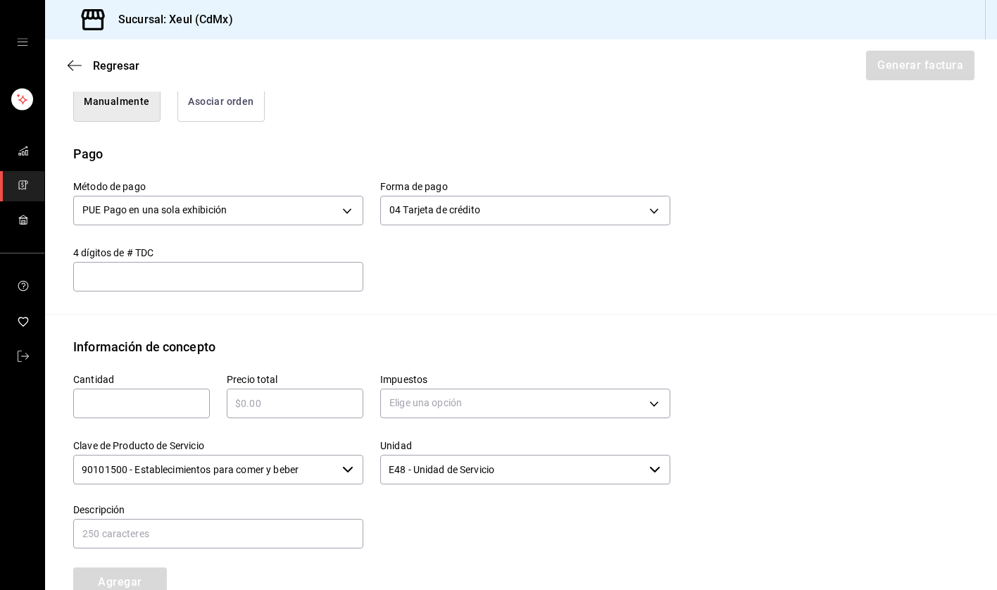
click at [131, 403] on input "text" at bounding box center [141, 403] width 137 height 17
type input "1"
click at [279, 403] on input "text" at bounding box center [295, 403] width 137 height 17
type input "$2905"
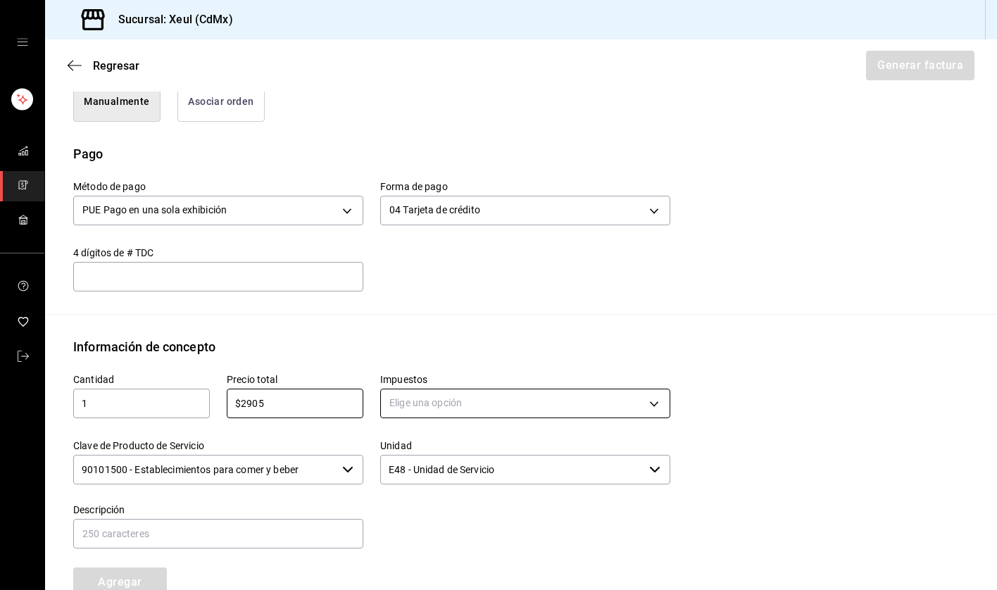
click at [492, 405] on body "Sucursal: Xeul (CdMx) Regresar Generar factura Emisor Perfil fiscal [PERSON_NAM…" at bounding box center [498, 295] width 997 height 590
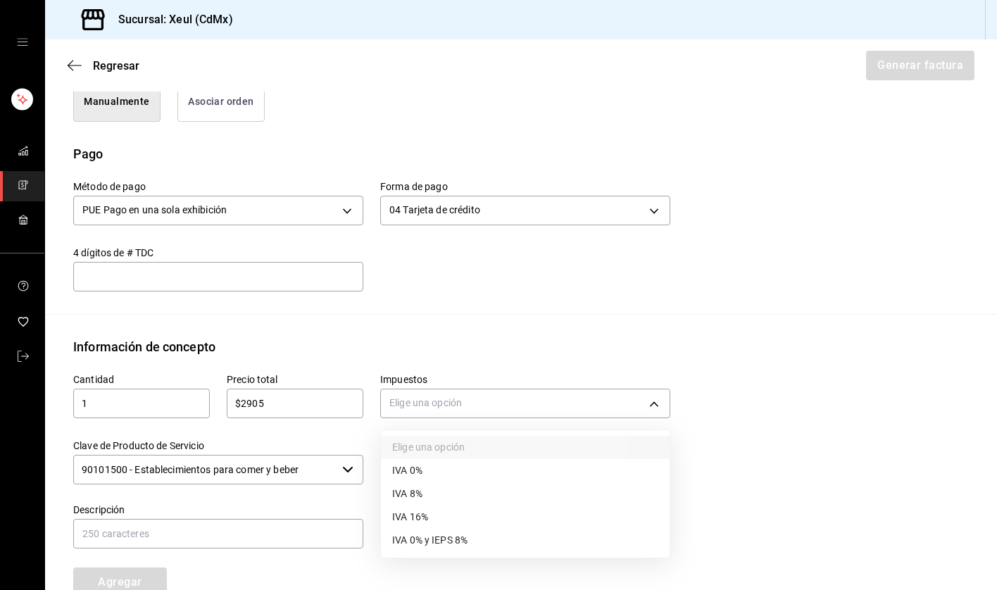
click at [433, 521] on li "IVA 16%" at bounding box center [525, 517] width 289 height 23
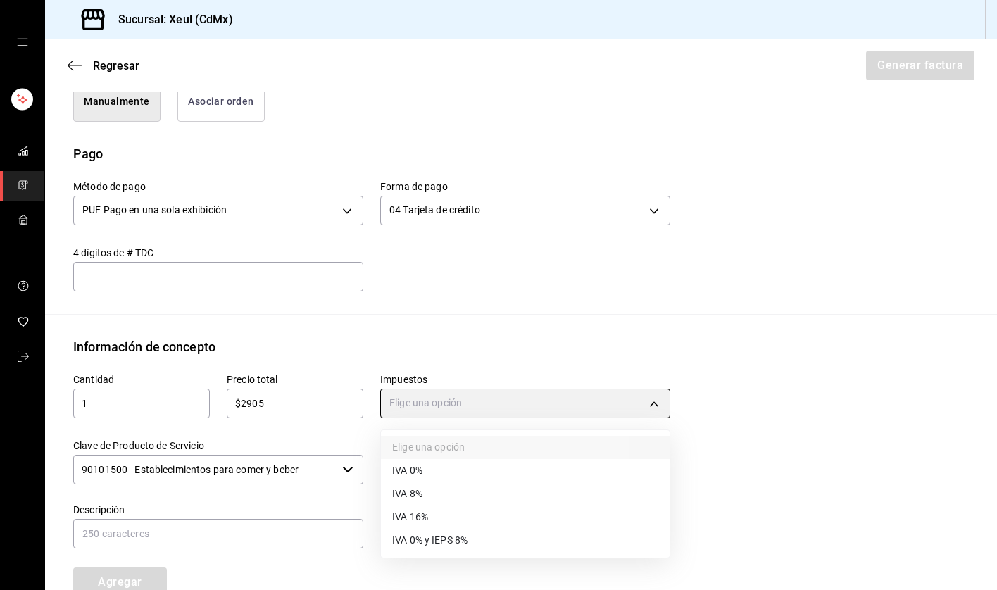
type input "IVA_16"
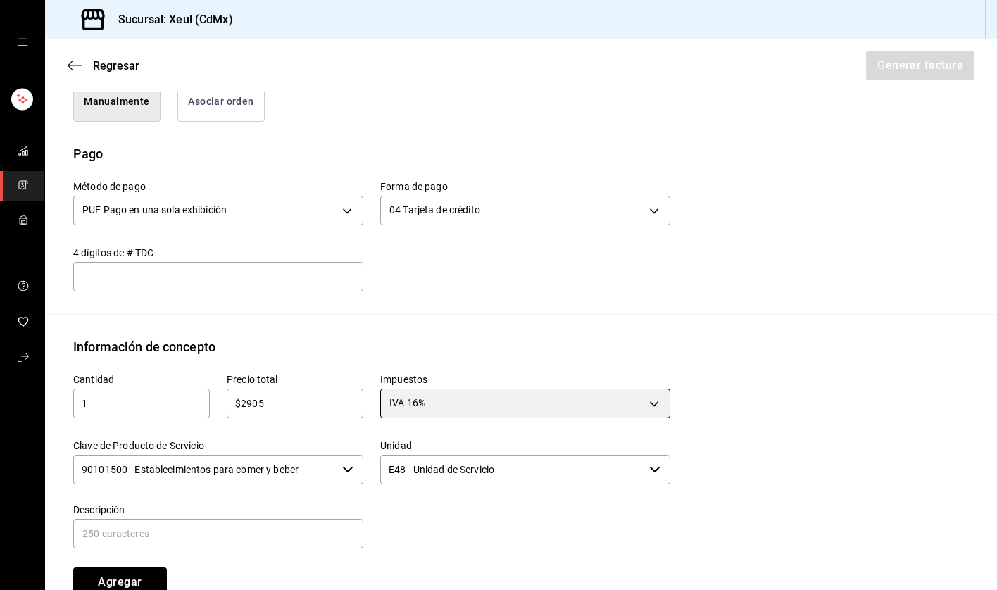
scroll to position [575, 0]
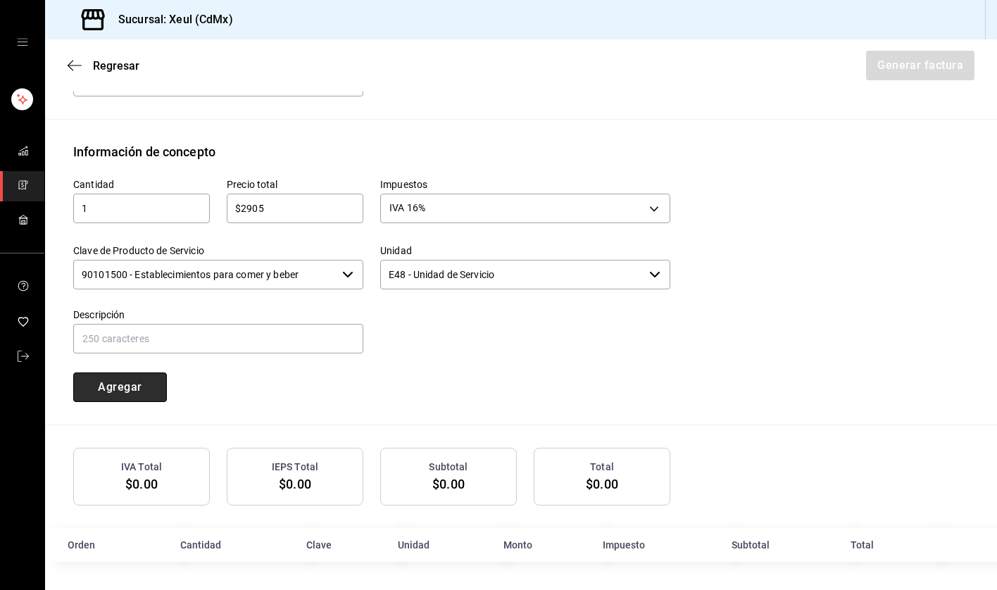
click at [132, 384] on button "Agregar" at bounding box center [120, 387] width 94 height 30
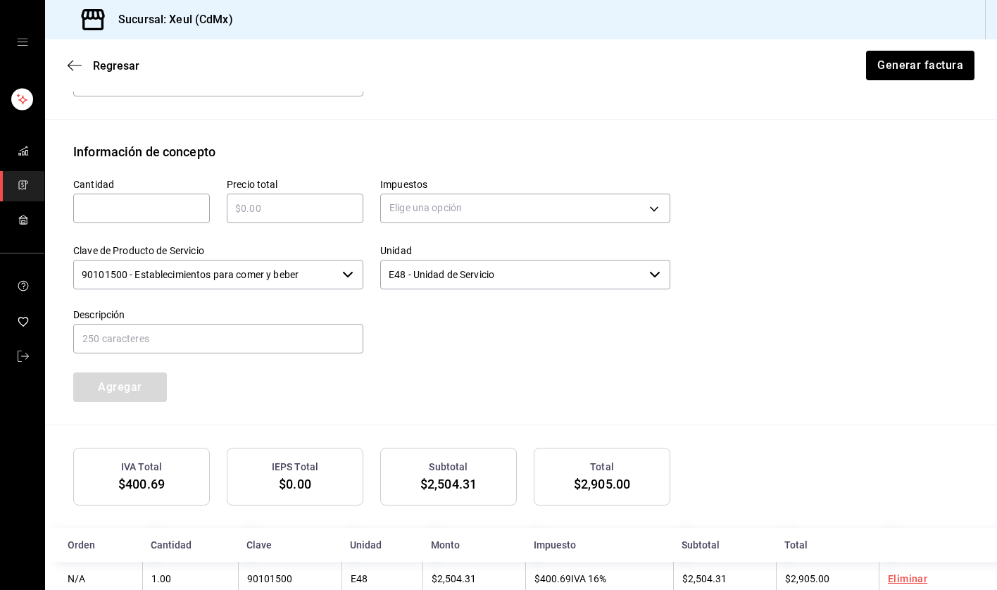
scroll to position [609, 0]
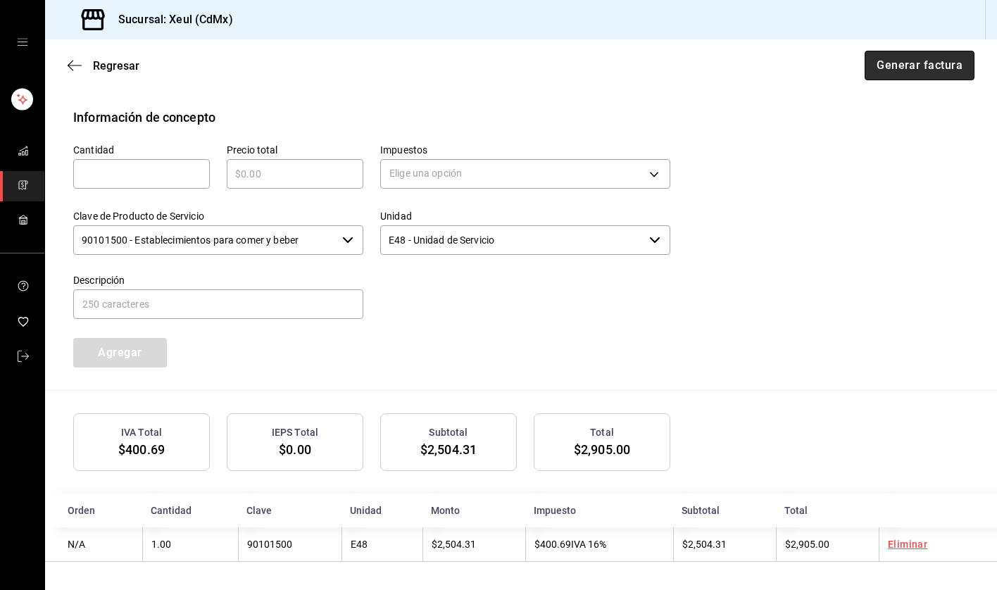
click at [908, 65] on button "Generar factura" at bounding box center [920, 66] width 110 height 30
